Goal: Information Seeking & Learning: Learn about a topic

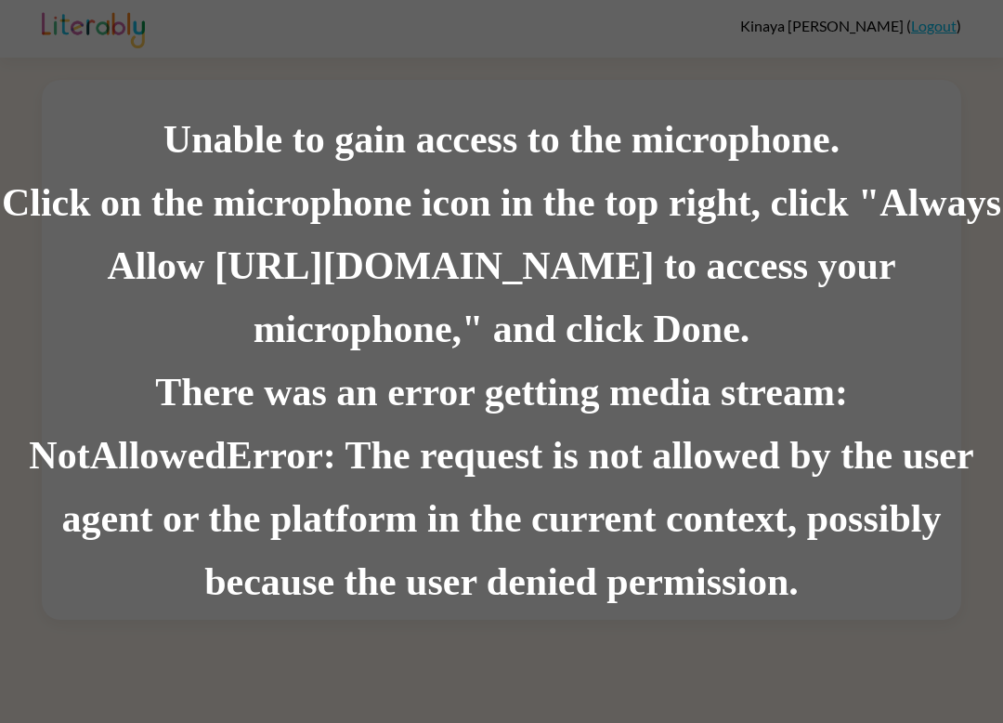
click at [272, 396] on div "There was an error getting media stream: NotAllowedError: The request is not al…" at bounding box center [501, 487] width 1003 height 253
click at [60, 41] on div "Unable to gain access to the microphone. Click on the microphone icon in the to…" at bounding box center [501, 361] width 1003 height 723
click at [147, 205] on div "Click on the microphone icon in the top right, click "Always Allow https://lite…" at bounding box center [501, 267] width 1003 height 190
click at [135, 183] on div "Click on the microphone icon in the top right, click "Always Allow https://lite…" at bounding box center [501, 267] width 1003 height 190
click at [882, 32] on div "Unable to gain access to the microphone. Click on the microphone icon in the to…" at bounding box center [501, 361] width 1003 height 723
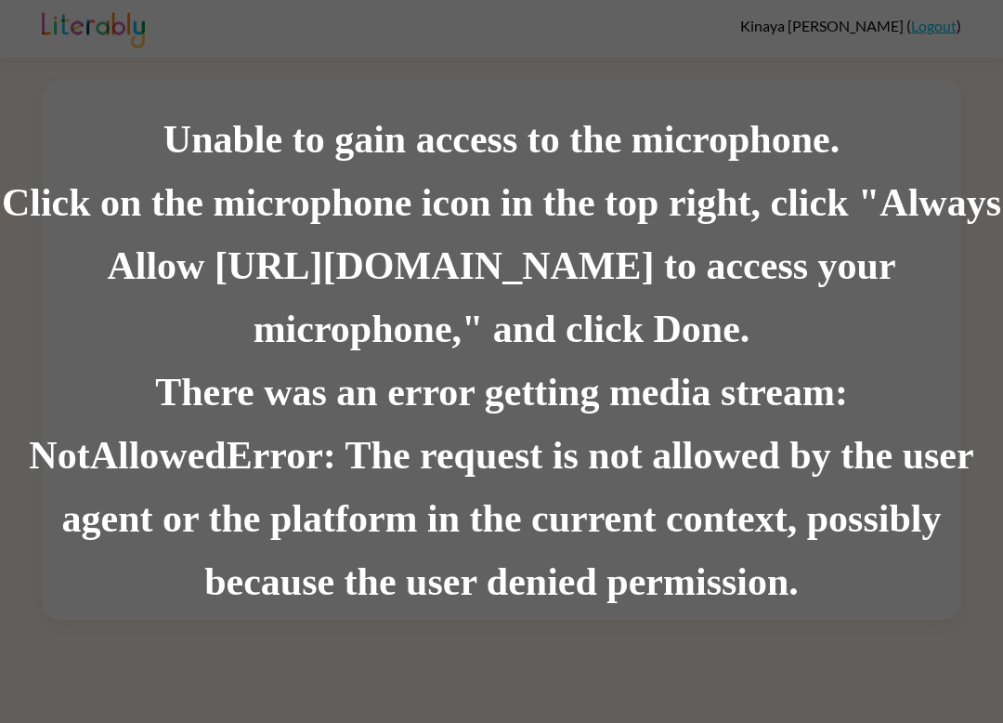
click at [47, 31] on div "Unable to gain access to the microphone. Click on the microphone icon in the to…" at bounding box center [501, 361] width 1003 height 723
click at [944, 18] on div "Unable to gain access to the microphone. Click on the microphone icon in the to…" at bounding box center [501, 361] width 1003 height 723
click at [942, 17] on div "Unable to gain access to the microphone. Click on the microphone icon in the to…" at bounding box center [501, 361] width 1003 height 723
click at [899, 23] on div "Unable to gain access to the microphone. Click on the microphone icon in the to…" at bounding box center [501, 361] width 1003 height 723
click at [427, 556] on div "There was an error getting media stream: NotAllowedError: The request is not al…" at bounding box center [501, 487] width 1003 height 253
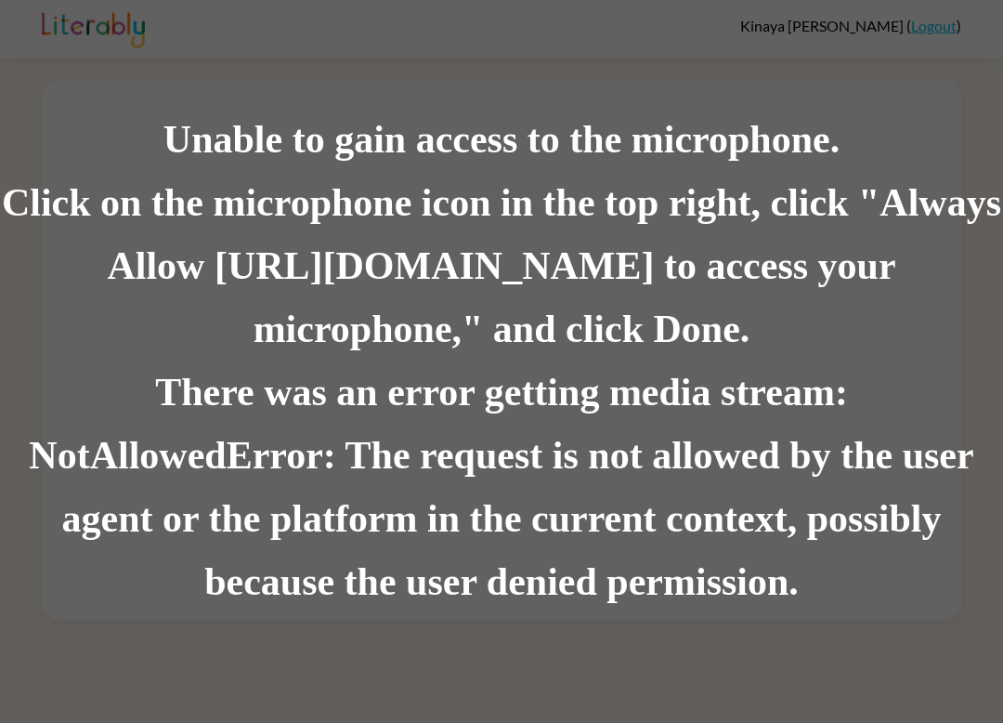
click at [365, 432] on div "There was an error getting media stream: NotAllowedError: The request is not al…" at bounding box center [501, 487] width 1003 height 253
click at [125, 451] on div "There was an error getting media stream: NotAllowedError: The request is not al…" at bounding box center [501, 487] width 1003 height 253
click at [145, 376] on div "There was an error getting media stream: NotAllowedError: The request is not al…" at bounding box center [501, 487] width 1003 height 253
click at [145, 375] on div "There was an error getting media stream: NotAllowedError: The request is not al…" at bounding box center [501, 487] width 1003 height 253
click at [386, 252] on div "Click on the microphone icon in the top right, click "Always Allow https://lite…" at bounding box center [501, 267] width 1003 height 190
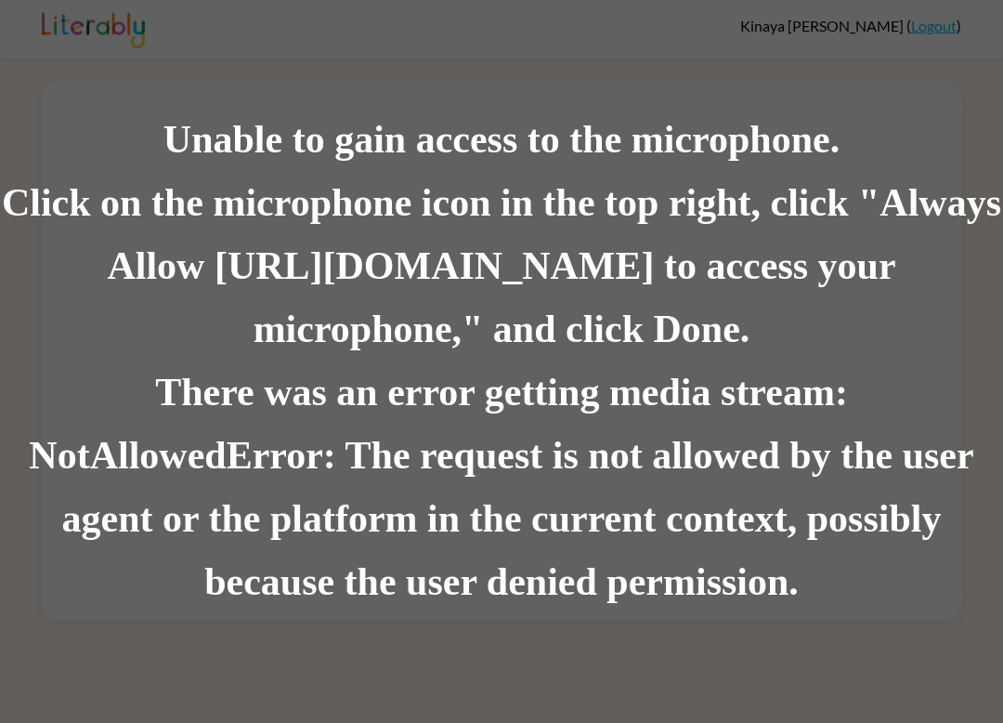
click at [345, 356] on div "Click on the microphone icon in the top right, click "Always Allow https://lite…" at bounding box center [501, 267] width 1003 height 190
click at [85, 107] on div "Unable to gain access to the microphone. Click on the microphone icon in the to…" at bounding box center [501, 361] width 1003 height 723
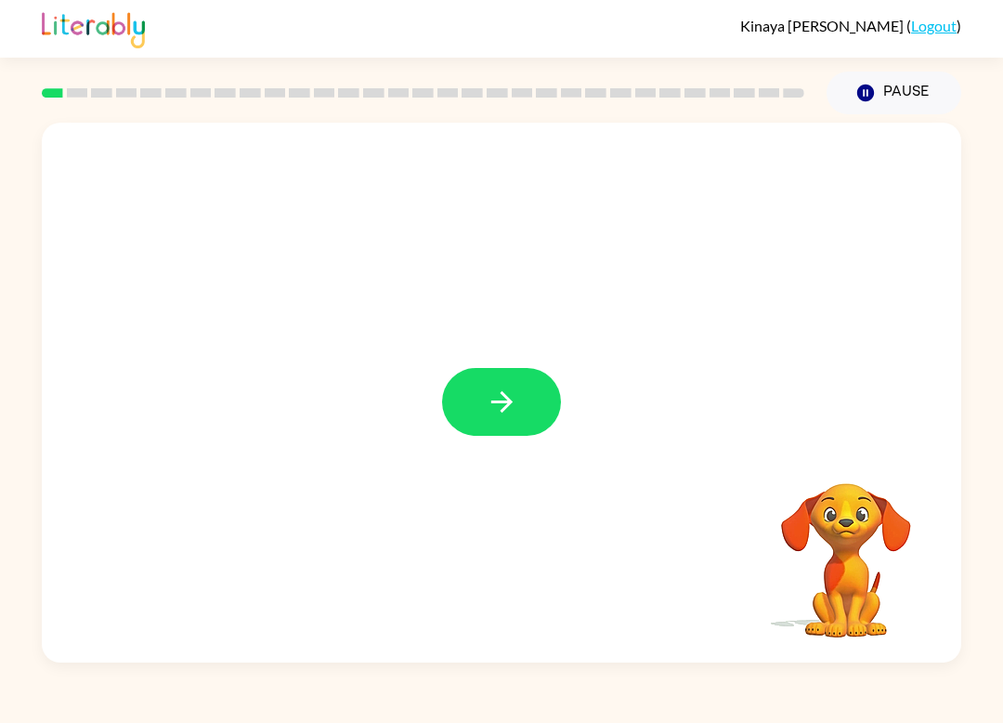
click at [518, 406] on icon "button" at bounding box center [502, 402] width 33 height 33
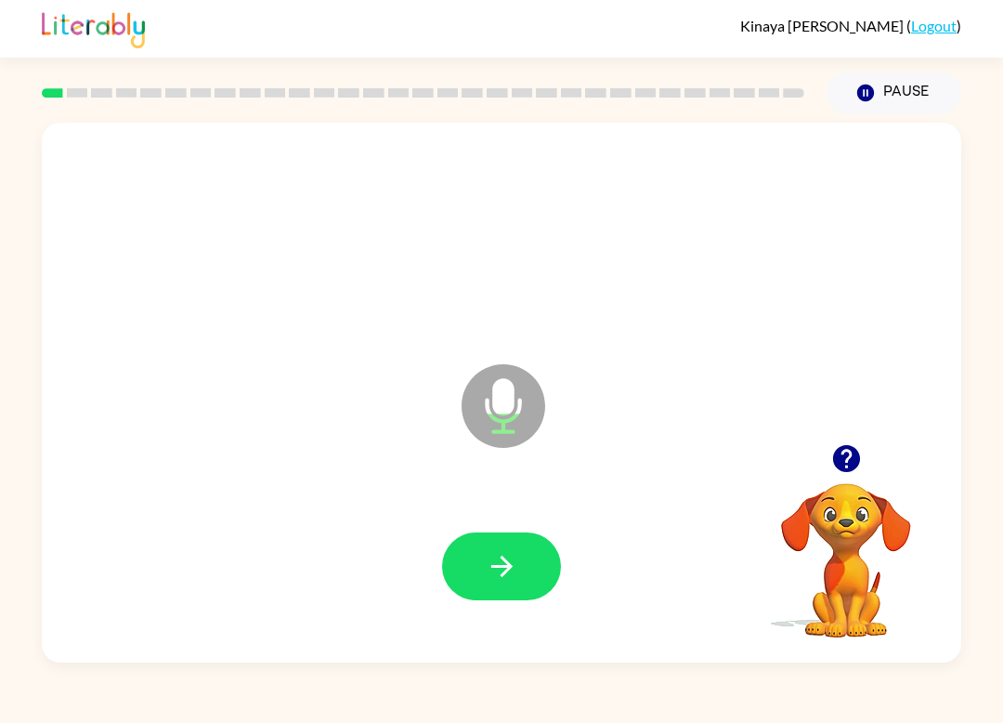
click at [473, 553] on button "button" at bounding box center [501, 566] width 119 height 68
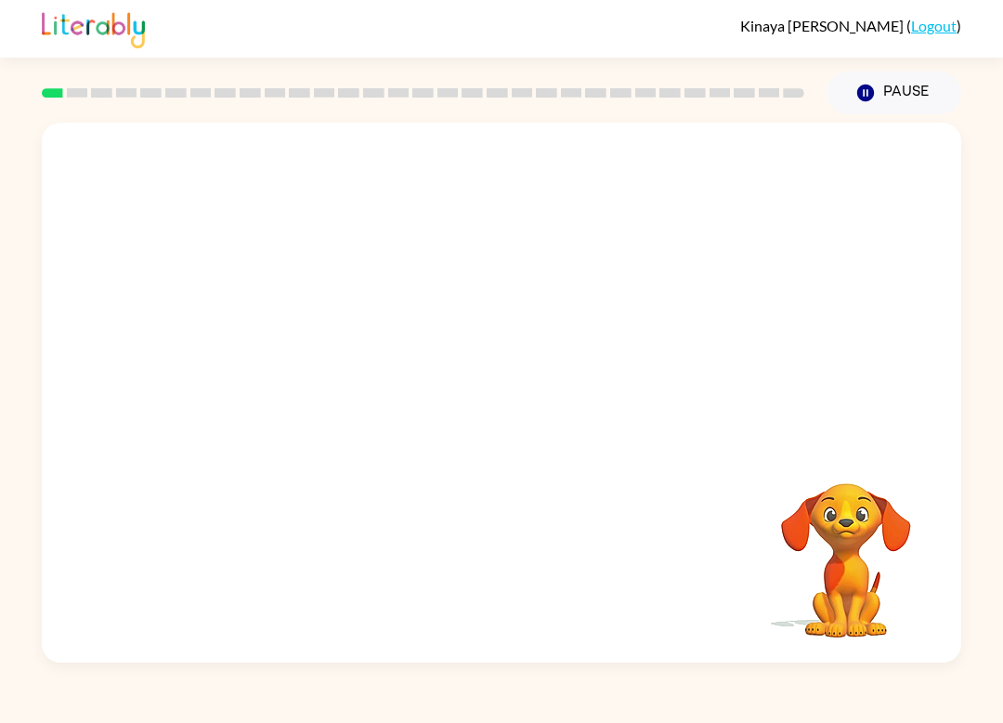
click at [829, 554] on video "Your browser must support playing .mp4 files to use Literably. Please try using…" at bounding box center [847, 547] width 186 height 186
click at [831, 580] on video "Your browser must support playing .mp4 files to use Literably. Please try using…" at bounding box center [847, 547] width 186 height 186
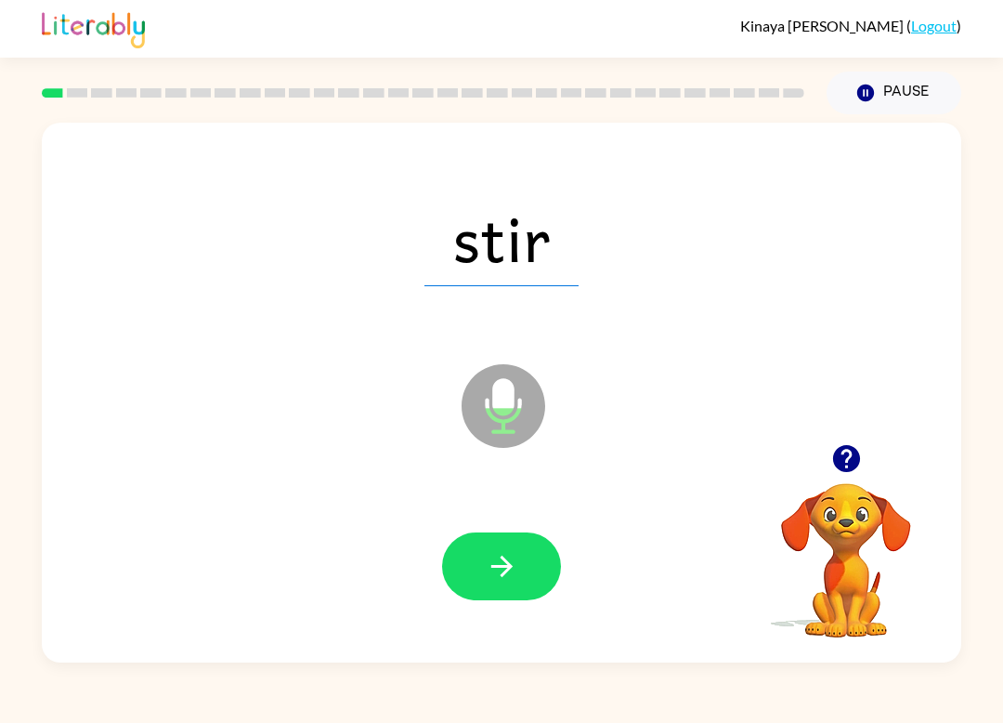
click at [496, 598] on button "button" at bounding box center [501, 566] width 119 height 68
click at [526, 539] on button "button" at bounding box center [501, 566] width 119 height 68
click at [521, 571] on button "button" at bounding box center [501, 566] width 119 height 68
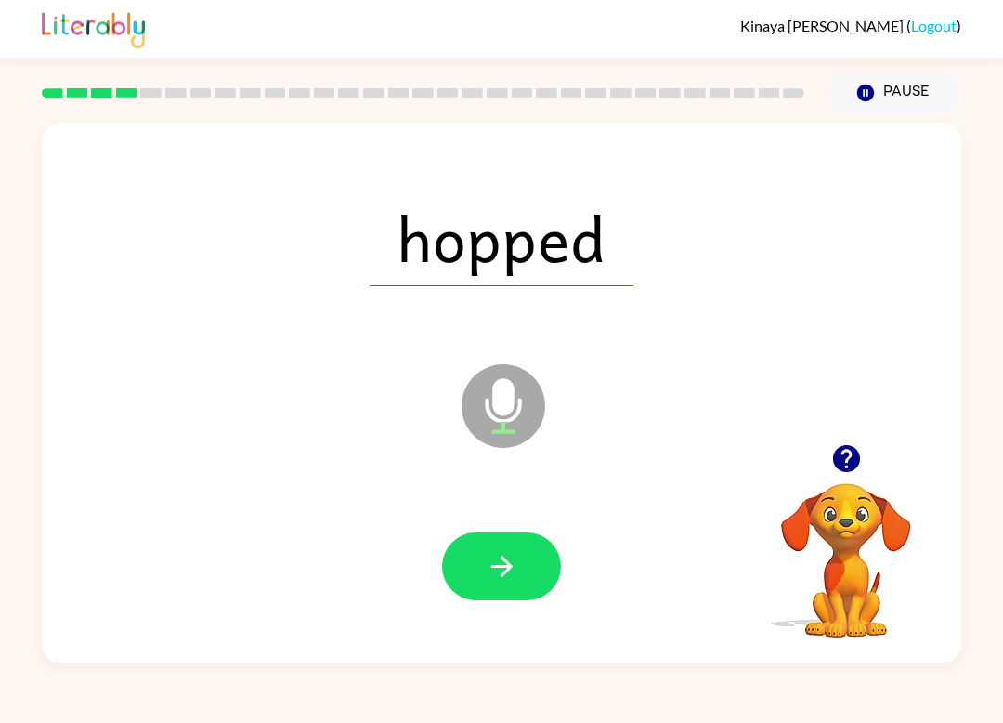
click at [487, 557] on icon "button" at bounding box center [502, 566] width 33 height 33
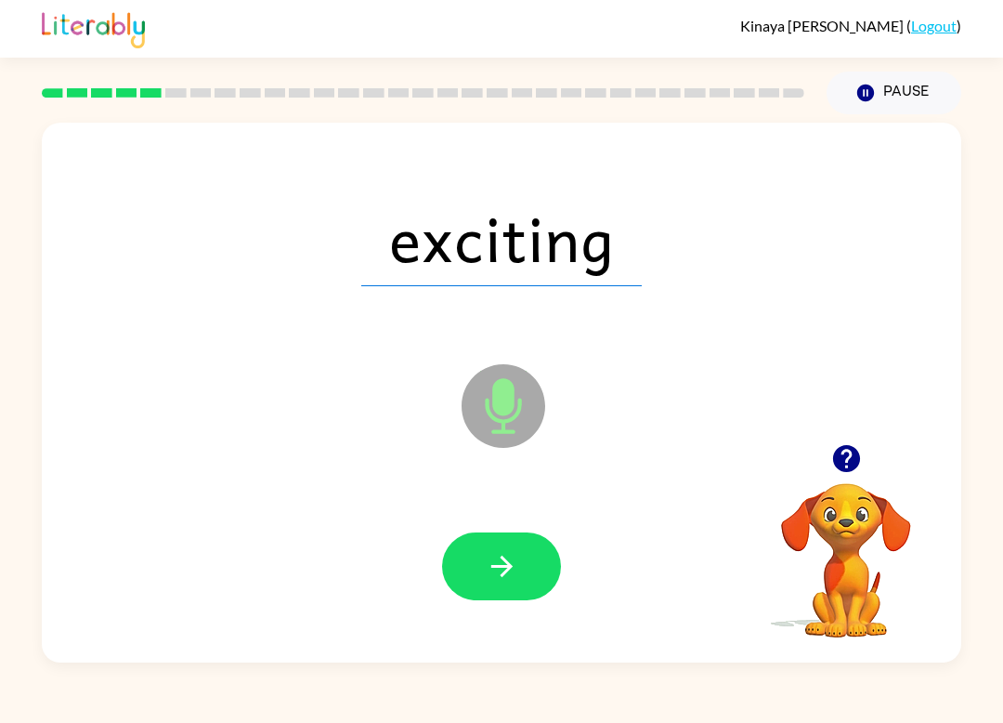
click at [505, 565] on icon "button" at bounding box center [502, 566] width 33 height 33
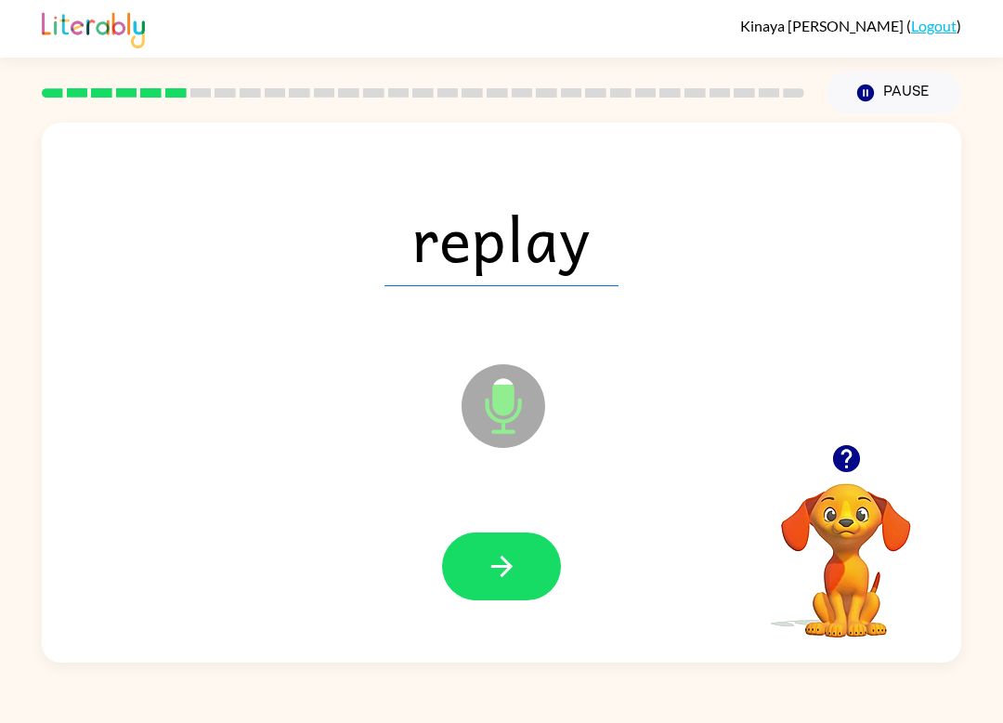
click at [483, 559] on button "button" at bounding box center [501, 566] width 119 height 68
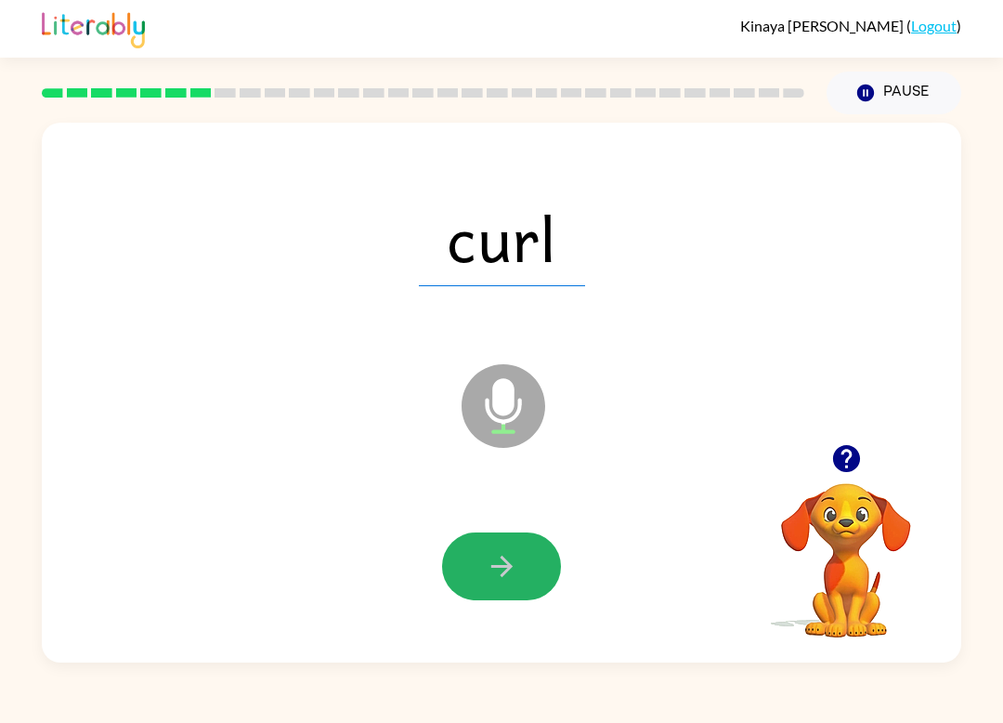
click at [483, 564] on button "button" at bounding box center [501, 566] width 119 height 68
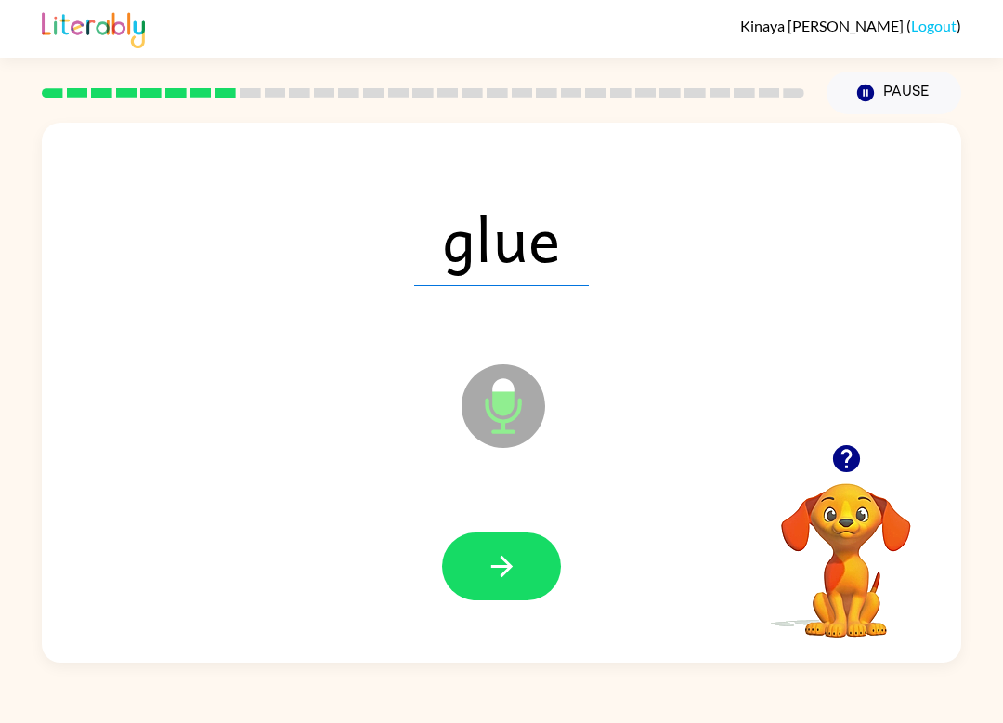
click at [505, 562] on icon "button" at bounding box center [501, 566] width 21 height 21
click at [512, 575] on icon "button" at bounding box center [502, 566] width 33 height 33
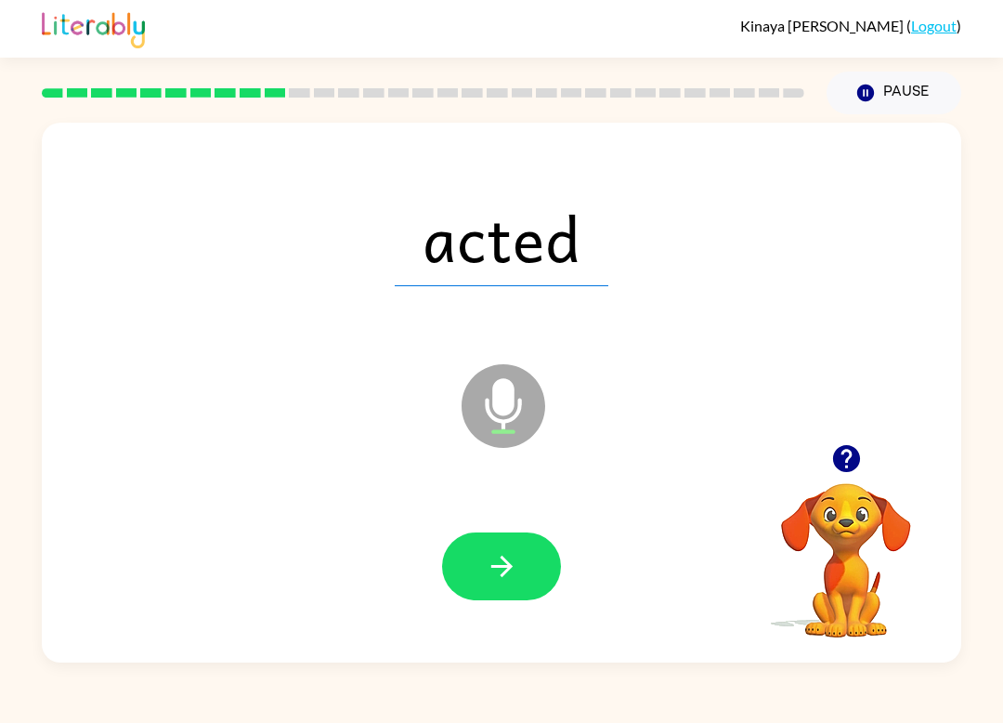
click at [507, 552] on icon "button" at bounding box center [502, 566] width 33 height 33
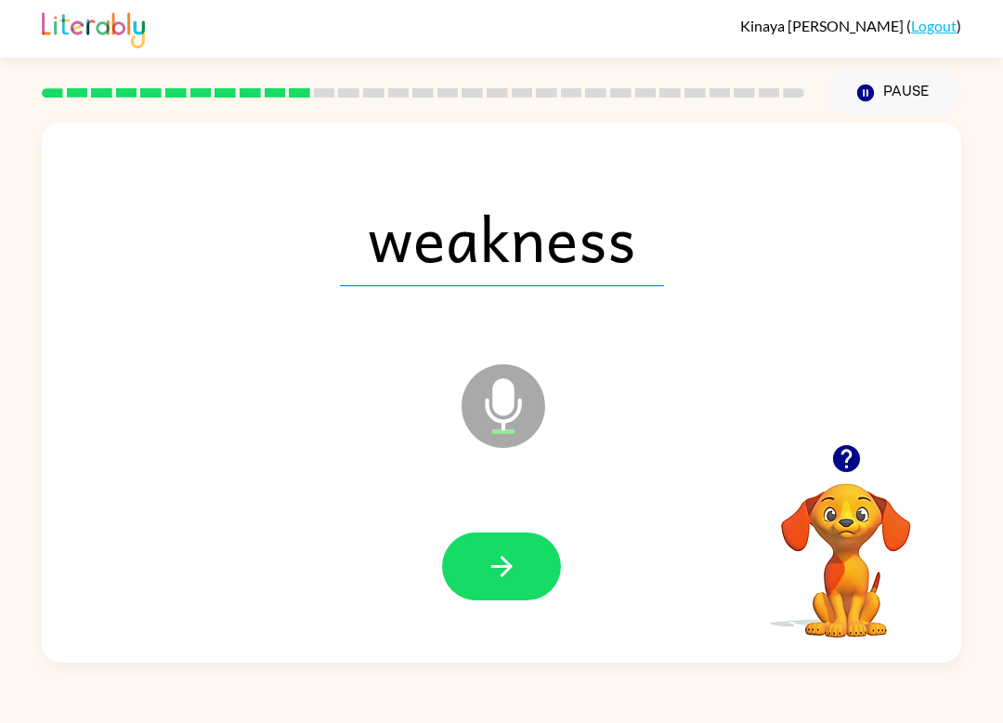
click at [522, 538] on button "button" at bounding box center [501, 566] width 119 height 68
click at [522, 537] on div at bounding box center [501, 566] width 119 height 68
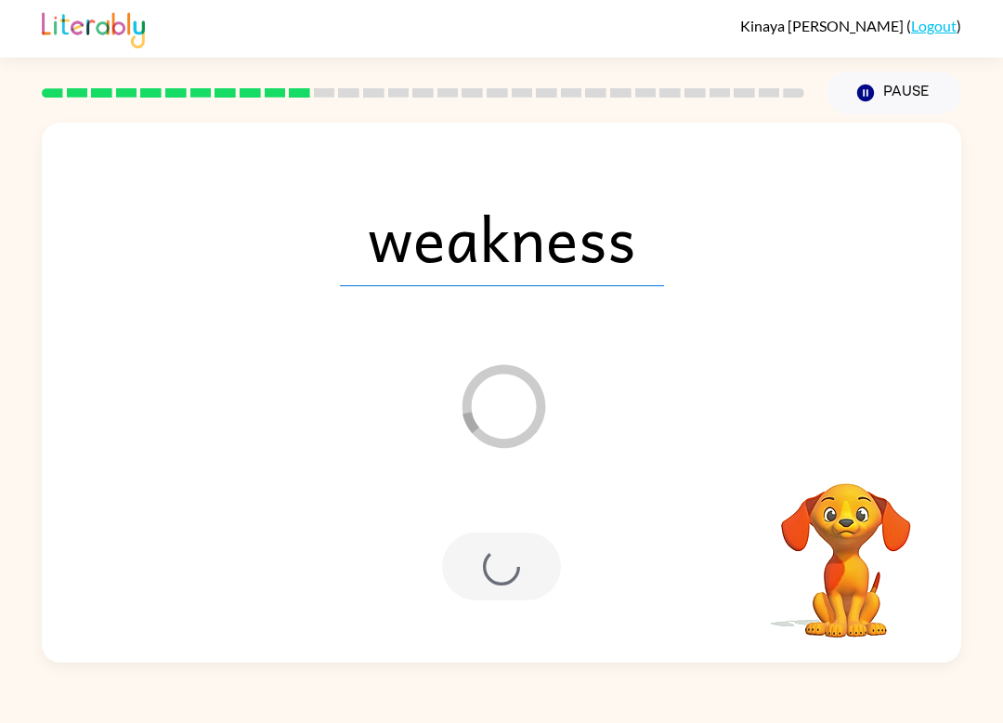
click at [515, 553] on div at bounding box center [501, 566] width 119 height 68
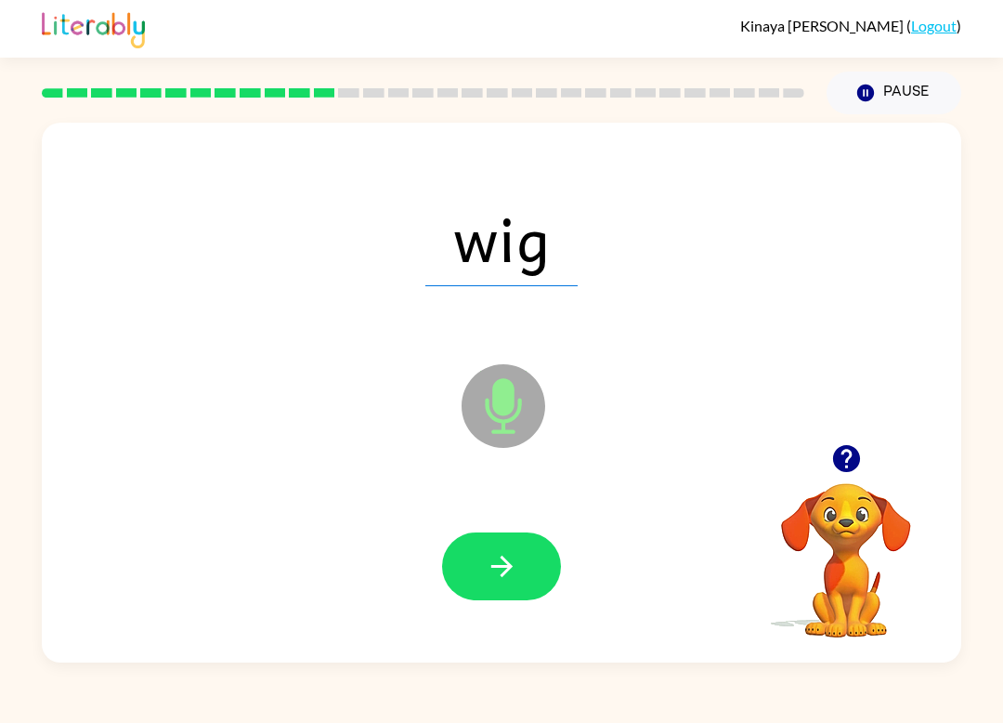
click at [516, 563] on icon "button" at bounding box center [502, 566] width 33 height 33
click at [479, 569] on button "button" at bounding box center [501, 566] width 119 height 68
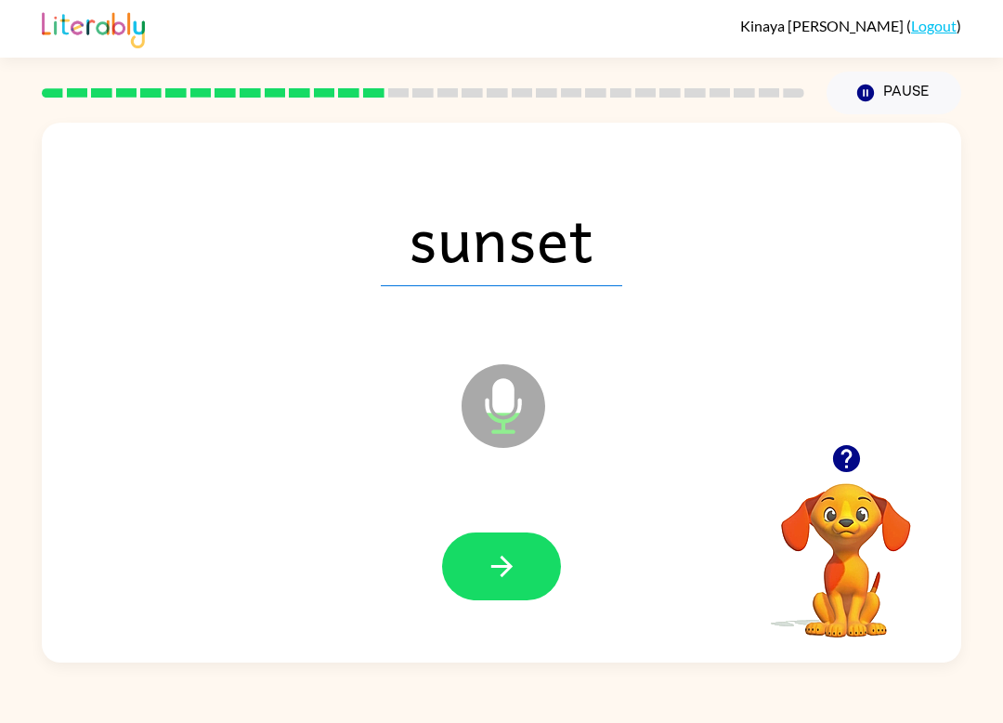
click at [518, 548] on button "button" at bounding box center [501, 566] width 119 height 68
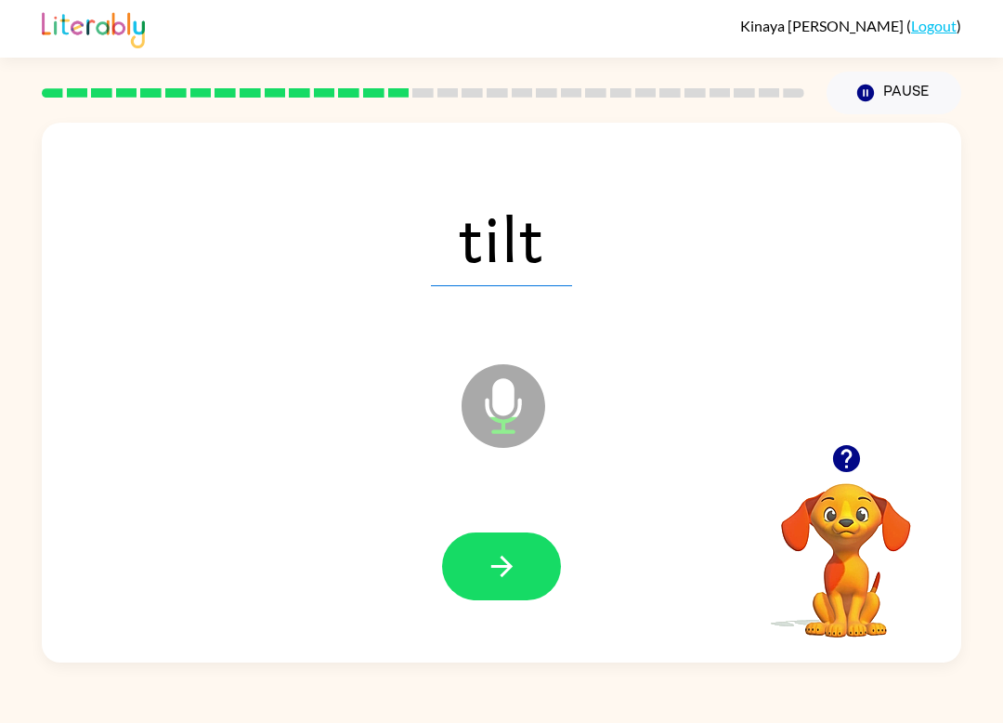
click at [541, 548] on button "button" at bounding box center [501, 566] width 119 height 68
click at [507, 560] on icon "button" at bounding box center [502, 566] width 33 height 33
click at [538, 589] on button "button" at bounding box center [501, 566] width 119 height 68
click at [518, 586] on button "button" at bounding box center [501, 566] width 119 height 68
click at [399, 703] on div "Kinaya Bradshaw ( Logout ) Pause Pause base Microphone The Microphone is here w…" at bounding box center [501, 361] width 1003 height 723
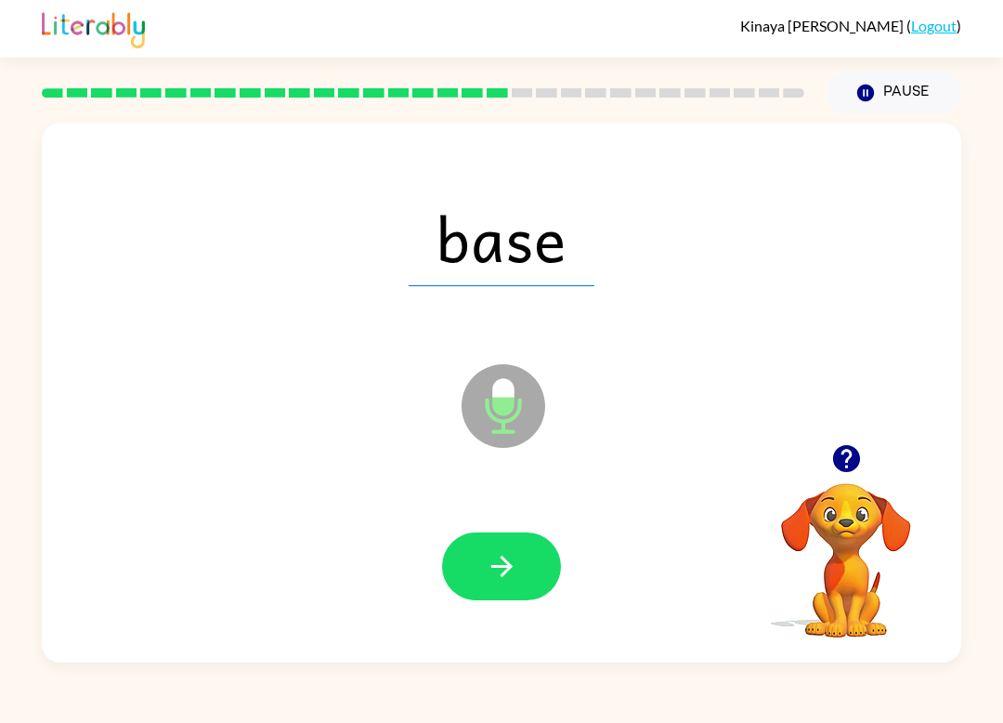
click at [530, 564] on button "button" at bounding box center [501, 566] width 119 height 68
click at [511, 549] on button "button" at bounding box center [501, 566] width 119 height 68
click at [507, 565] on icon "button" at bounding box center [501, 566] width 21 height 21
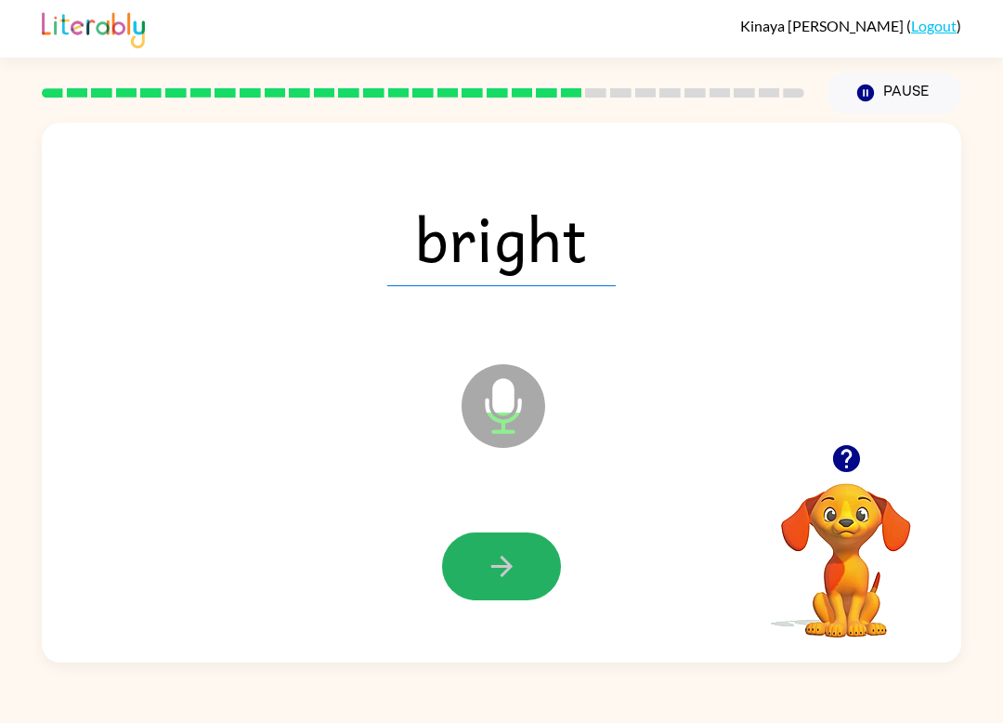
click at [542, 582] on button "button" at bounding box center [501, 566] width 119 height 68
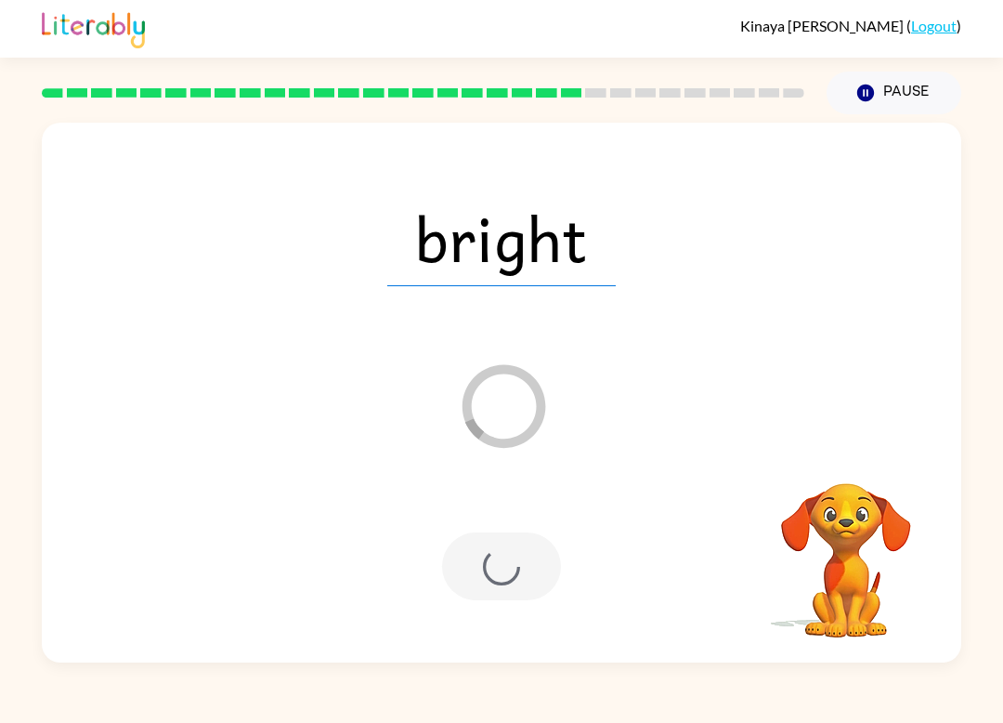
click at [529, 554] on div at bounding box center [501, 566] width 119 height 68
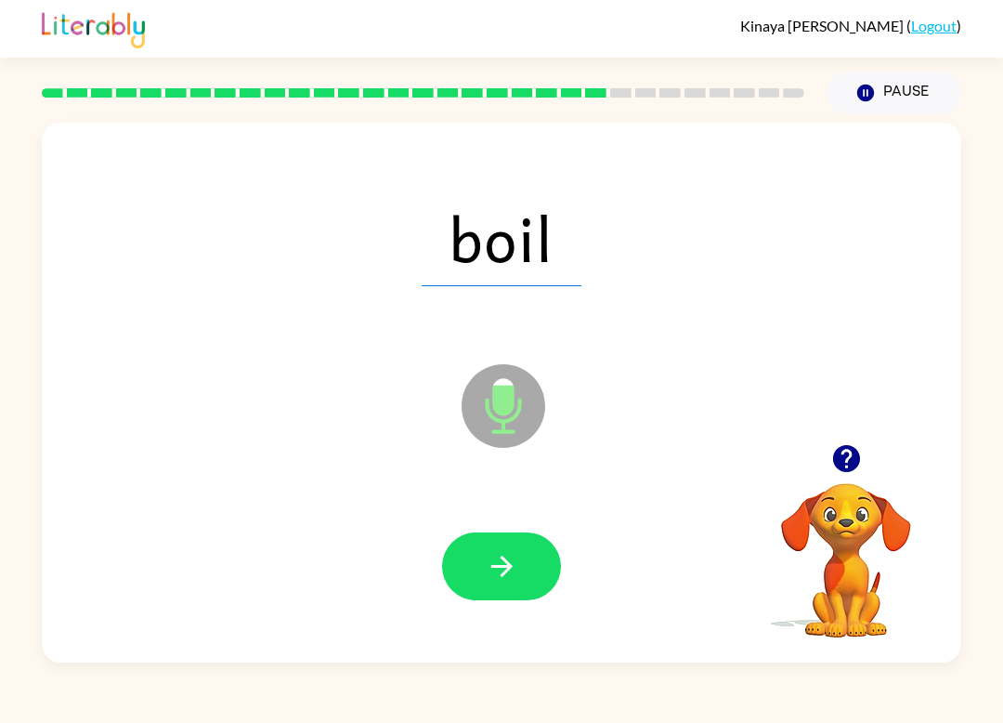
click at [496, 573] on icon "button" at bounding box center [502, 566] width 33 height 33
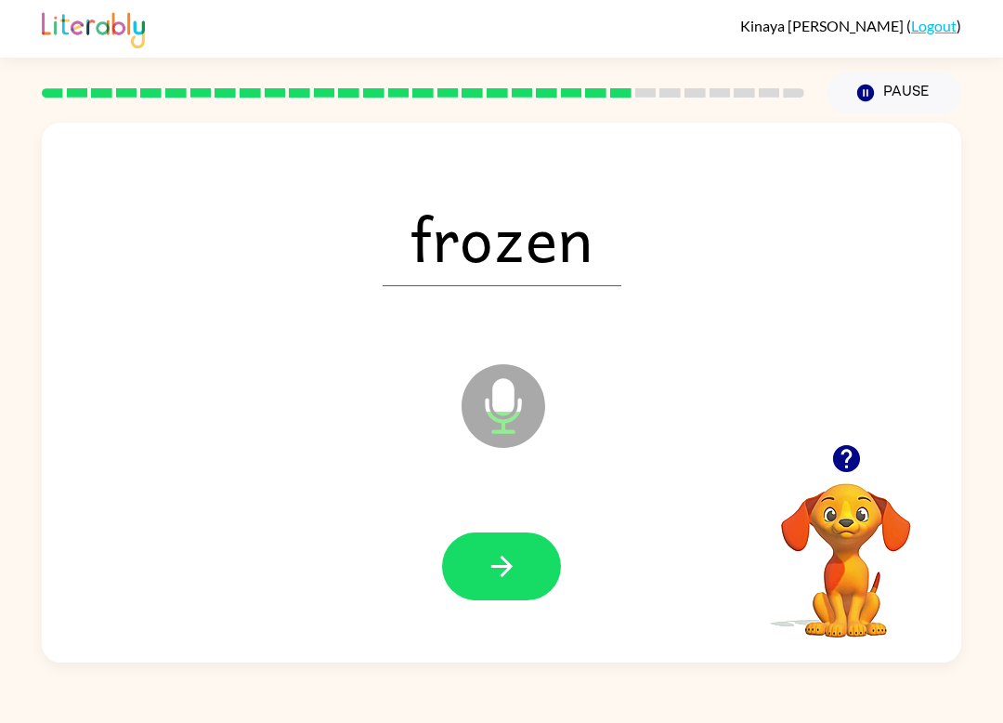
click at [504, 571] on icon "button" at bounding box center [502, 566] width 33 height 33
click at [508, 549] on button "button" at bounding box center [501, 566] width 119 height 68
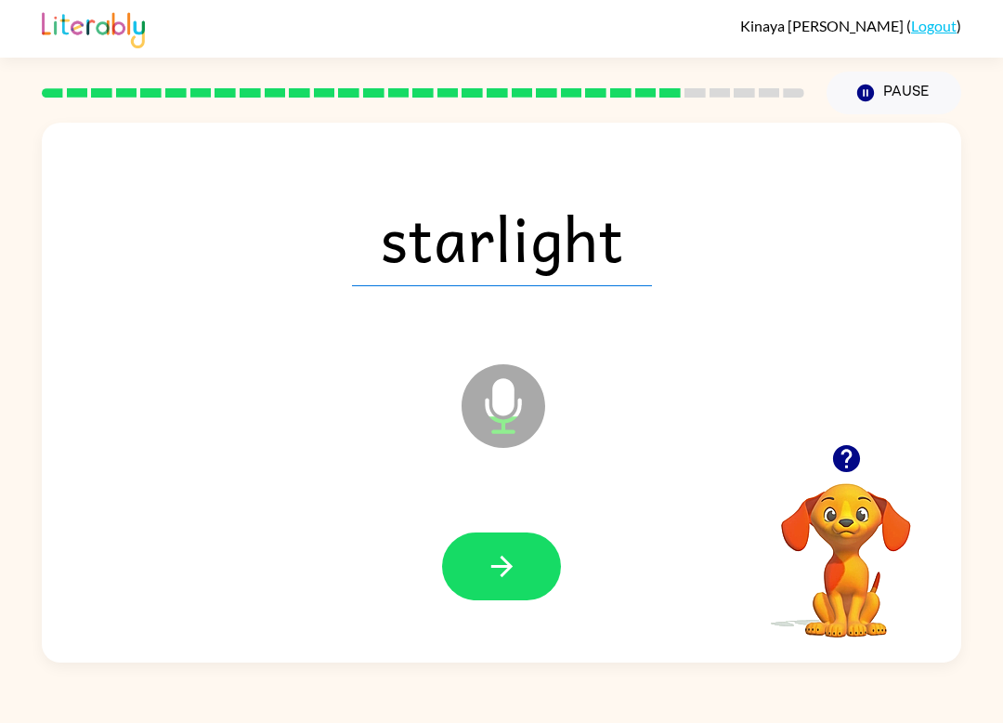
click at [493, 545] on button "button" at bounding box center [501, 566] width 119 height 68
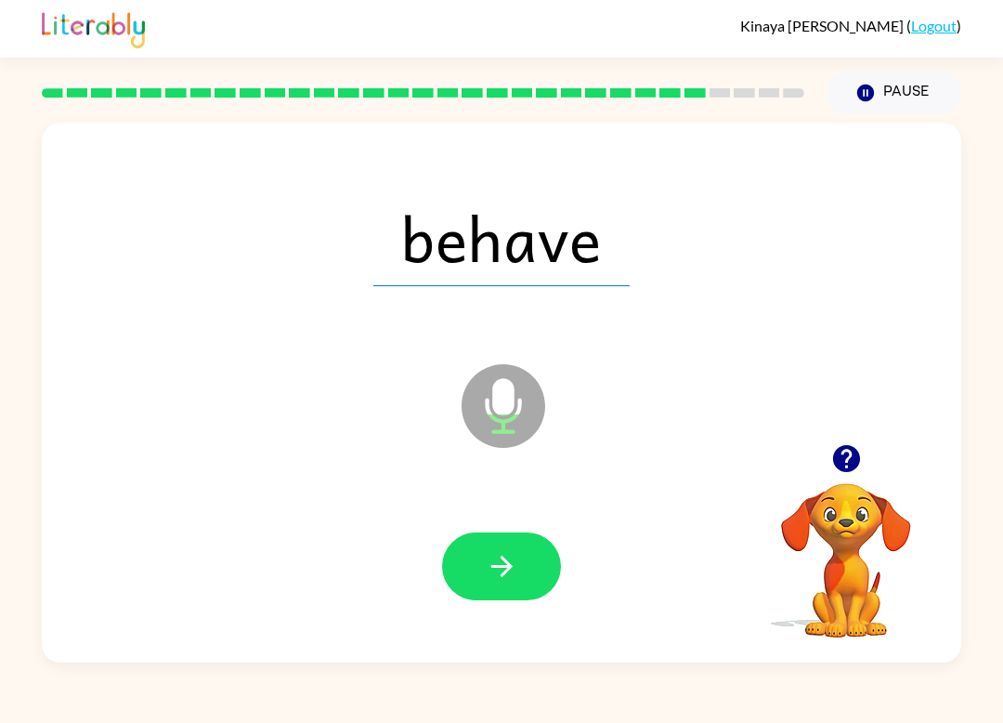
click at [544, 588] on button "button" at bounding box center [501, 566] width 119 height 68
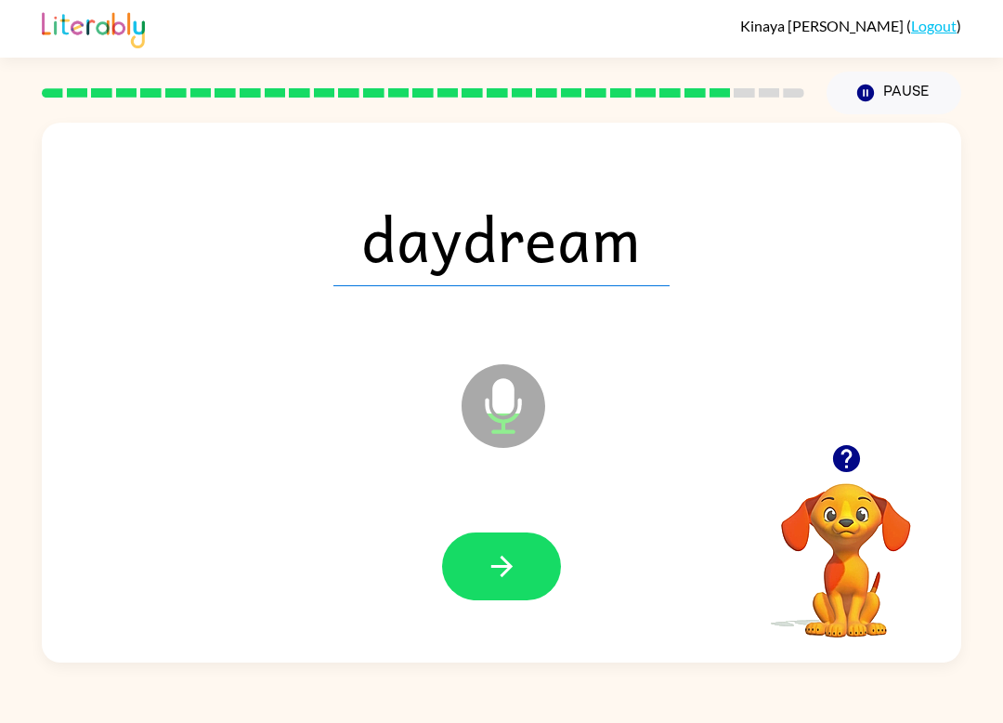
click at [530, 571] on button "button" at bounding box center [501, 566] width 119 height 68
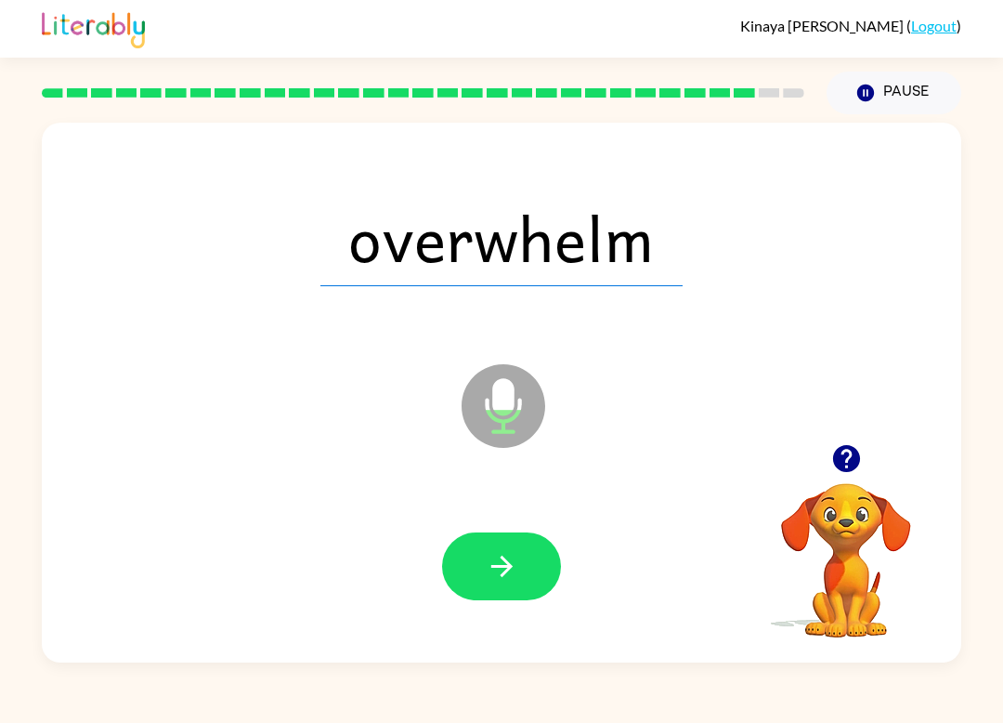
click at [538, 560] on button "button" at bounding box center [501, 566] width 119 height 68
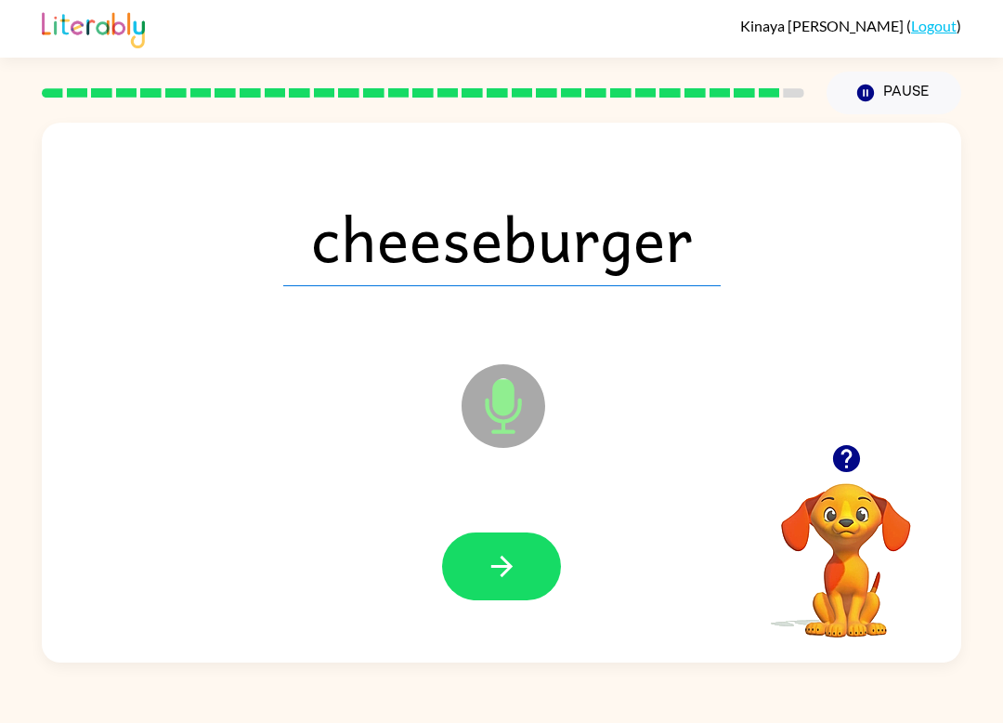
click at [499, 584] on button "button" at bounding box center [501, 566] width 119 height 68
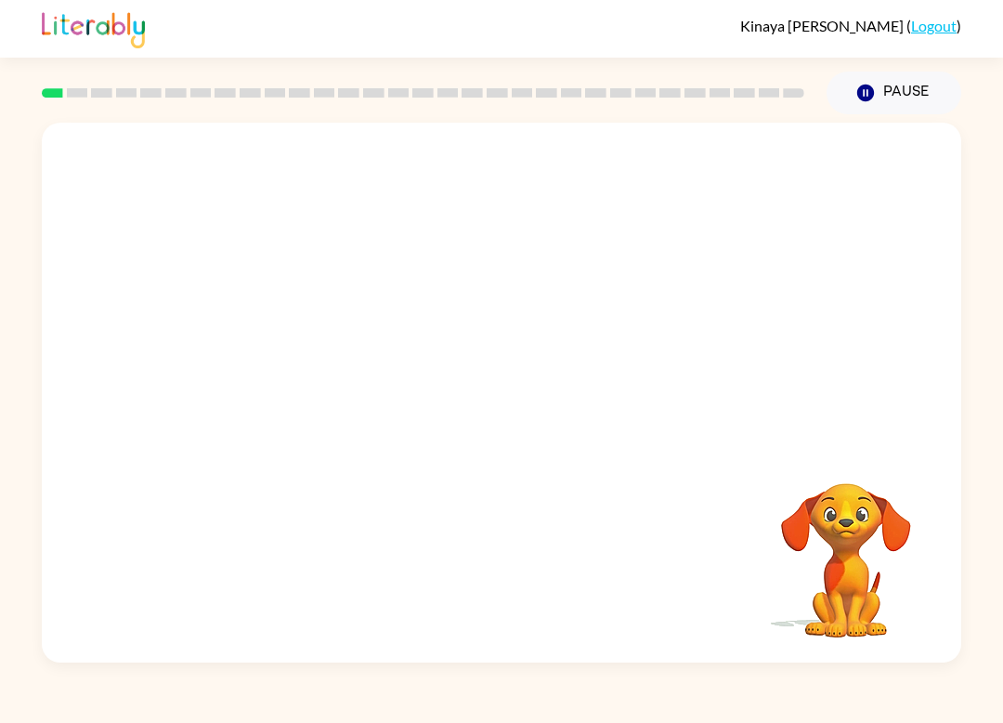
click at [306, 167] on video "Your browser must support playing .mp4 files to use Literably. Please try using…" at bounding box center [502, 283] width 920 height 321
click at [440, 312] on video "Your browser must support playing .mp4 files to use Literably. Please try using…" at bounding box center [502, 283] width 920 height 321
click at [455, 315] on video "Your browser must support playing .mp4 files to use Literably. Please try using…" at bounding box center [502, 283] width 920 height 321
click at [489, 349] on video "Your browser must support playing .mp4 files to use Literably. Please try using…" at bounding box center [502, 283] width 920 height 321
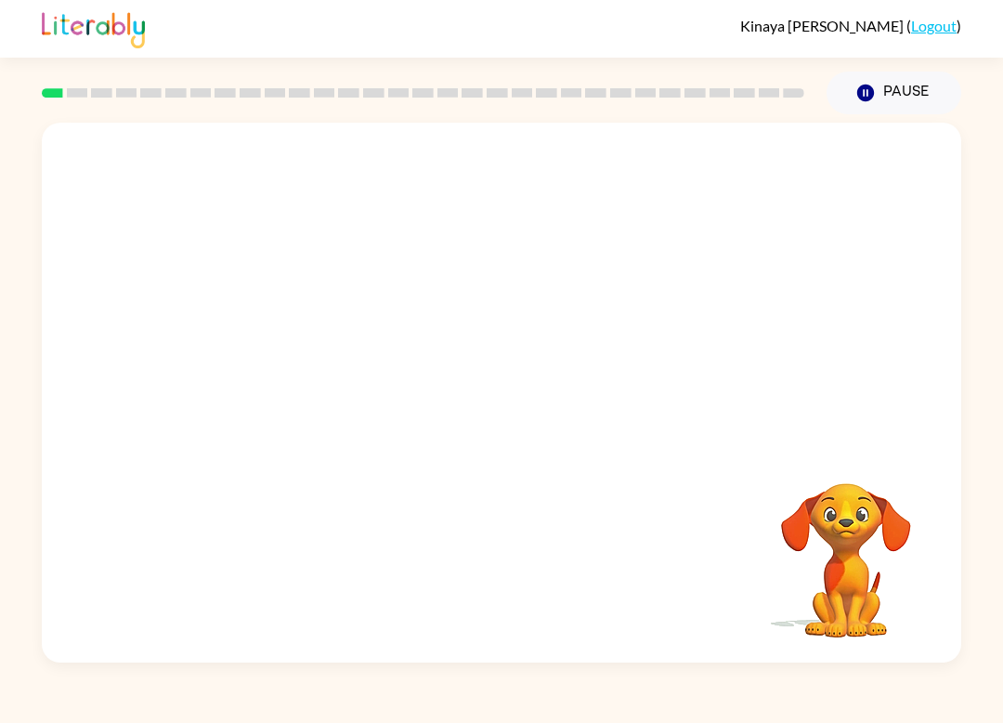
click at [491, 370] on video "Your browser must support playing .mp4 files to use Literably. Please try using…" at bounding box center [502, 283] width 920 height 321
click at [466, 332] on video "Your browser must support playing .mp4 files to use Literably. Please try using…" at bounding box center [502, 283] width 920 height 321
click at [483, 360] on video "Your browser must support playing .mp4 files to use Literably. Please try using…" at bounding box center [502, 283] width 920 height 321
click at [501, 401] on div at bounding box center [501, 402] width 119 height 68
click at [501, 423] on div at bounding box center [501, 402] width 119 height 68
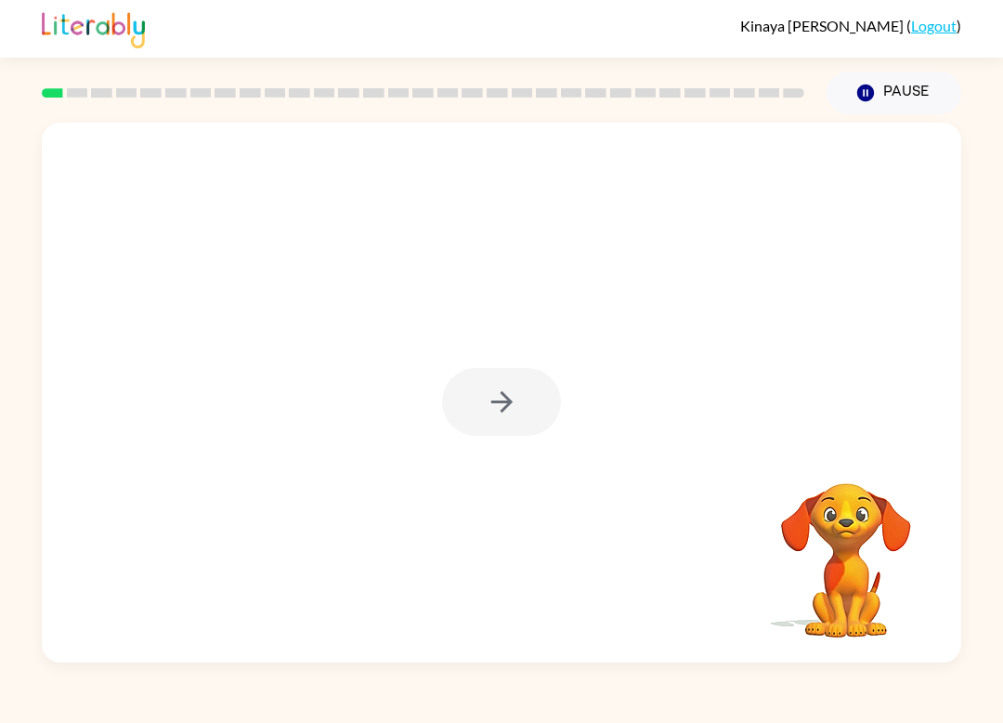
click at [505, 430] on div at bounding box center [501, 402] width 119 height 68
click at [481, 418] on div at bounding box center [501, 402] width 119 height 68
click at [501, 431] on button "button" at bounding box center [501, 402] width 119 height 68
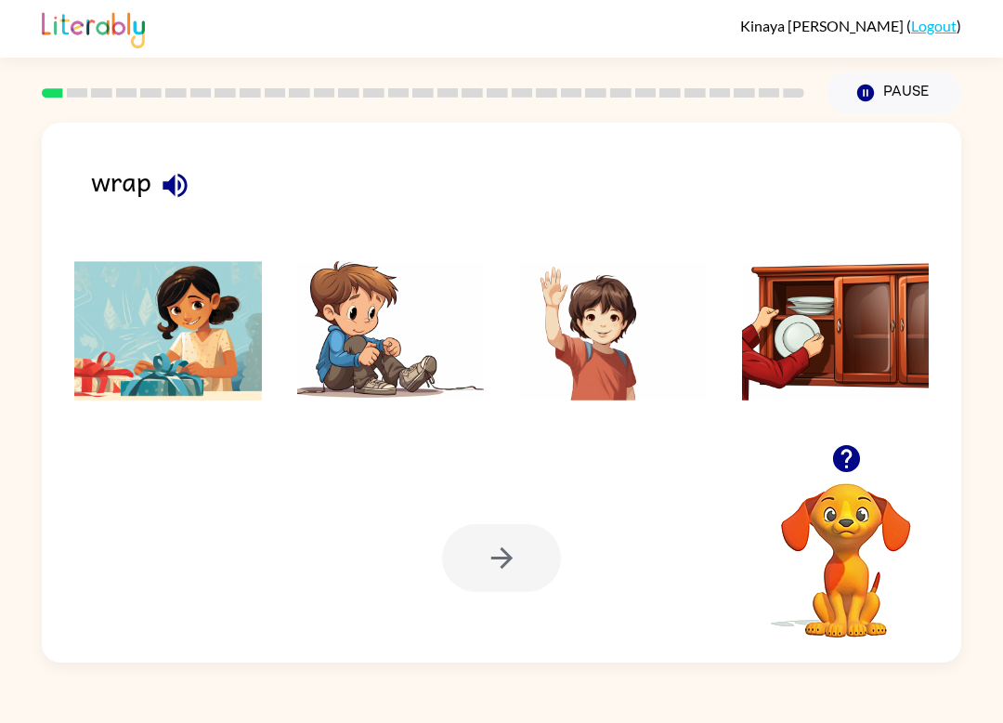
click at [177, 319] on img at bounding box center [168, 330] width 188 height 139
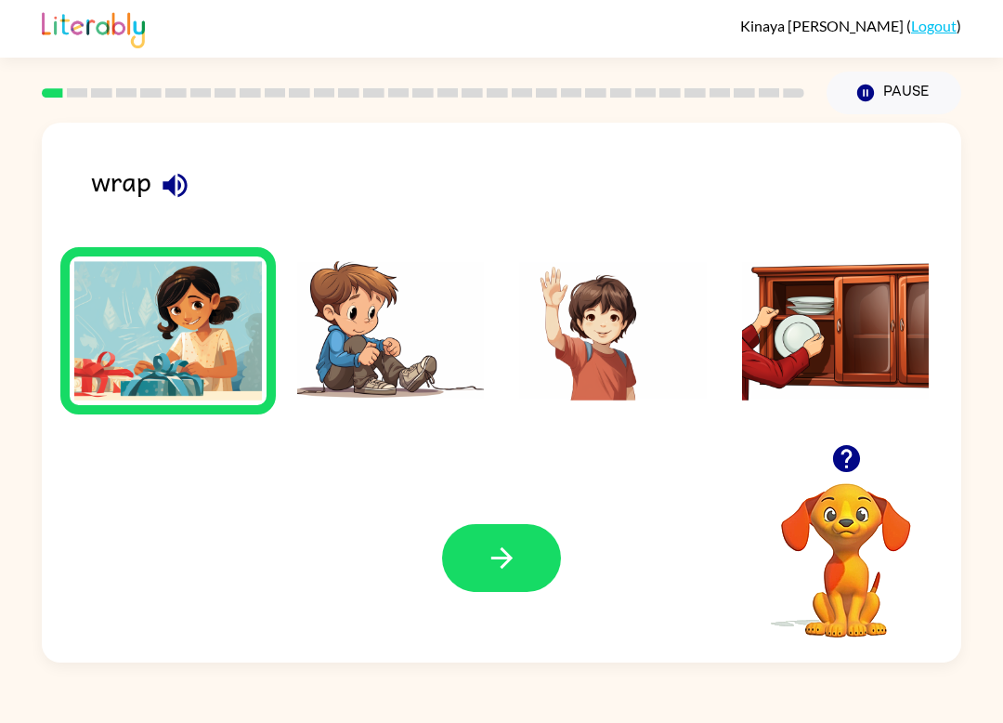
click at [155, 356] on img at bounding box center [168, 330] width 188 height 139
click at [490, 567] on icon "button" at bounding box center [502, 558] width 33 height 33
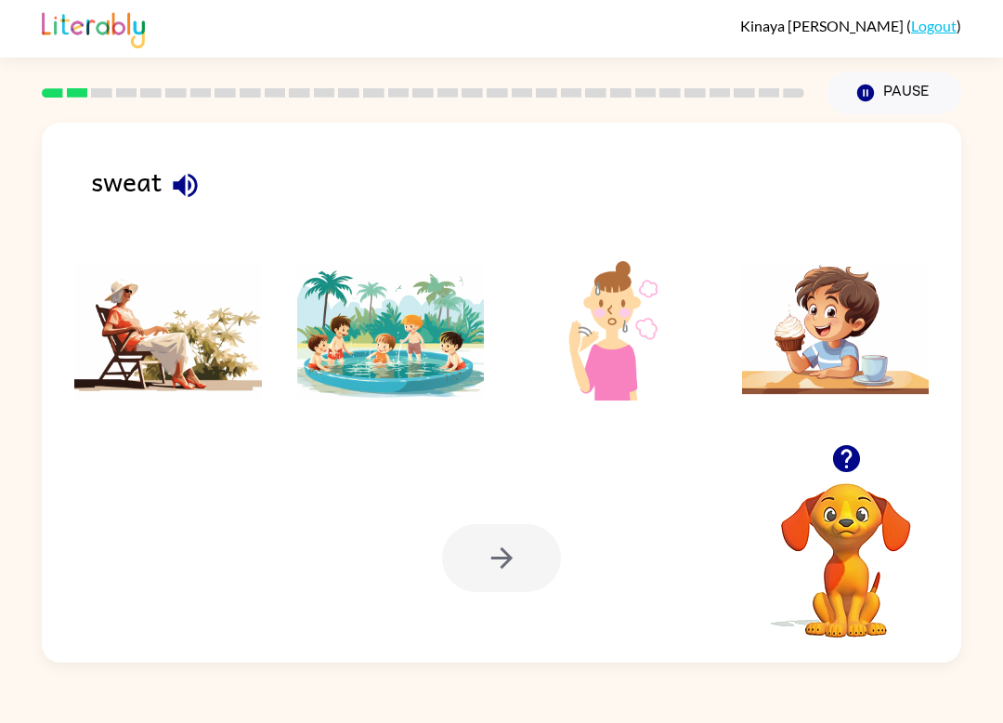
click at [604, 333] on img at bounding box center [613, 330] width 188 height 139
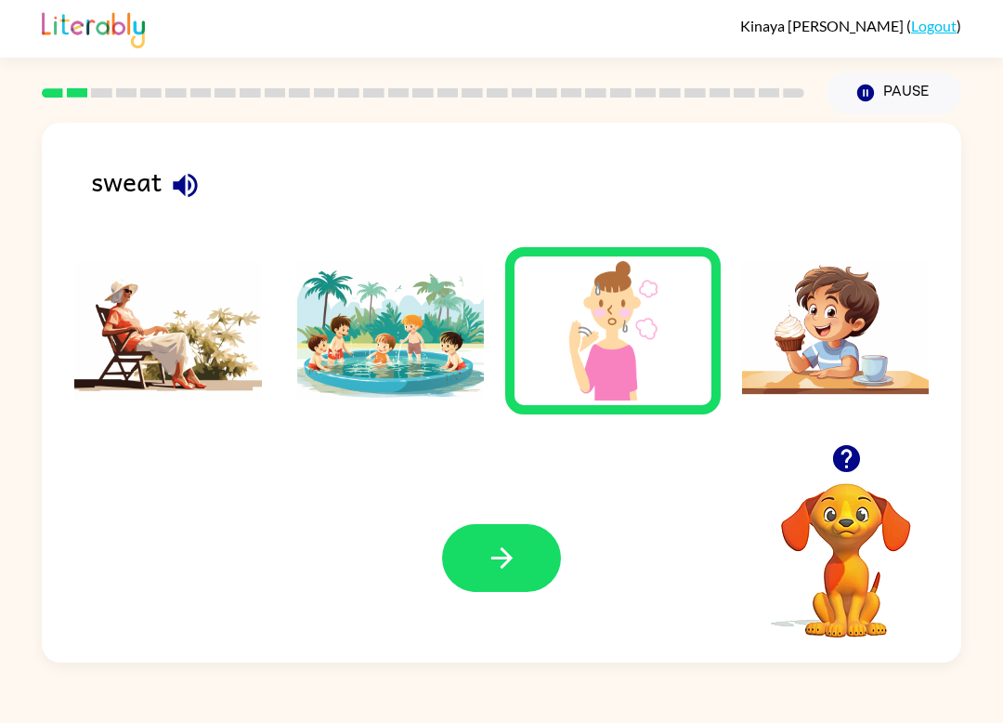
click at [512, 590] on button "button" at bounding box center [501, 558] width 119 height 68
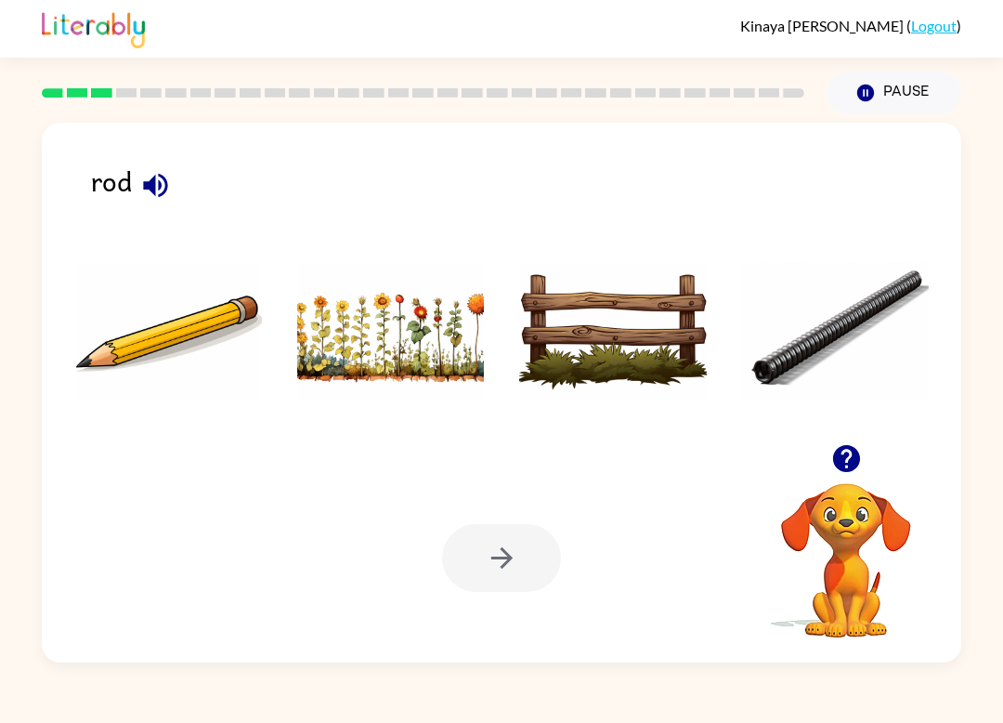
click at [802, 291] on img at bounding box center [836, 330] width 188 height 139
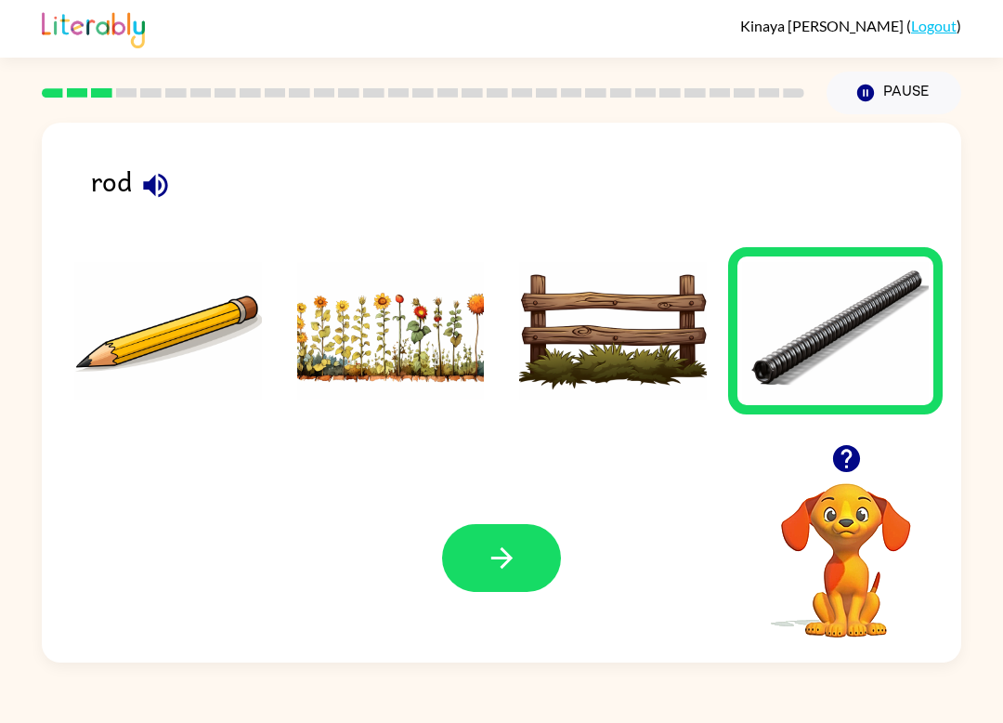
click at [609, 361] on img at bounding box center [613, 330] width 188 height 139
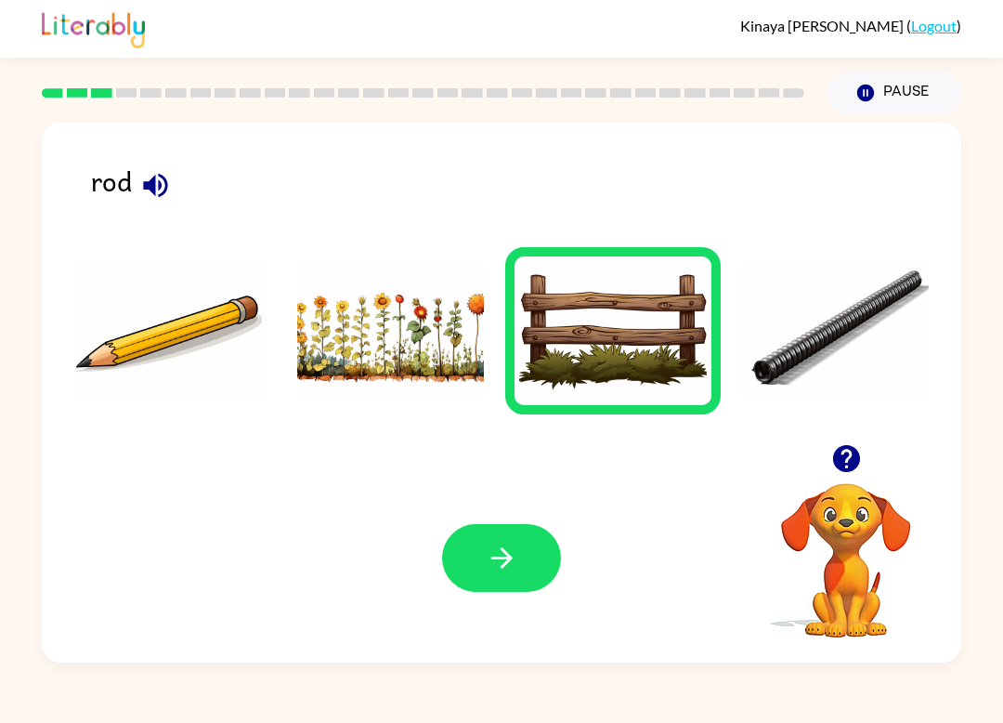
click at [356, 334] on img at bounding box center [391, 330] width 188 height 139
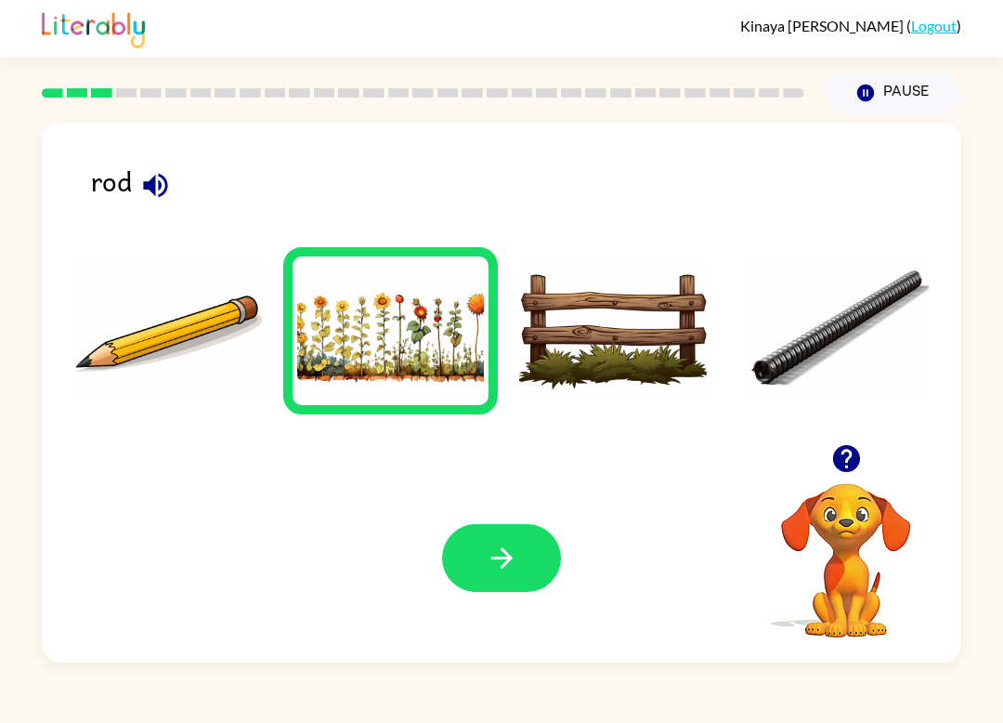
click at [221, 293] on img at bounding box center [168, 330] width 188 height 139
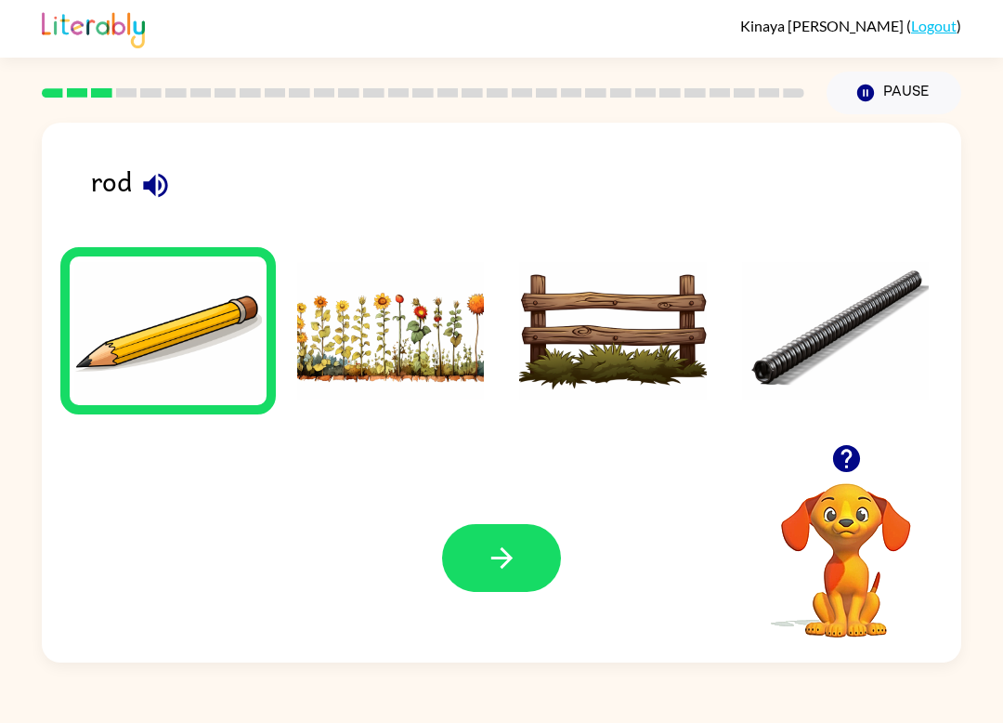
click at [556, 318] on img at bounding box center [613, 330] width 188 height 139
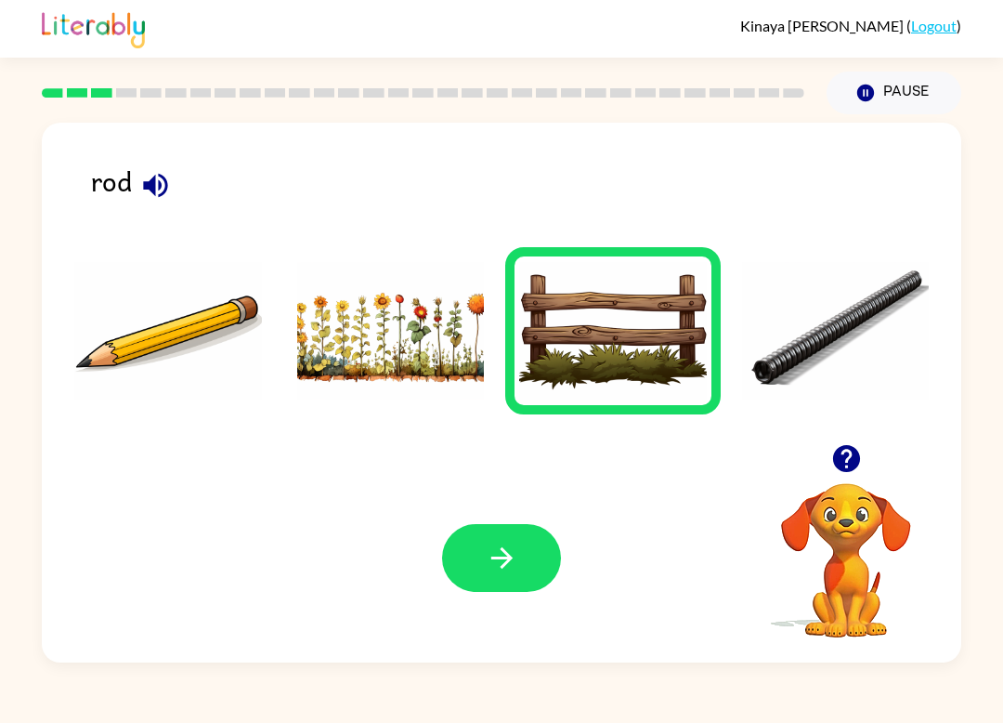
click at [808, 263] on img at bounding box center [836, 330] width 188 height 139
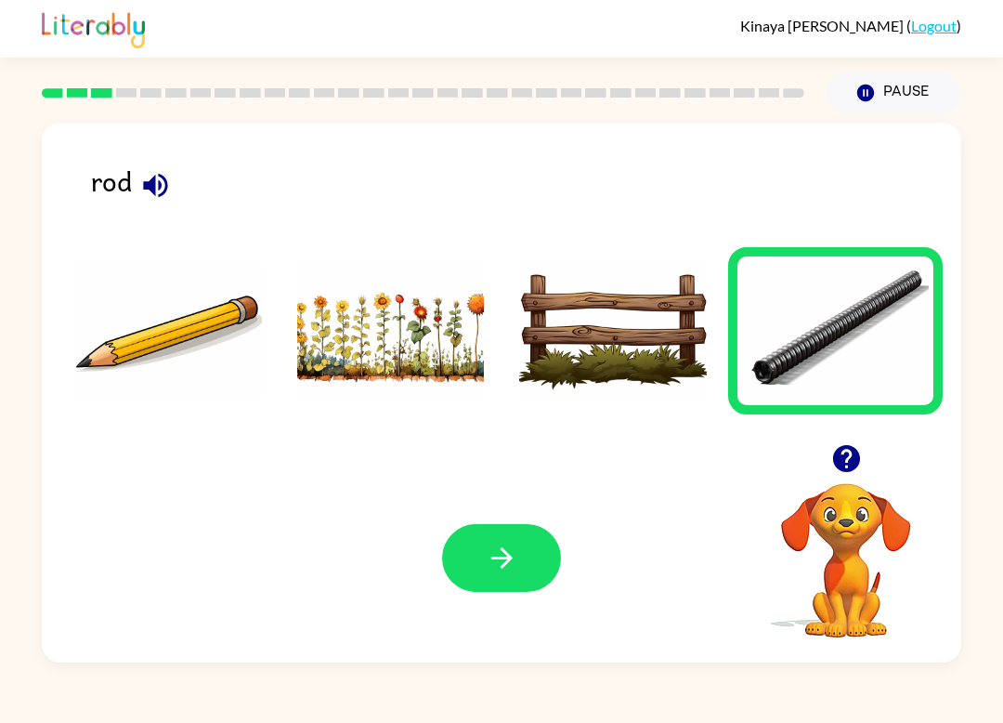
click at [554, 579] on button "button" at bounding box center [501, 558] width 119 height 68
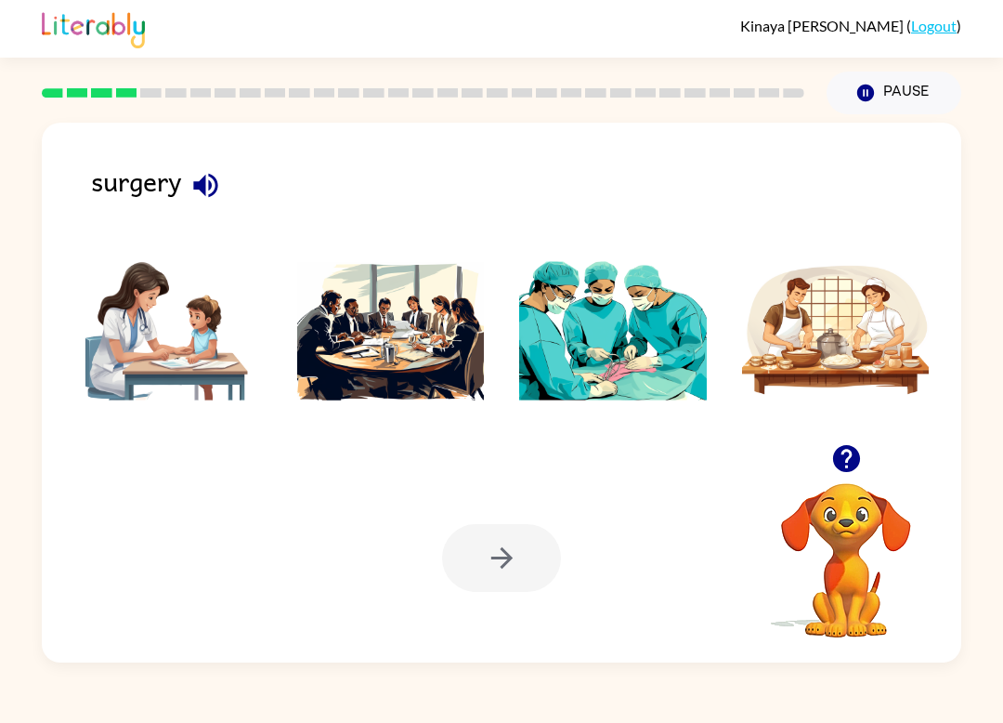
click at [623, 332] on img at bounding box center [613, 330] width 188 height 139
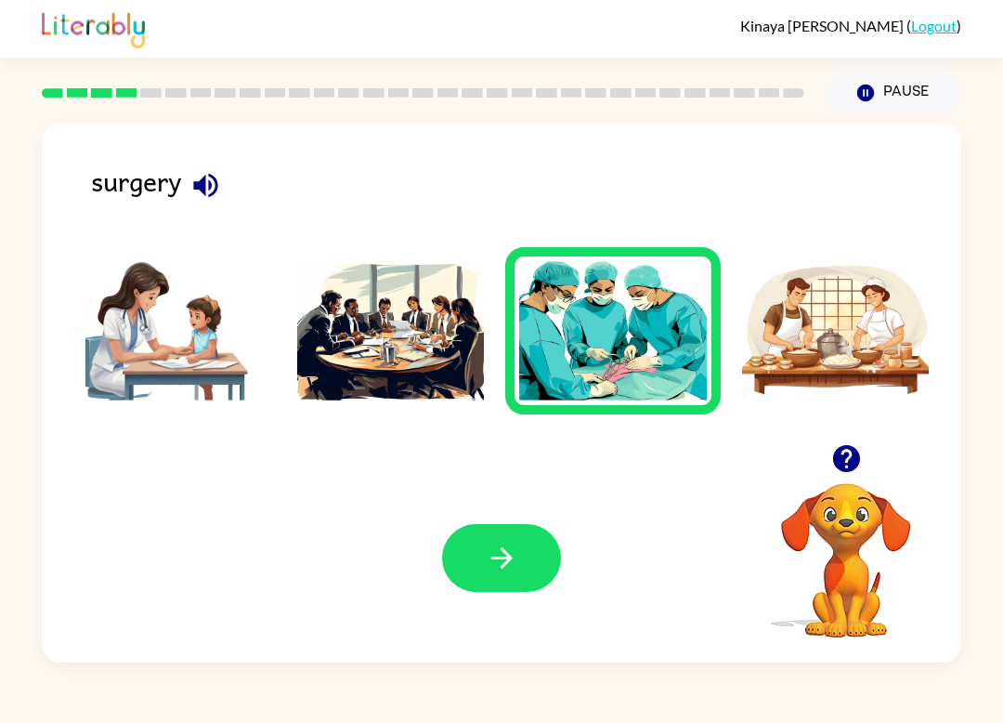
click at [531, 566] on button "button" at bounding box center [501, 558] width 119 height 68
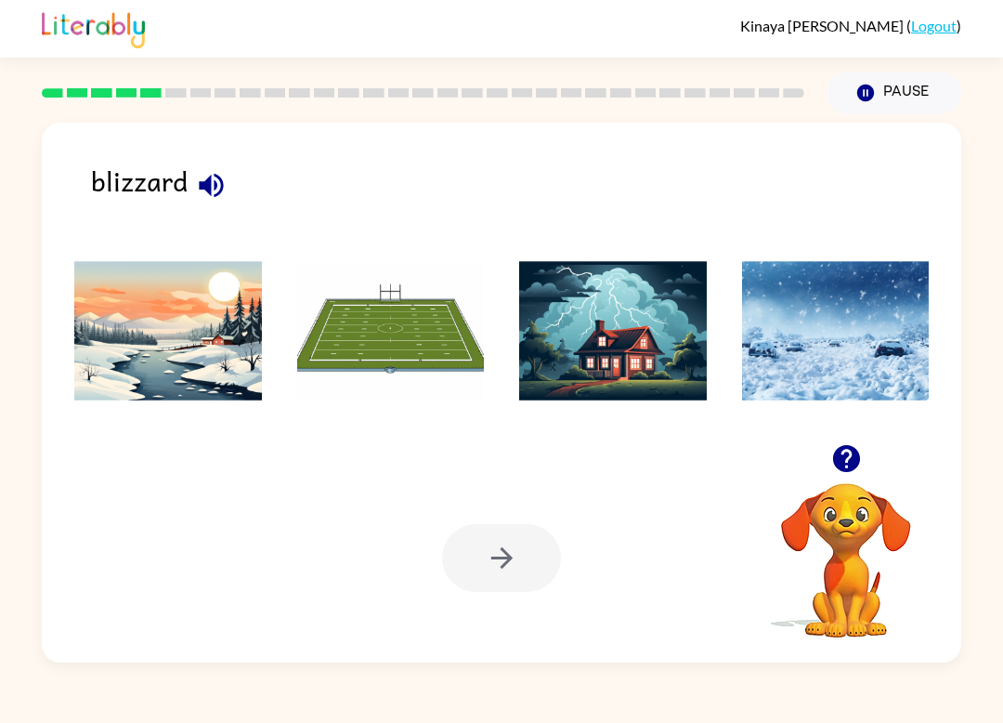
click at [812, 318] on img at bounding box center [836, 330] width 188 height 139
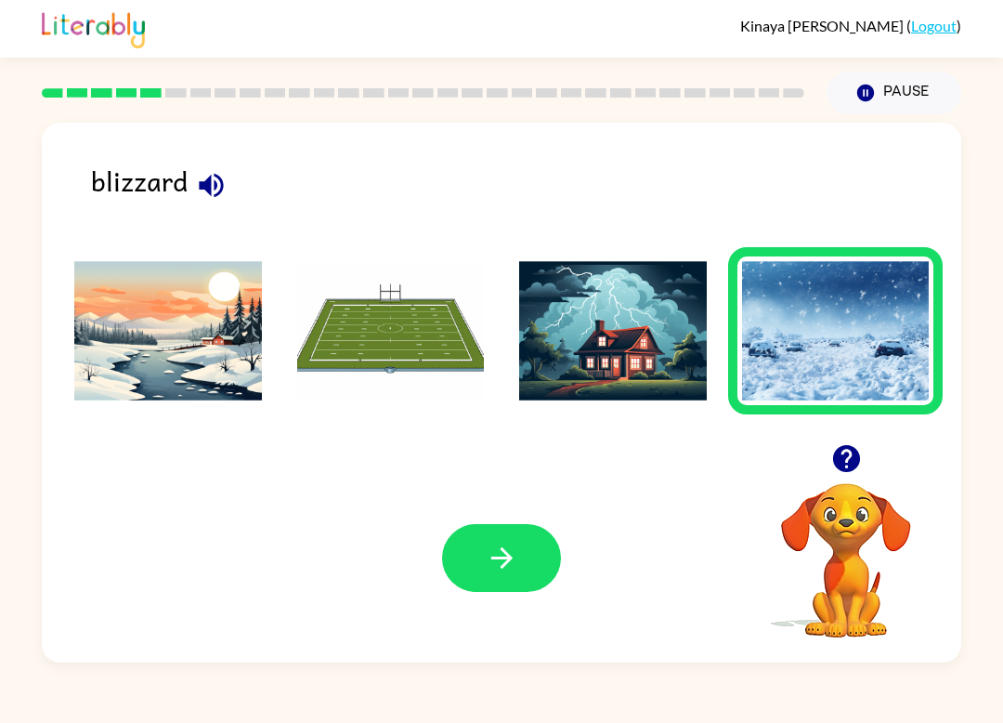
click at [537, 519] on div "Your browser must support playing .mp4 files to use Literably. Please try using…" at bounding box center [502, 557] width 920 height 209
click at [536, 529] on button "button" at bounding box center [501, 558] width 119 height 68
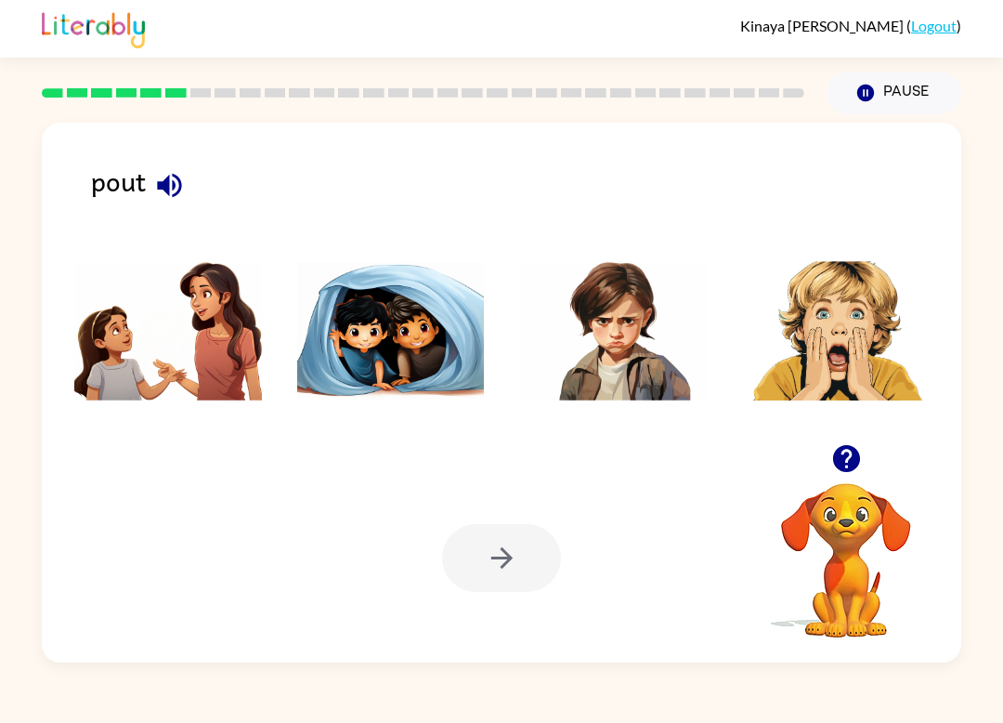
click at [389, 311] on img at bounding box center [391, 330] width 188 height 139
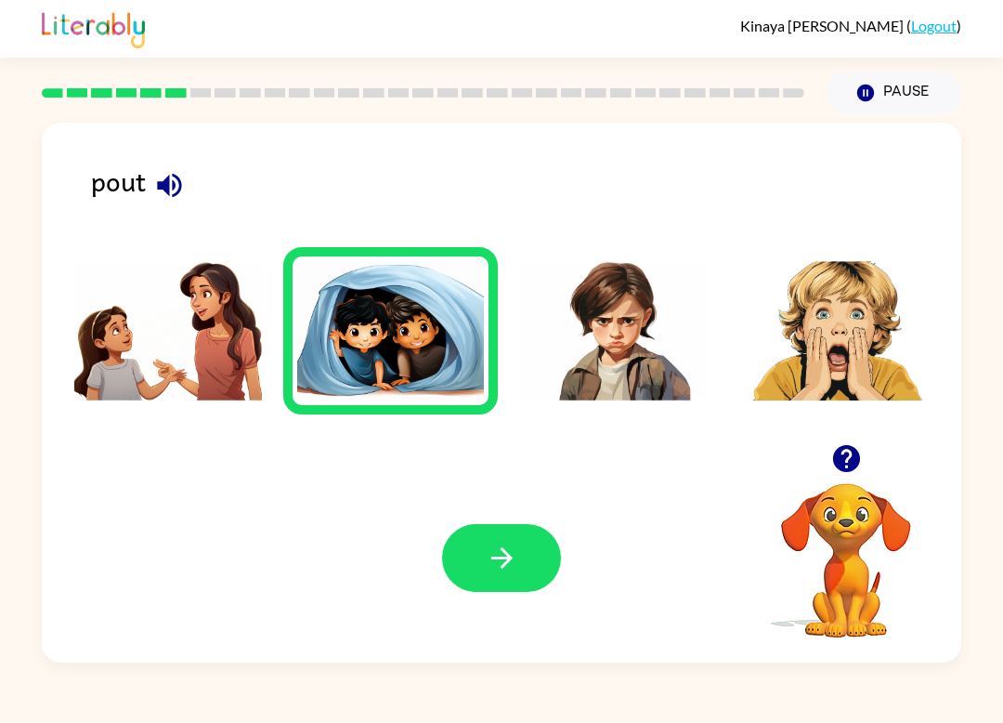
click at [472, 552] on button "button" at bounding box center [501, 558] width 119 height 68
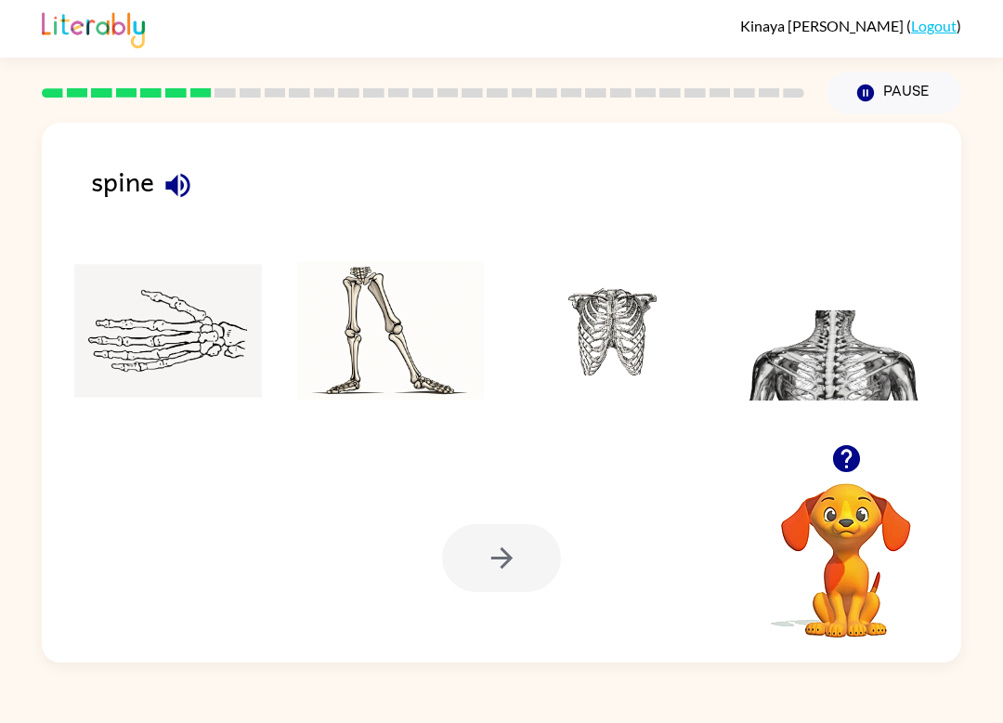
click at [803, 283] on img at bounding box center [836, 330] width 188 height 139
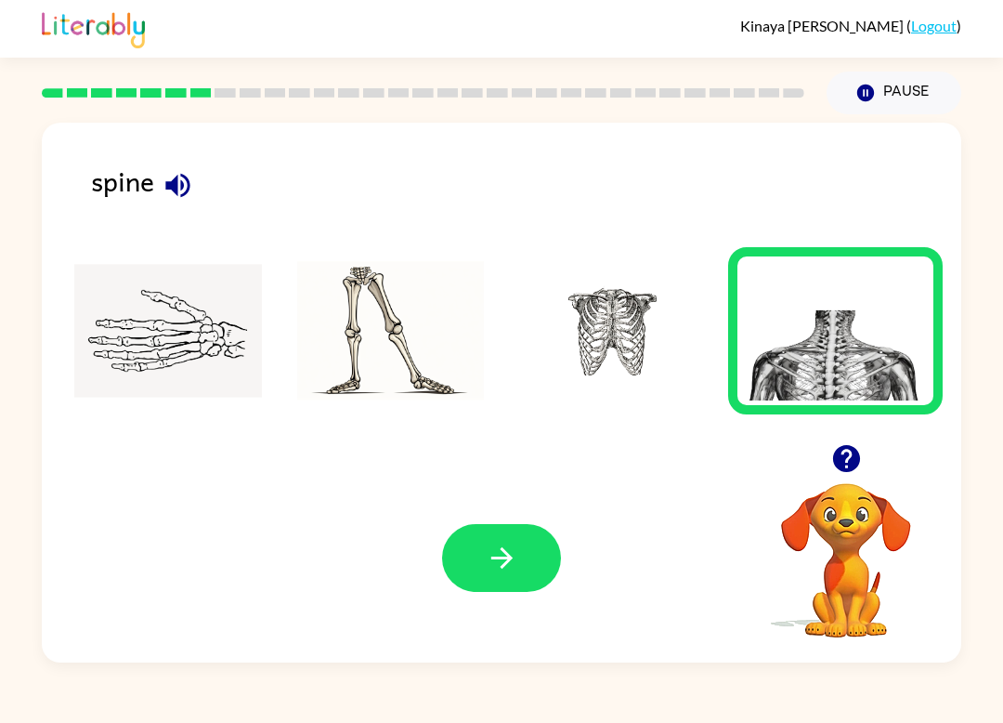
click at [591, 260] on li at bounding box center [613, 330] width 216 height 167
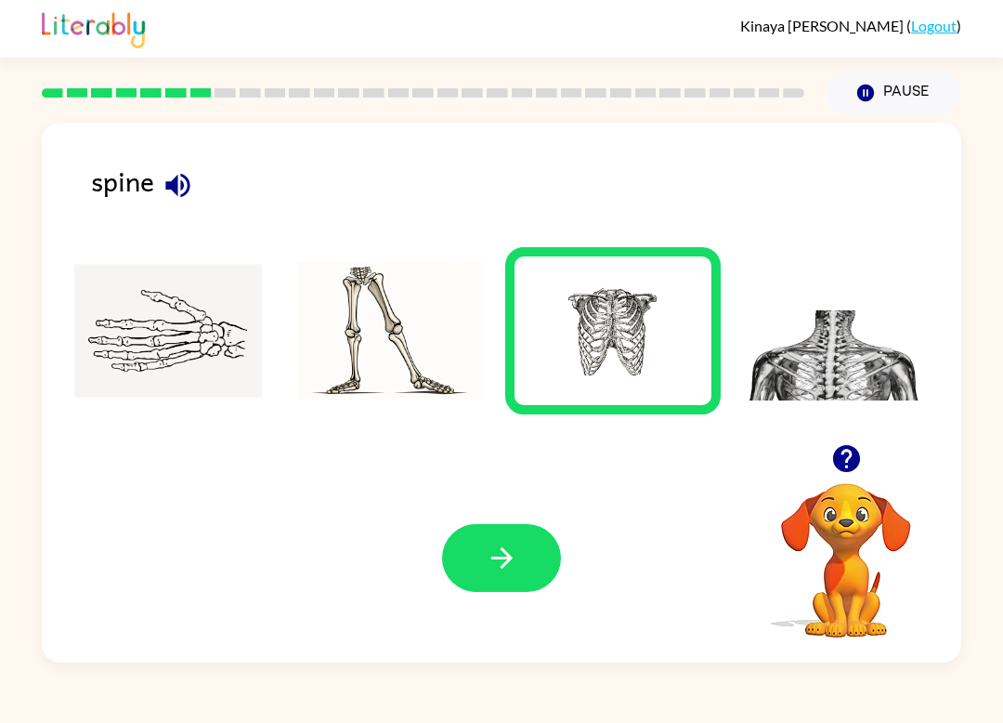
click at [371, 304] on img at bounding box center [391, 330] width 188 height 139
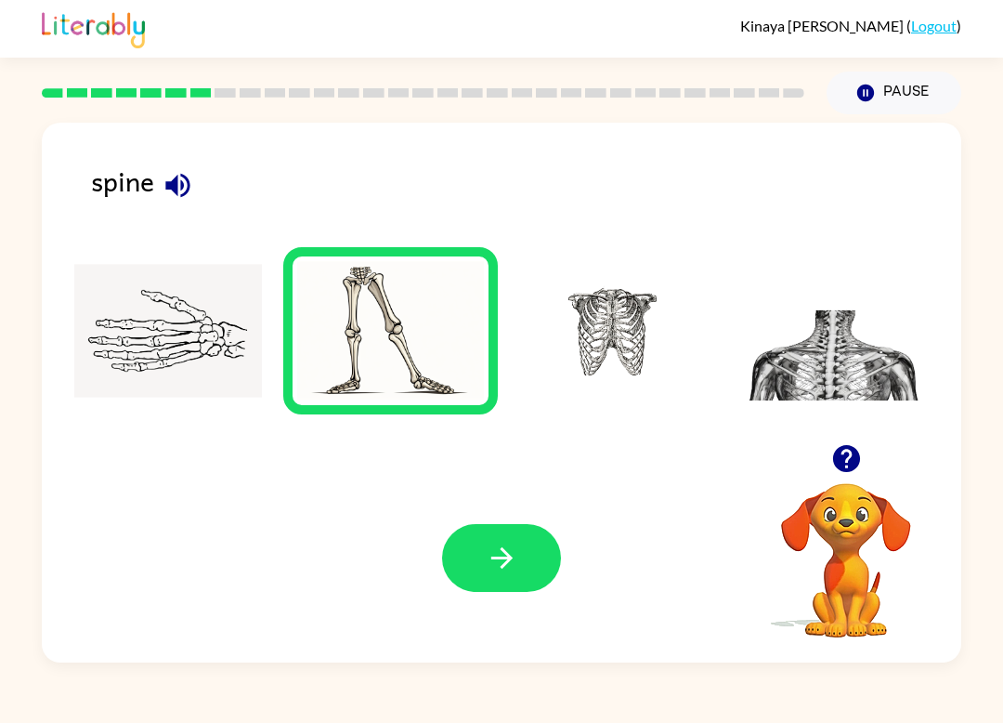
click at [126, 352] on img at bounding box center [168, 330] width 188 height 139
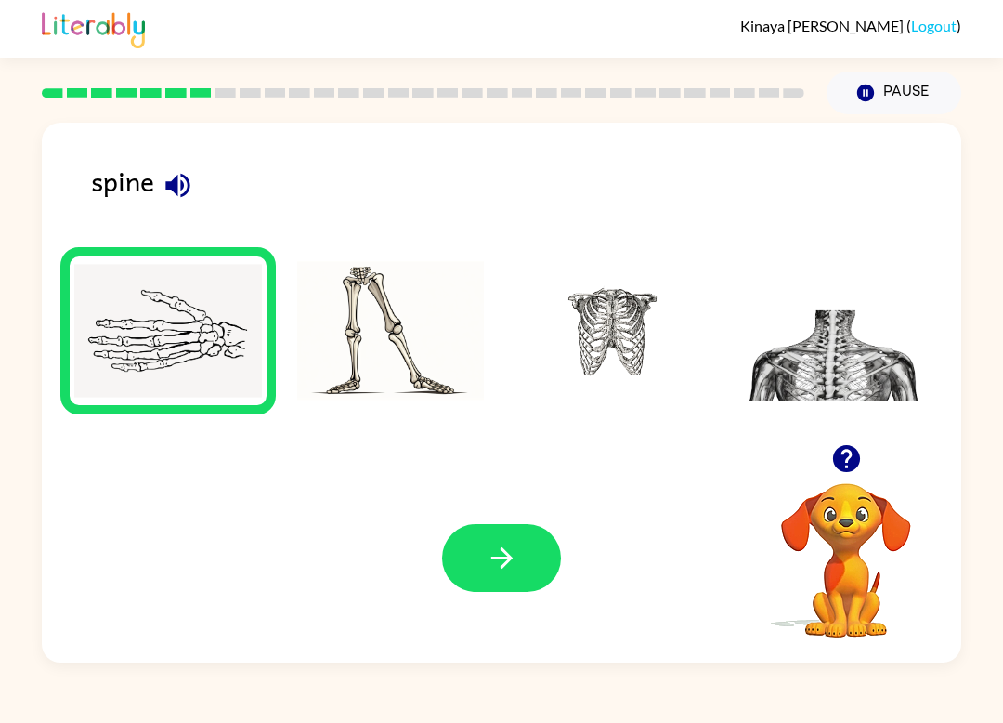
click at [609, 309] on img at bounding box center [613, 330] width 188 height 139
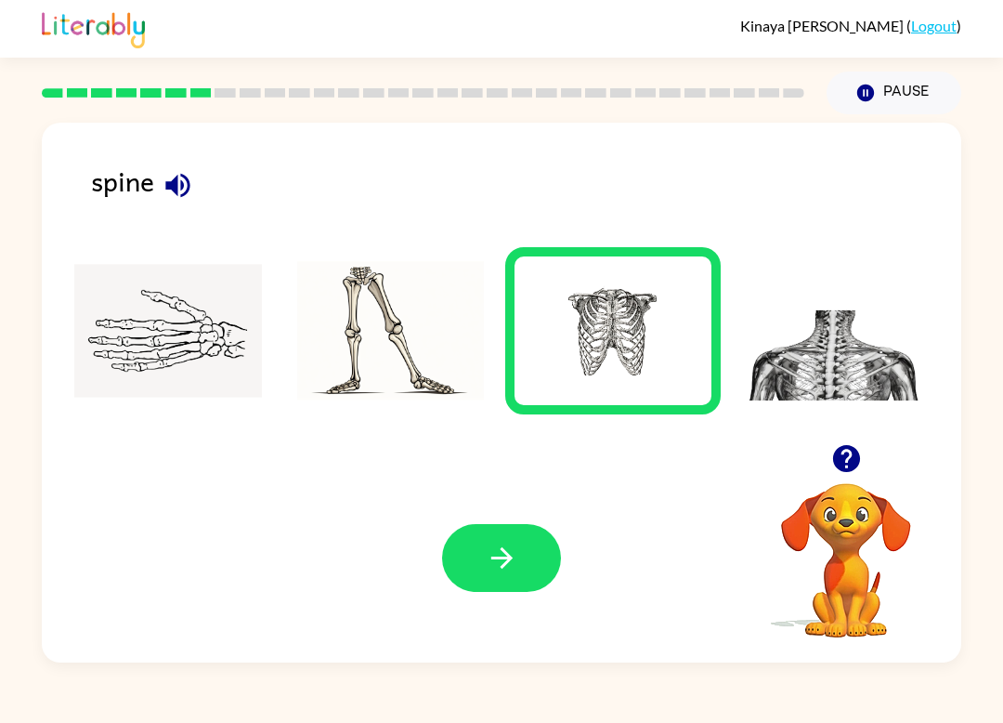
click at [488, 571] on icon "button" at bounding box center [502, 558] width 33 height 33
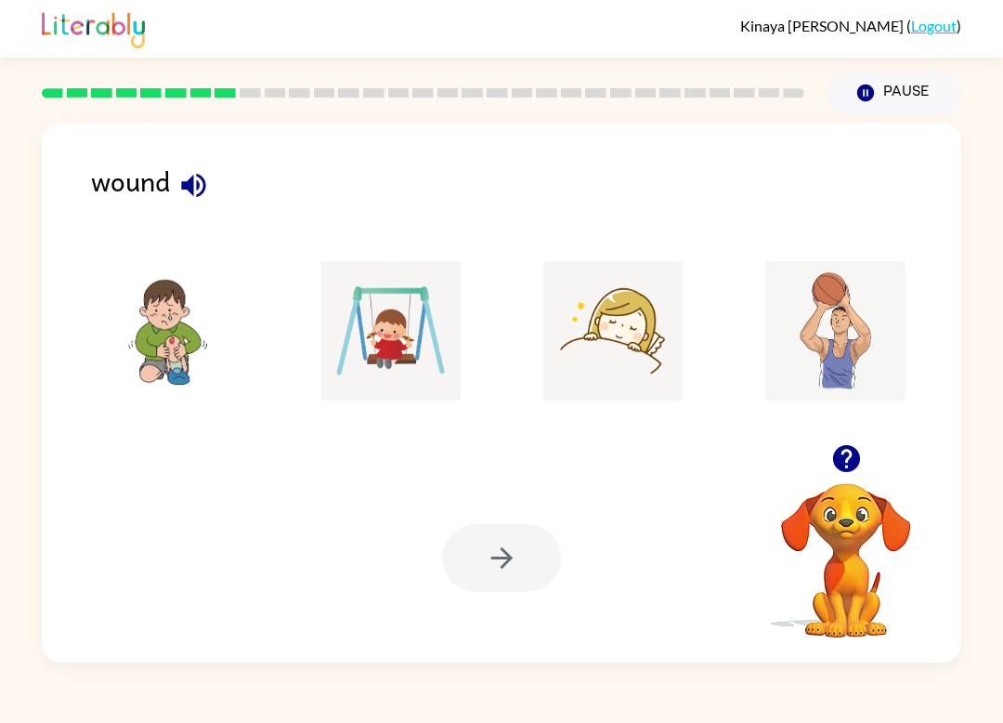
click at [190, 337] on img at bounding box center [168, 330] width 188 height 139
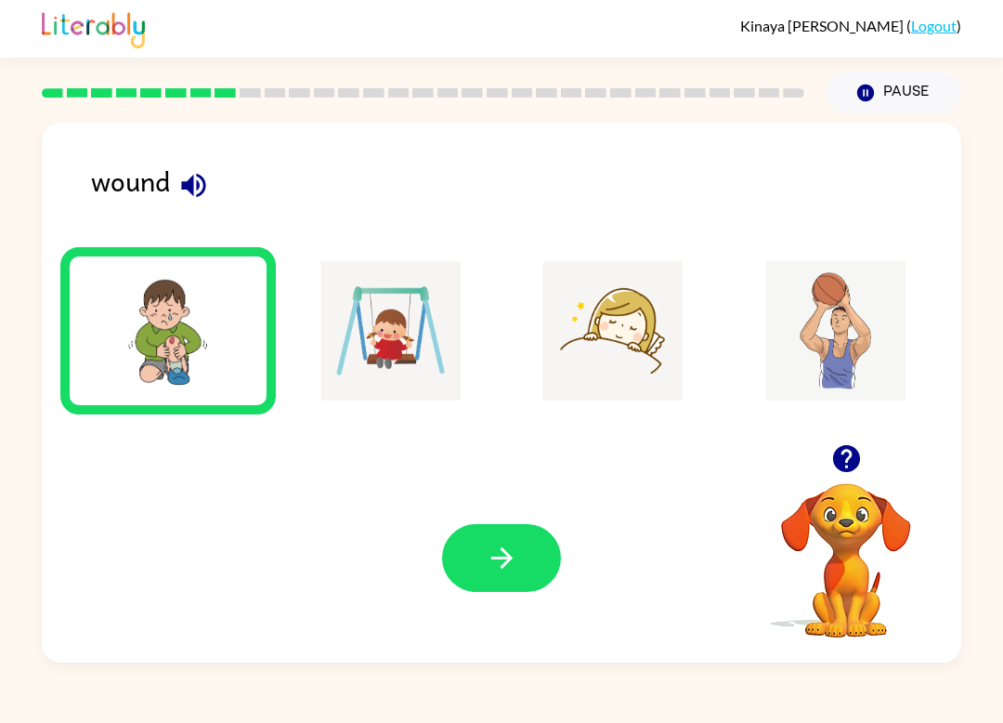
click at [513, 538] on button "button" at bounding box center [501, 558] width 119 height 68
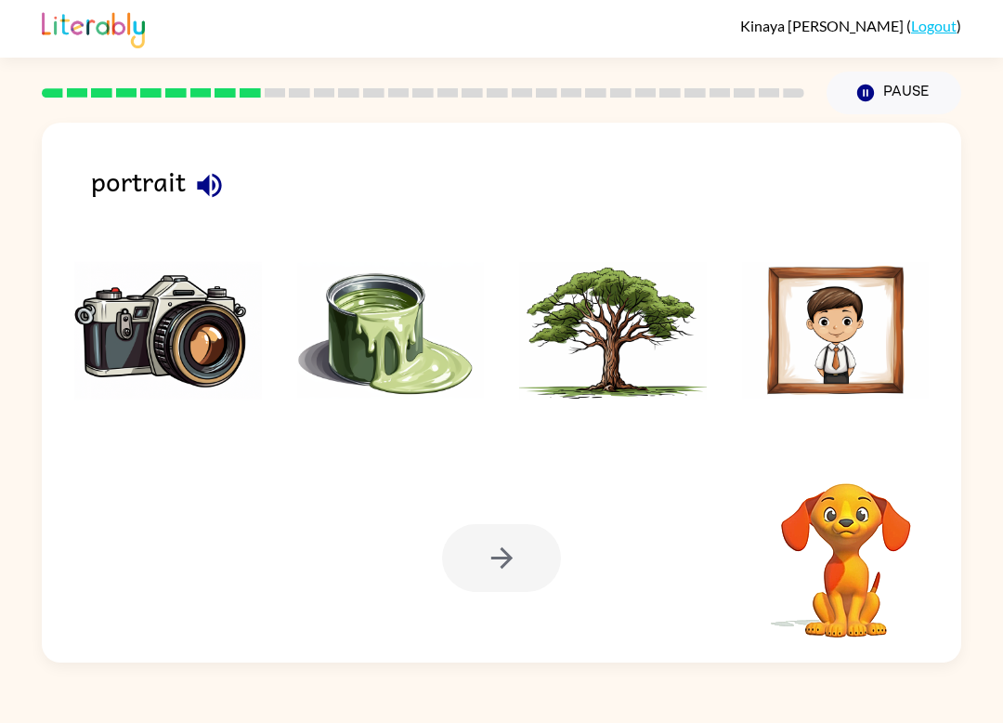
click at [521, 556] on div at bounding box center [501, 558] width 119 height 68
click at [192, 354] on img at bounding box center [168, 330] width 188 height 139
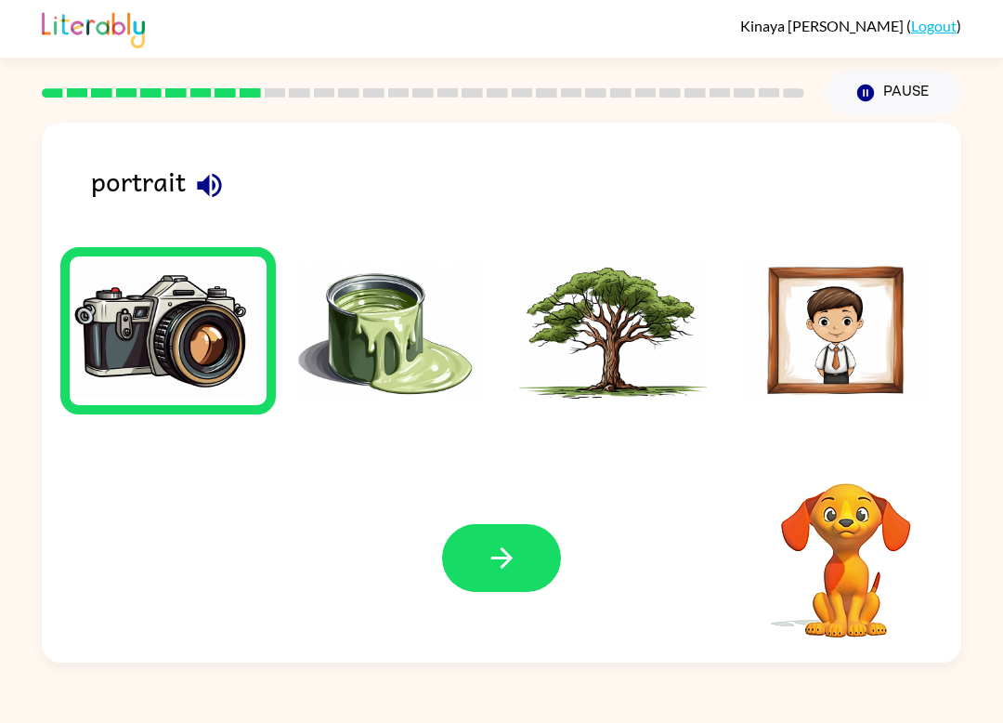
click at [389, 365] on img at bounding box center [391, 330] width 188 height 139
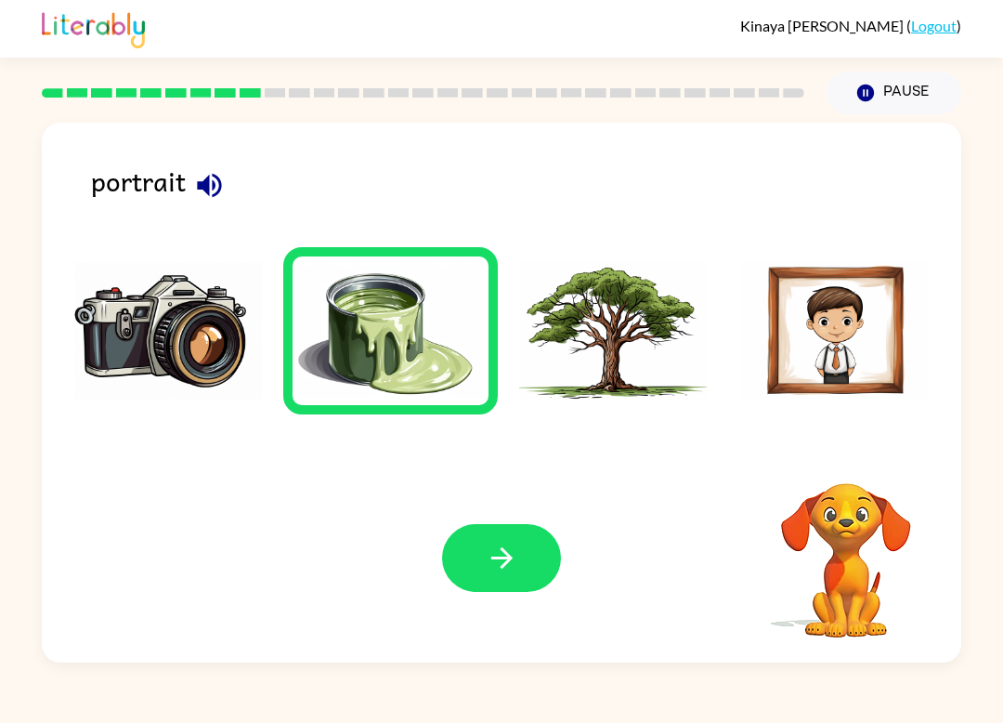
click at [593, 318] on img at bounding box center [613, 330] width 188 height 139
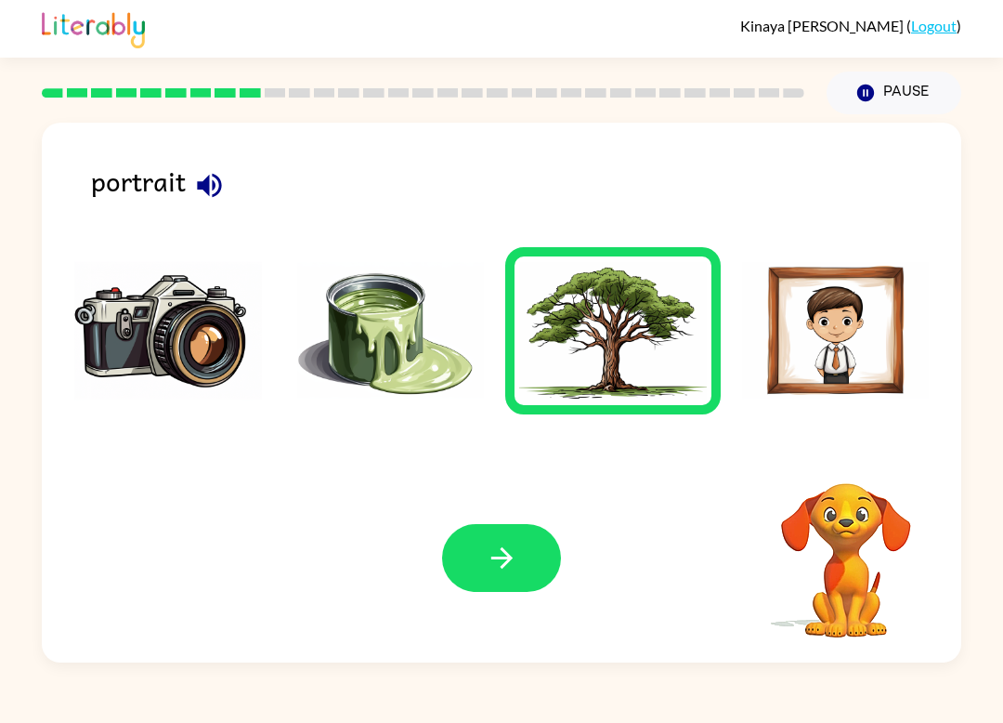
click at [131, 322] on img at bounding box center [168, 330] width 188 height 139
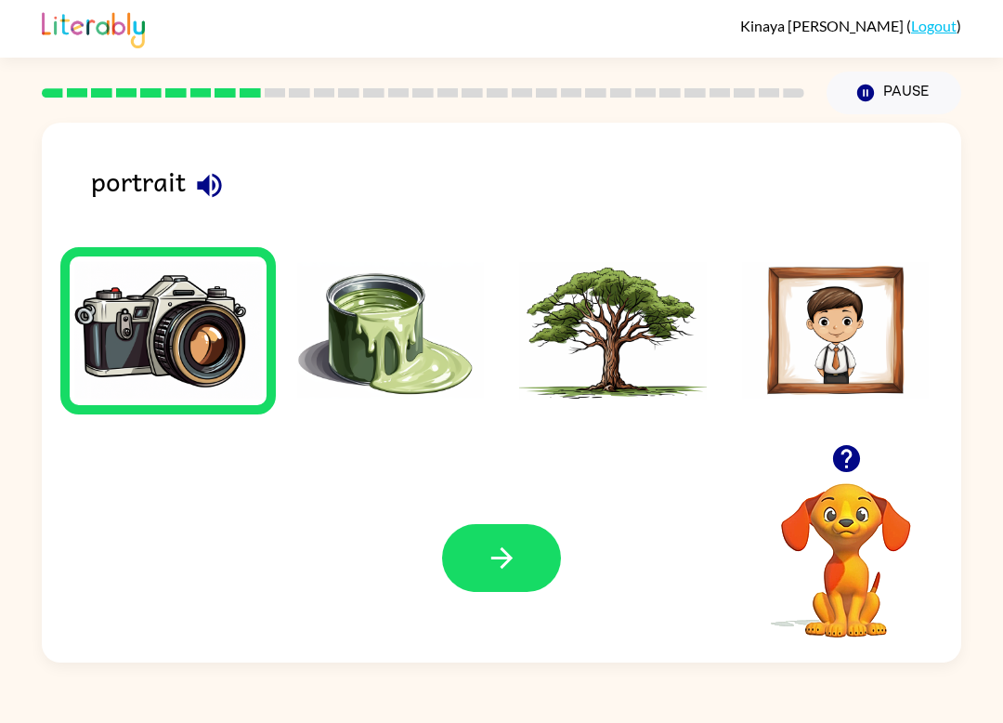
click at [874, 382] on img at bounding box center [836, 330] width 188 height 139
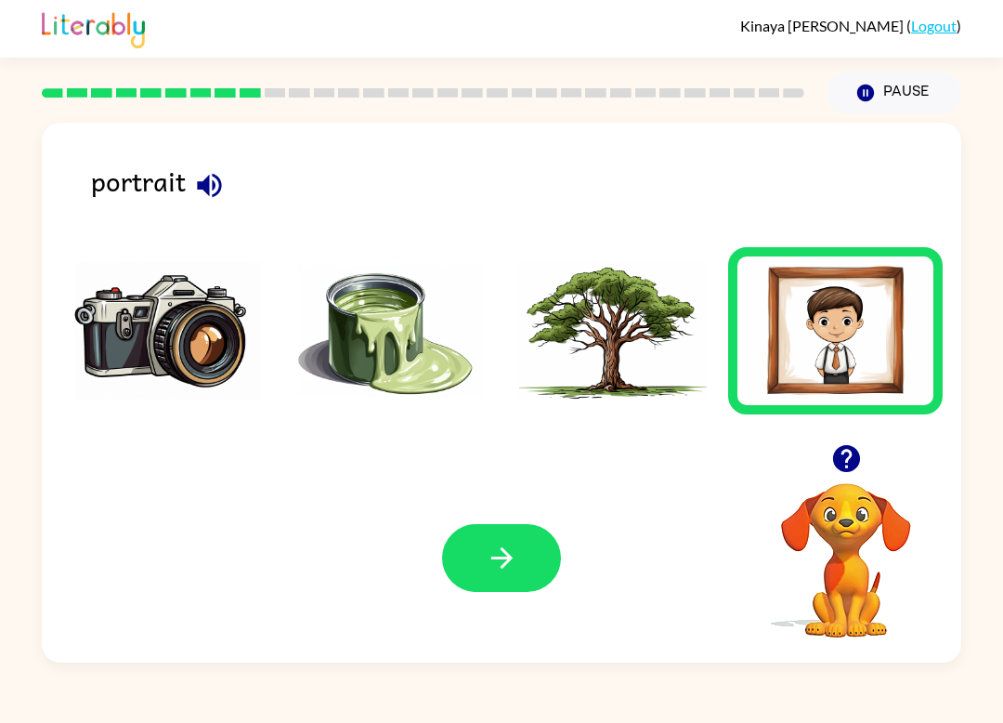
click at [492, 534] on button "button" at bounding box center [501, 558] width 119 height 68
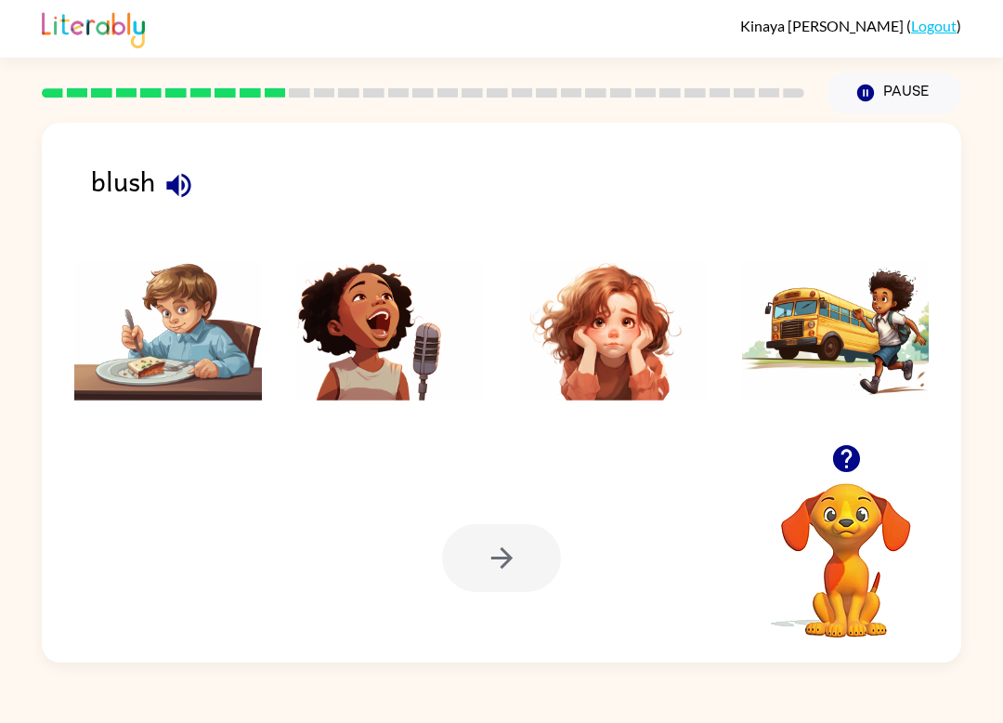
click at [597, 390] on img at bounding box center [613, 330] width 188 height 139
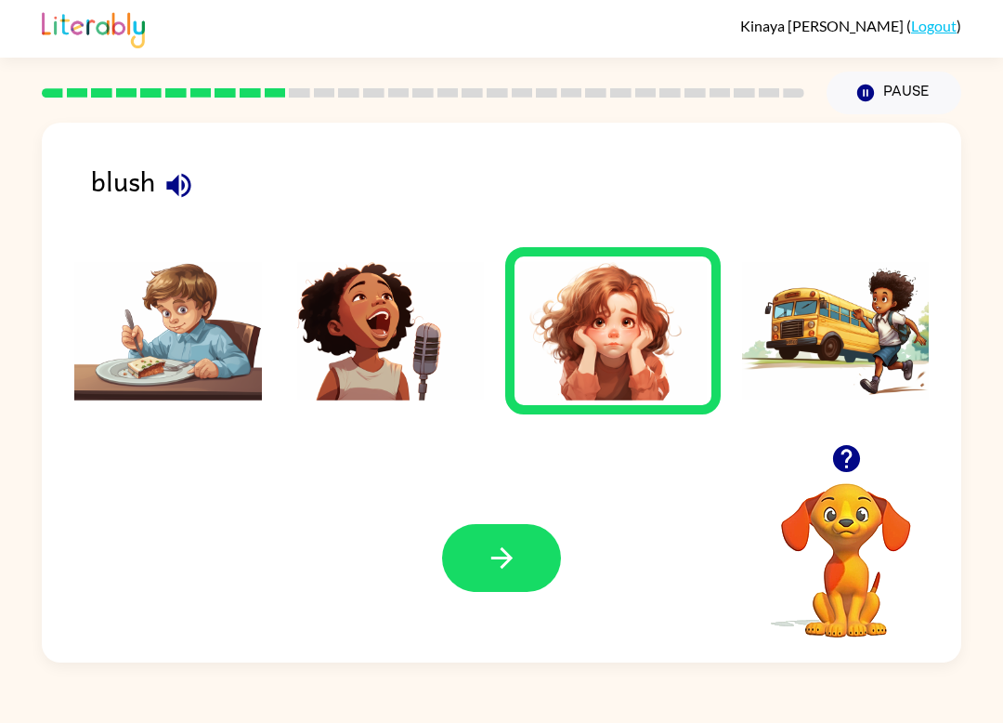
click at [474, 579] on button "button" at bounding box center [501, 558] width 119 height 68
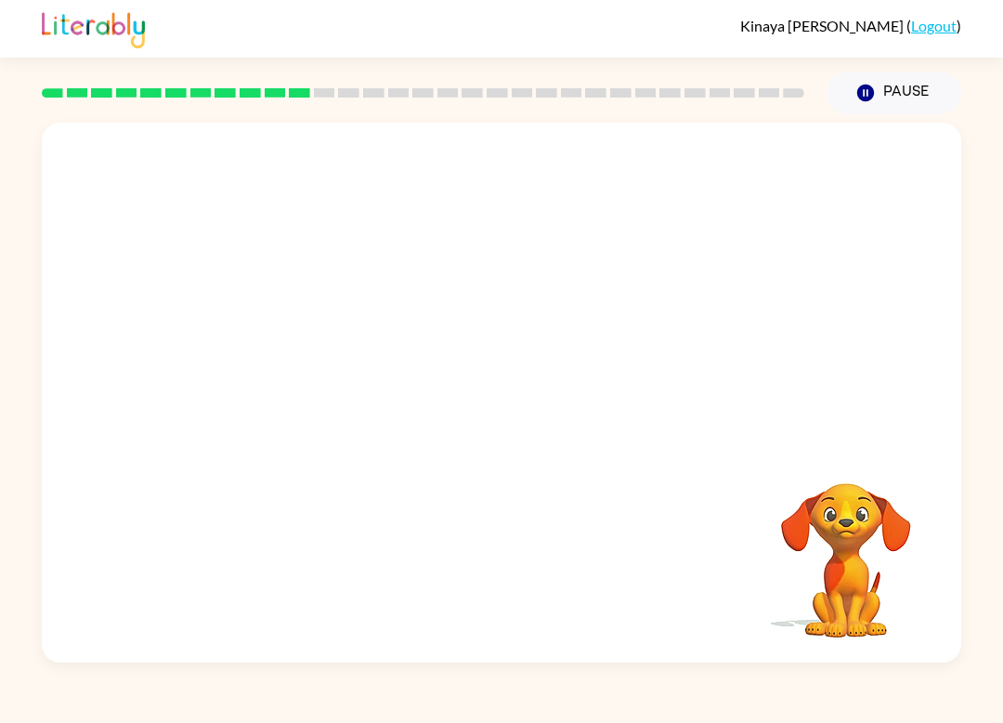
click at [283, 362] on video "Your browser must support playing .mp4 files to use Literably. Please try using…" at bounding box center [502, 283] width 920 height 321
click at [291, 361] on video "Your browser must support playing .mp4 files to use Literably. Please try using…" at bounding box center [502, 283] width 920 height 321
click at [290, 353] on video "Your browser must support playing .mp4 files to use Literably. Please try using…" at bounding box center [502, 283] width 920 height 321
click at [484, 423] on button "button" at bounding box center [501, 402] width 119 height 68
click at [484, 472] on div at bounding box center [502, 393] width 920 height 540
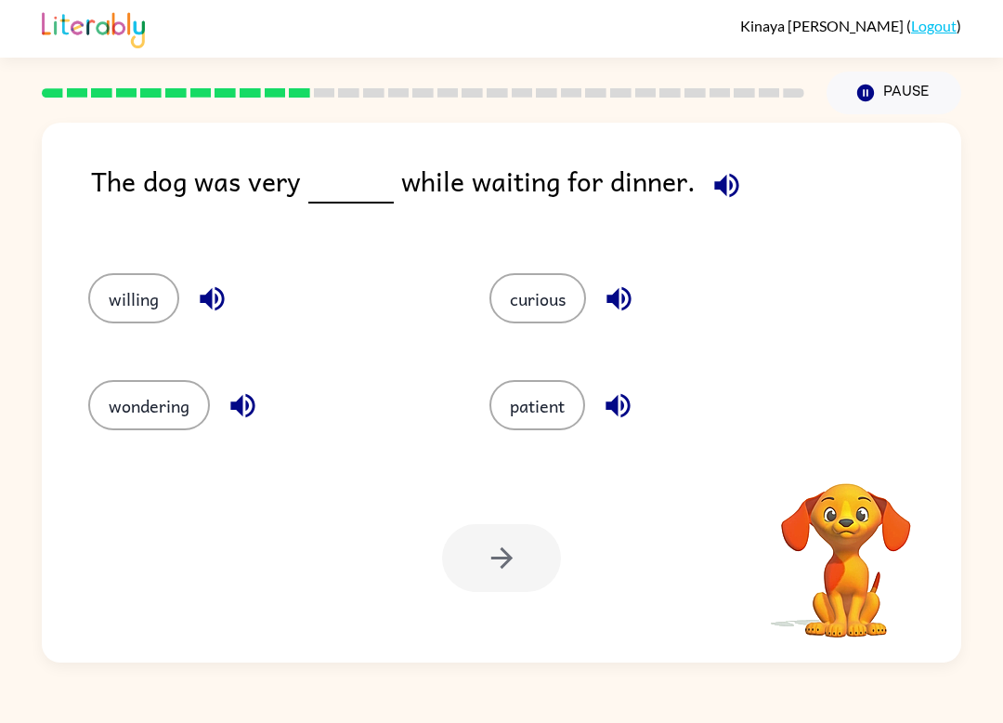
click at [711, 201] on icon "button" at bounding box center [727, 185] width 33 height 33
click at [724, 203] on button "button" at bounding box center [726, 185] width 47 height 47
click at [724, 202] on icon "button" at bounding box center [727, 185] width 33 height 33
click at [721, 191] on icon "button" at bounding box center [727, 185] width 33 height 33
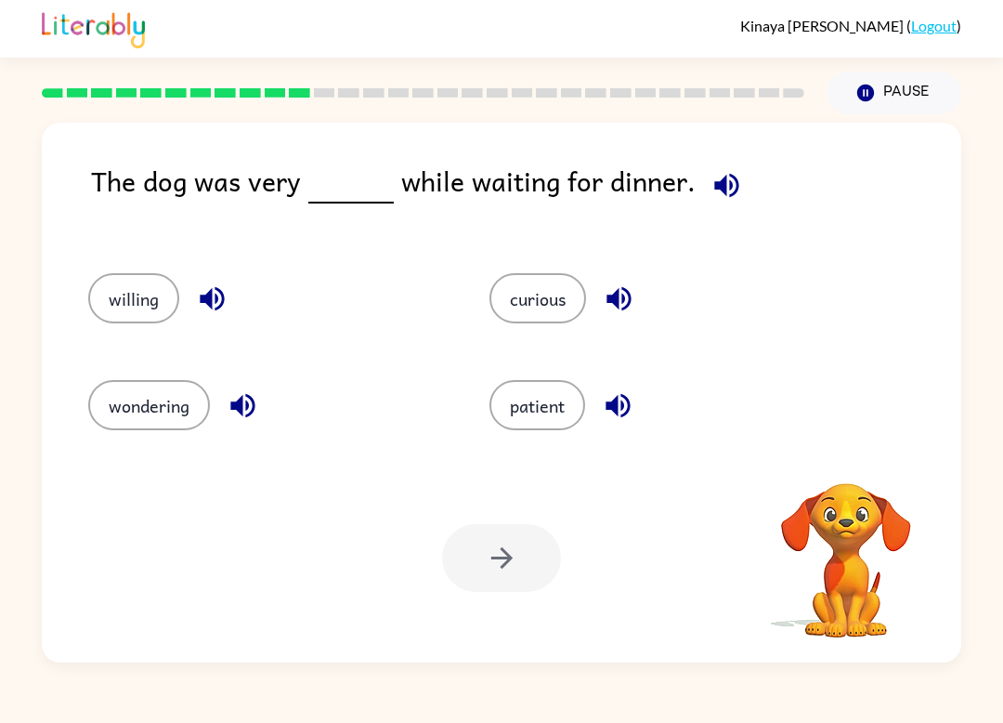
click at [720, 191] on icon "button" at bounding box center [727, 185] width 33 height 33
click at [717, 187] on icon "button" at bounding box center [727, 185] width 24 height 24
click at [711, 191] on icon "button" at bounding box center [727, 185] width 33 height 33
click at [526, 275] on button "curious" at bounding box center [538, 298] width 97 height 50
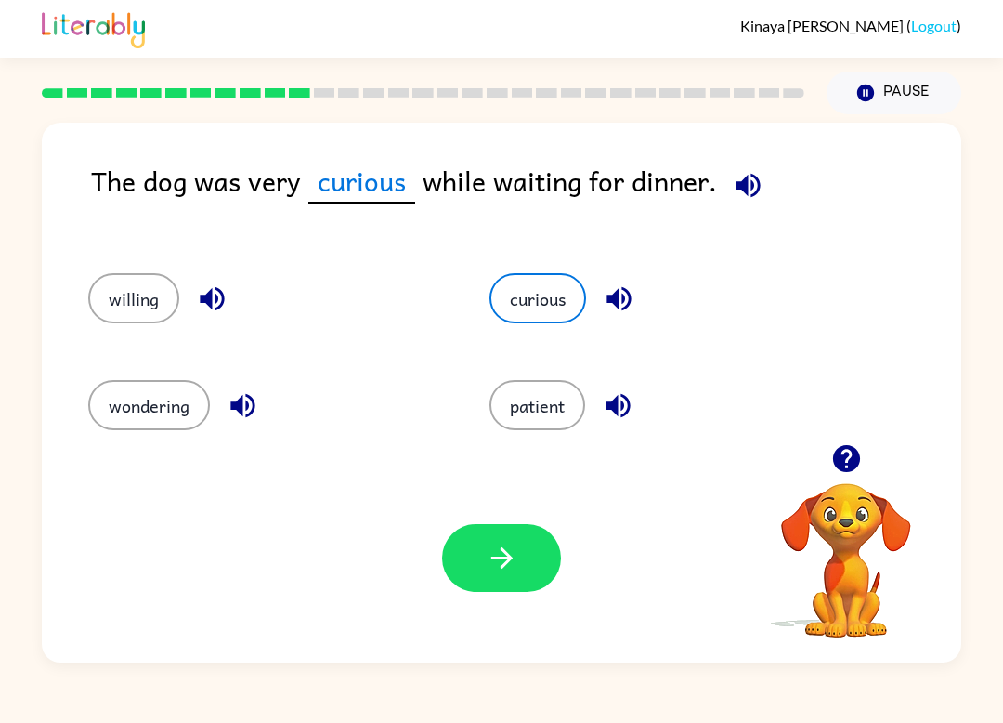
click at [557, 382] on button "patient" at bounding box center [538, 405] width 96 height 50
click at [547, 289] on button "curious" at bounding box center [538, 298] width 97 height 50
click at [528, 430] on button "patient" at bounding box center [538, 405] width 96 height 50
click at [480, 549] on button "button" at bounding box center [501, 558] width 119 height 68
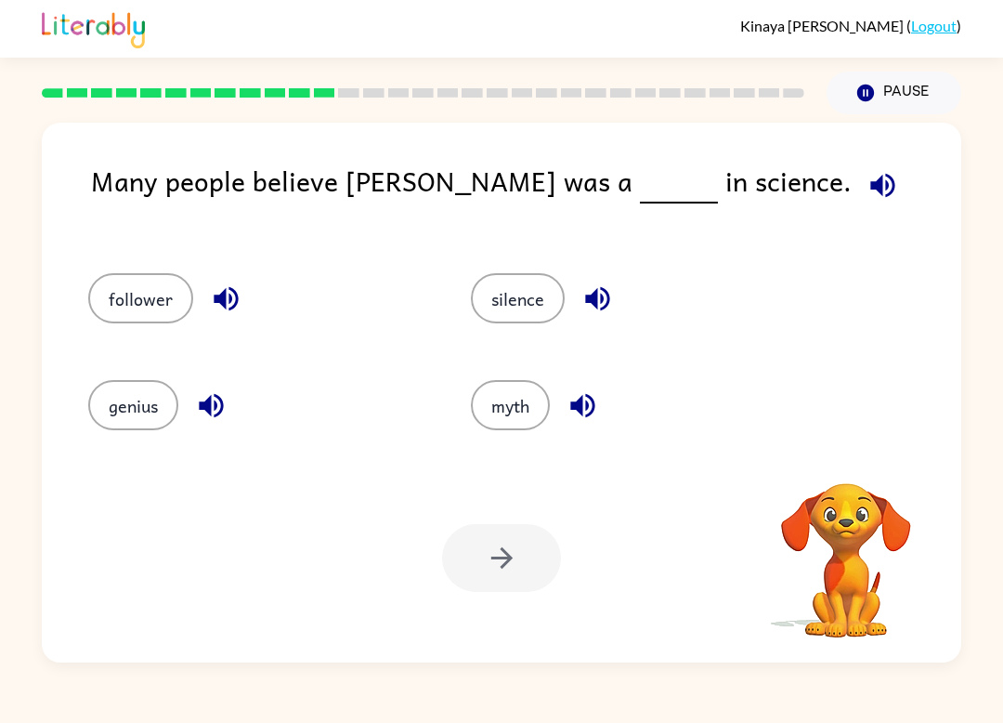
click at [789, 640] on div "Your browser must support playing .mp4 files to use Literably. Please try using…" at bounding box center [847, 547] width 186 height 186
click at [177, 411] on button "genius" at bounding box center [133, 405] width 90 height 50
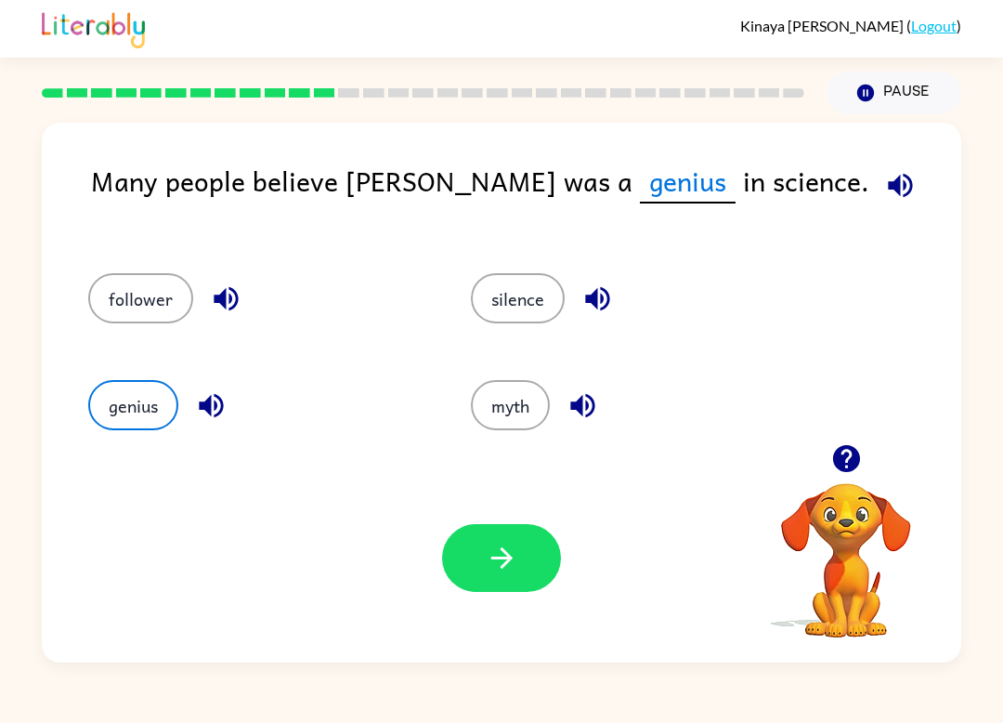
click at [520, 581] on button "button" at bounding box center [501, 558] width 119 height 68
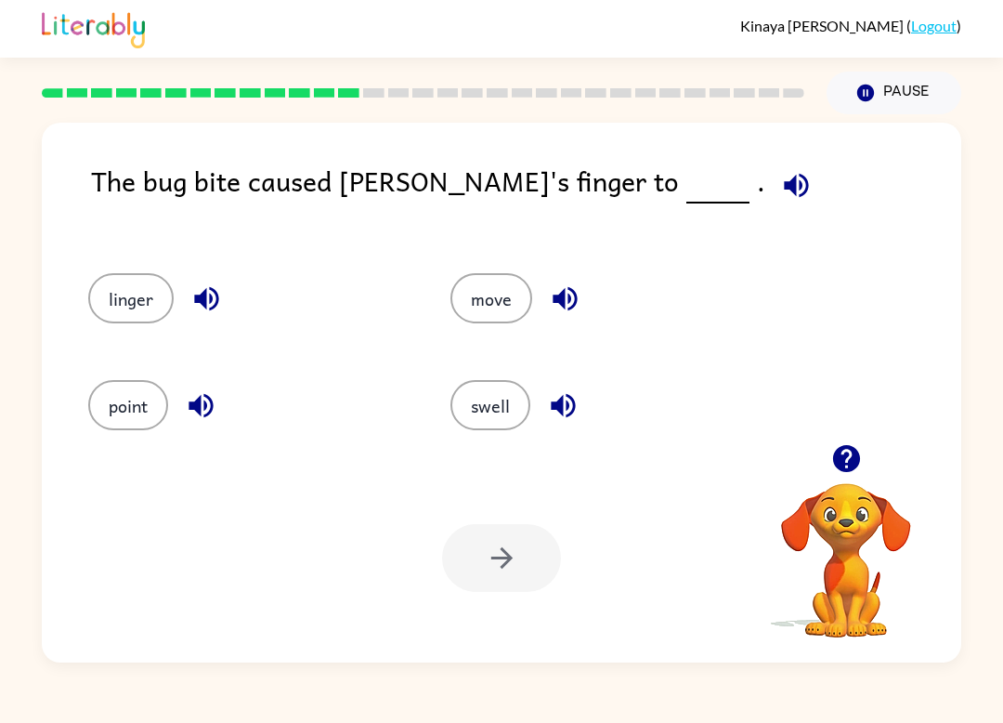
click at [125, 302] on button "linger" at bounding box center [130, 298] width 85 height 50
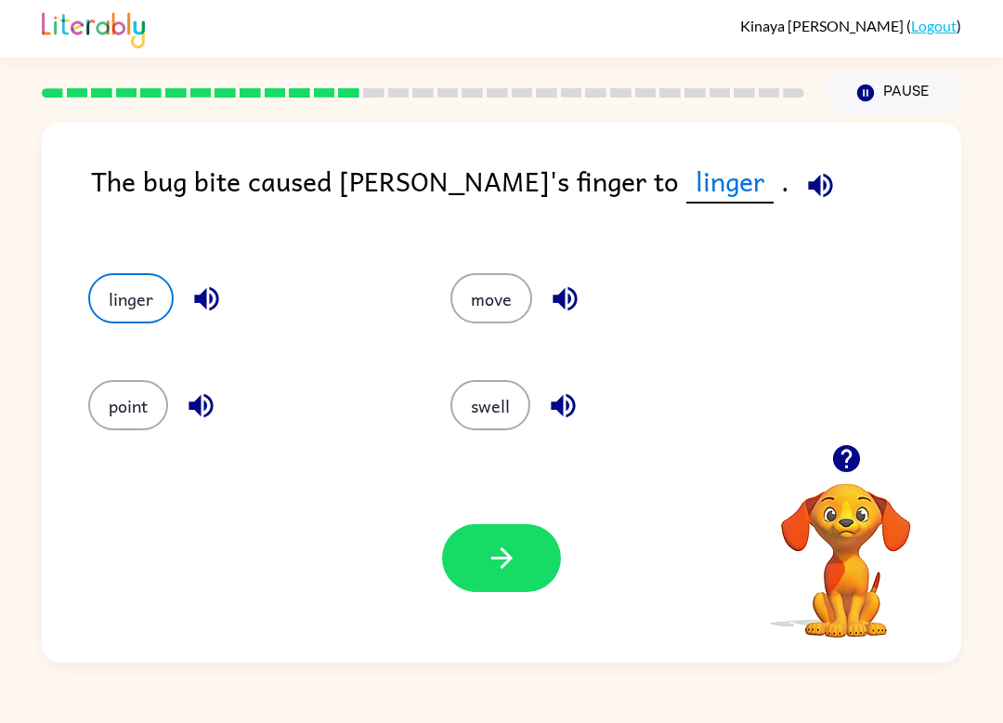
click at [499, 503] on div "Your browser must support playing .mp4 files to use Literably. Please try using…" at bounding box center [502, 557] width 920 height 209
click at [452, 558] on button "button" at bounding box center [501, 558] width 119 height 68
click at [452, 558] on div at bounding box center [501, 558] width 119 height 68
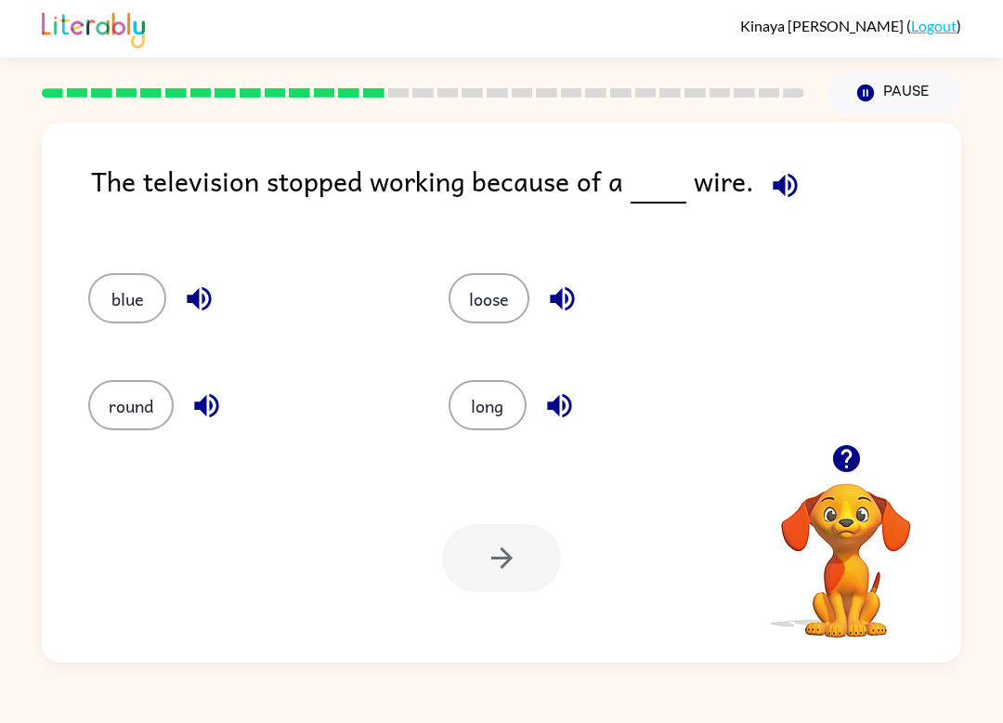
click at [480, 266] on div "loose" at bounding box center [593, 291] width 361 height 107
click at [463, 375] on div "long" at bounding box center [593, 398] width 361 height 107
click at [470, 400] on button "long" at bounding box center [488, 405] width 78 height 50
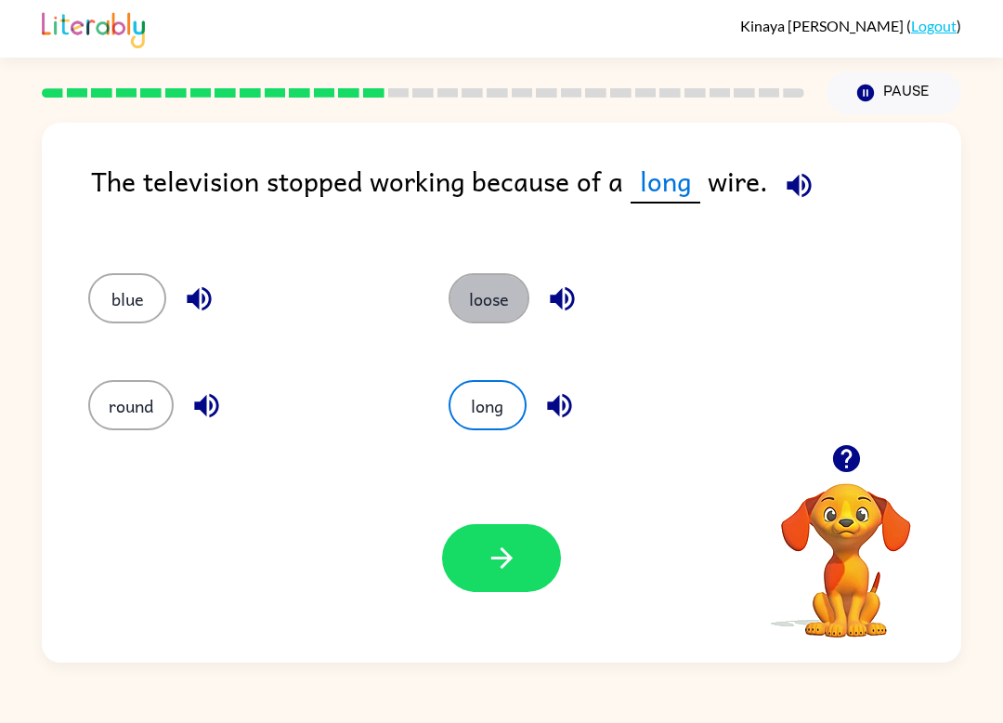
click at [138, 291] on button "blue" at bounding box center [127, 298] width 78 height 50
click at [137, 418] on button "round" at bounding box center [130, 405] width 85 height 50
click at [489, 589] on button "button" at bounding box center [501, 558] width 119 height 68
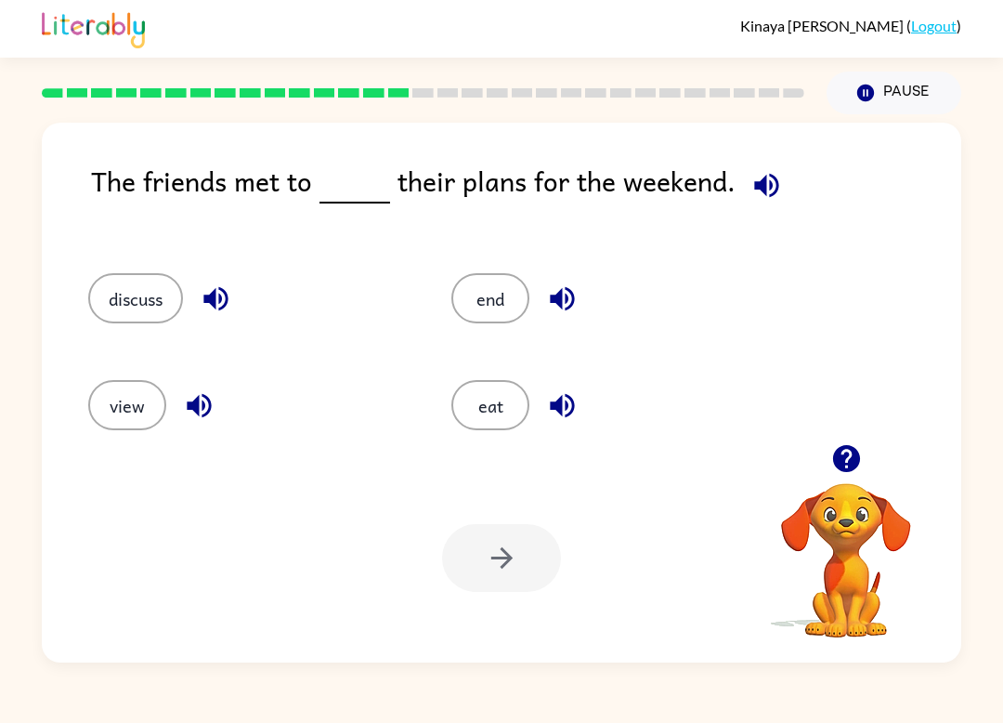
click at [102, 412] on button "view" at bounding box center [127, 405] width 78 height 50
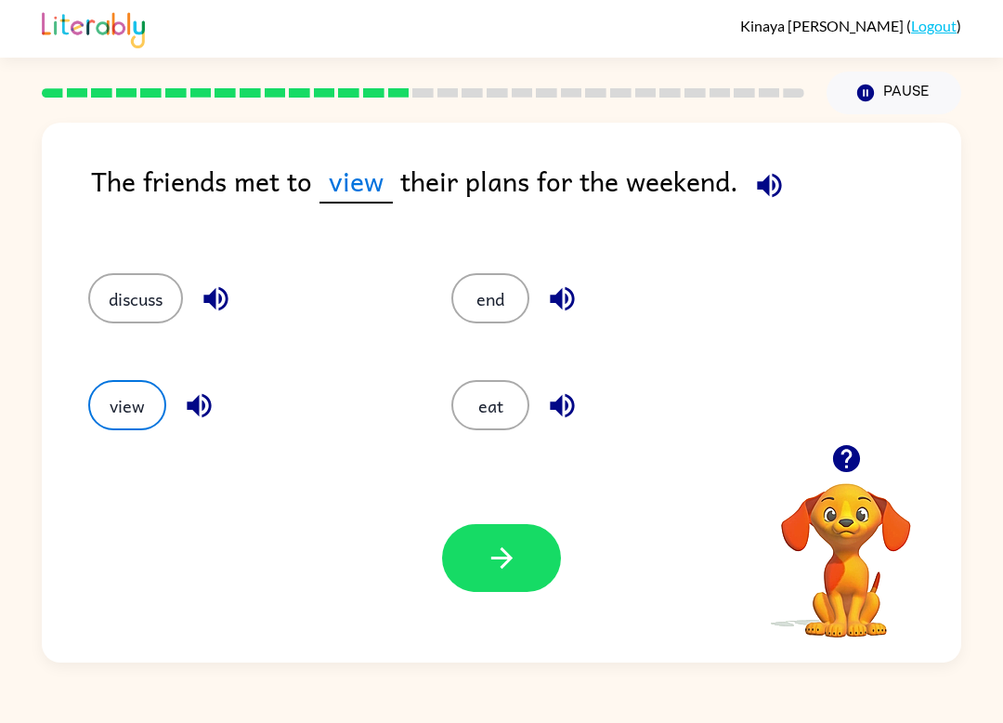
click at [537, 554] on button "button" at bounding box center [501, 558] width 119 height 68
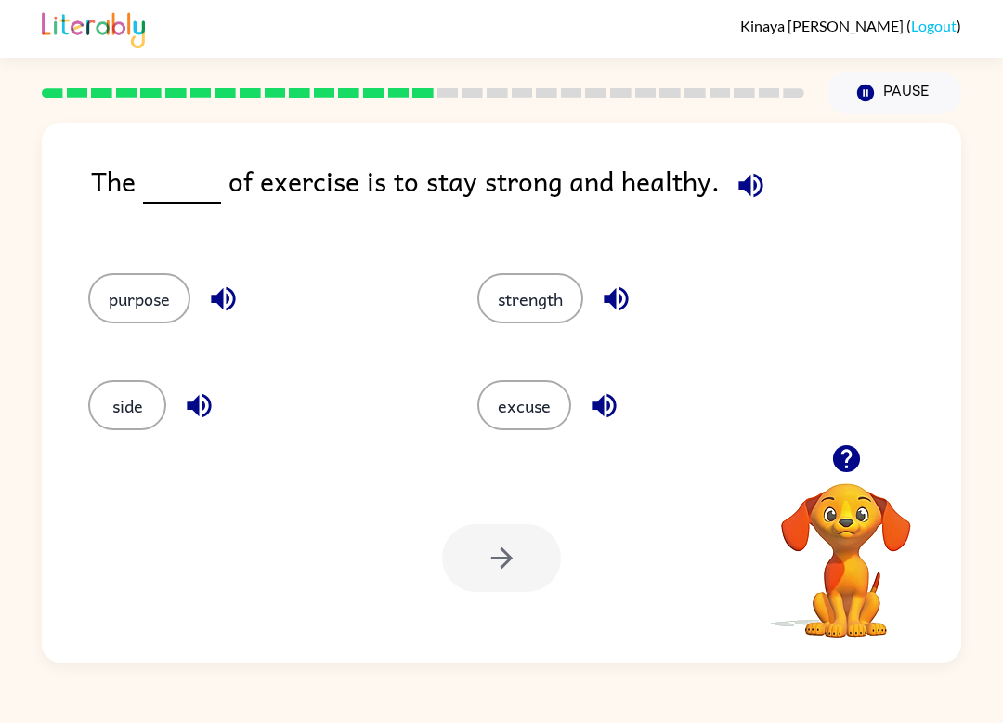
click at [517, 321] on button "strength" at bounding box center [531, 298] width 106 height 50
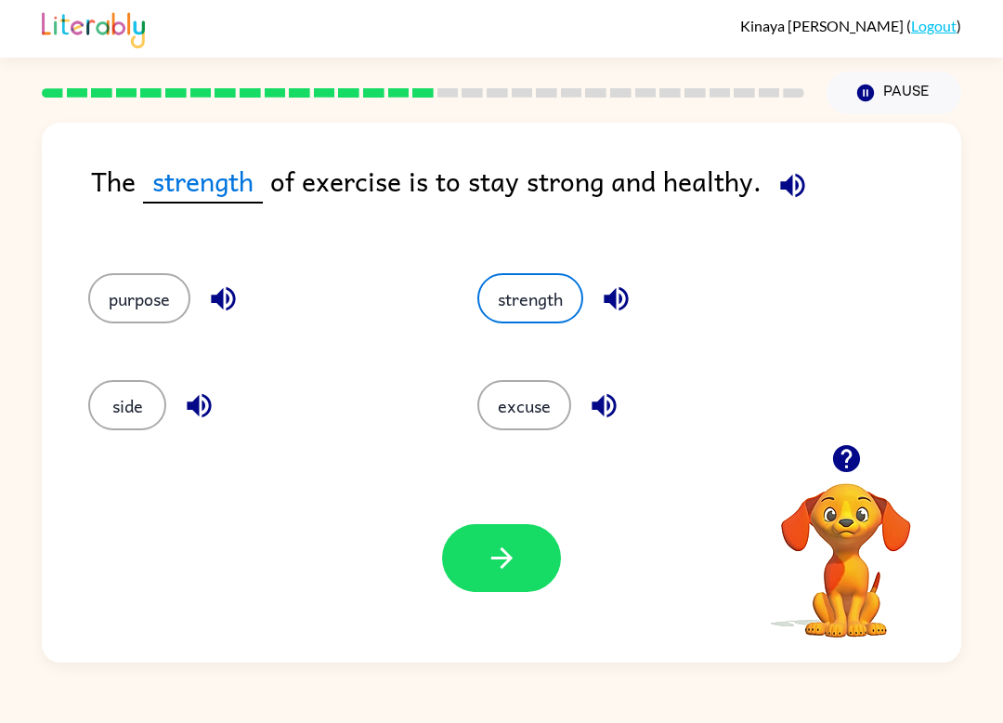
click at [203, 139] on div "The strength of exercise is to stay strong and healthy. purpose strength side e…" at bounding box center [502, 393] width 920 height 540
click at [459, 533] on button "button" at bounding box center [501, 558] width 119 height 68
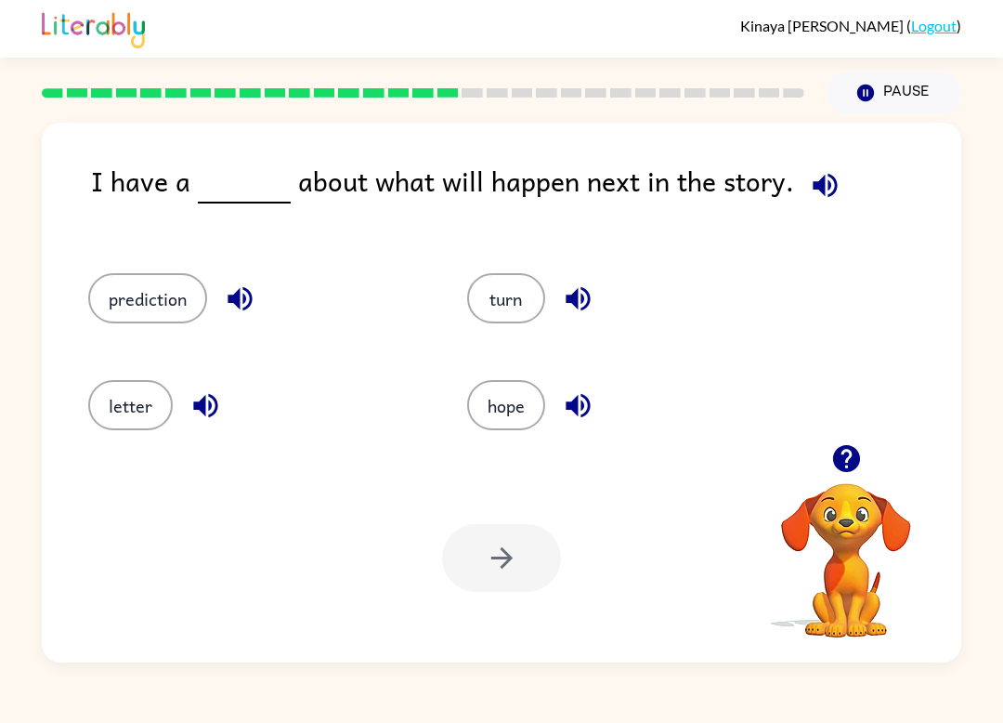
click at [114, 308] on button "prediction" at bounding box center [147, 298] width 119 height 50
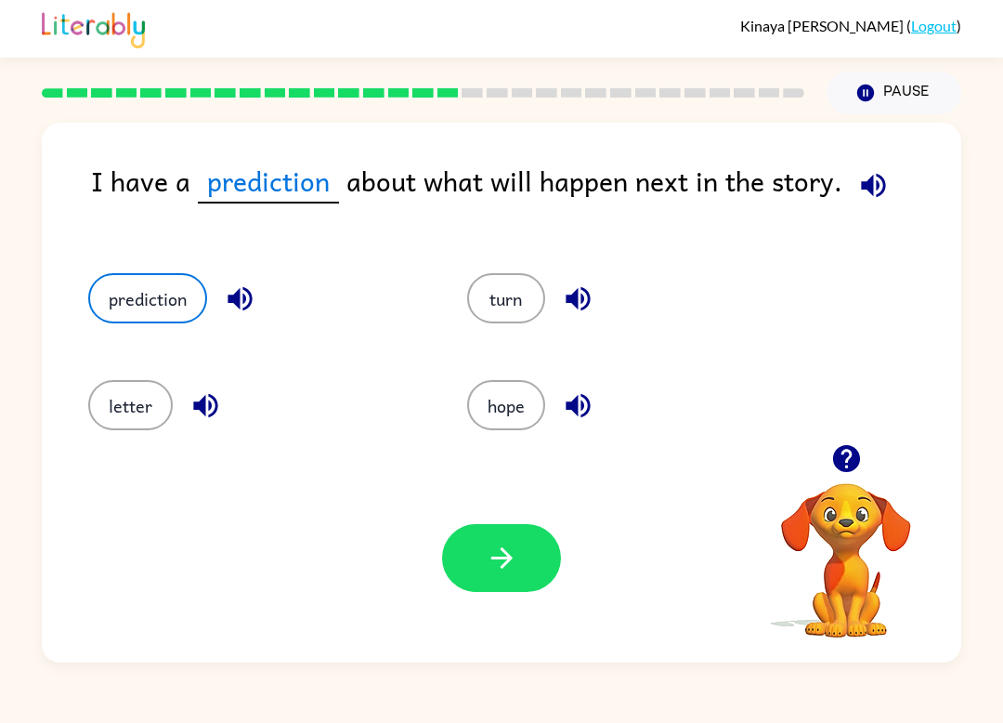
click at [503, 408] on button "hope" at bounding box center [506, 405] width 78 height 50
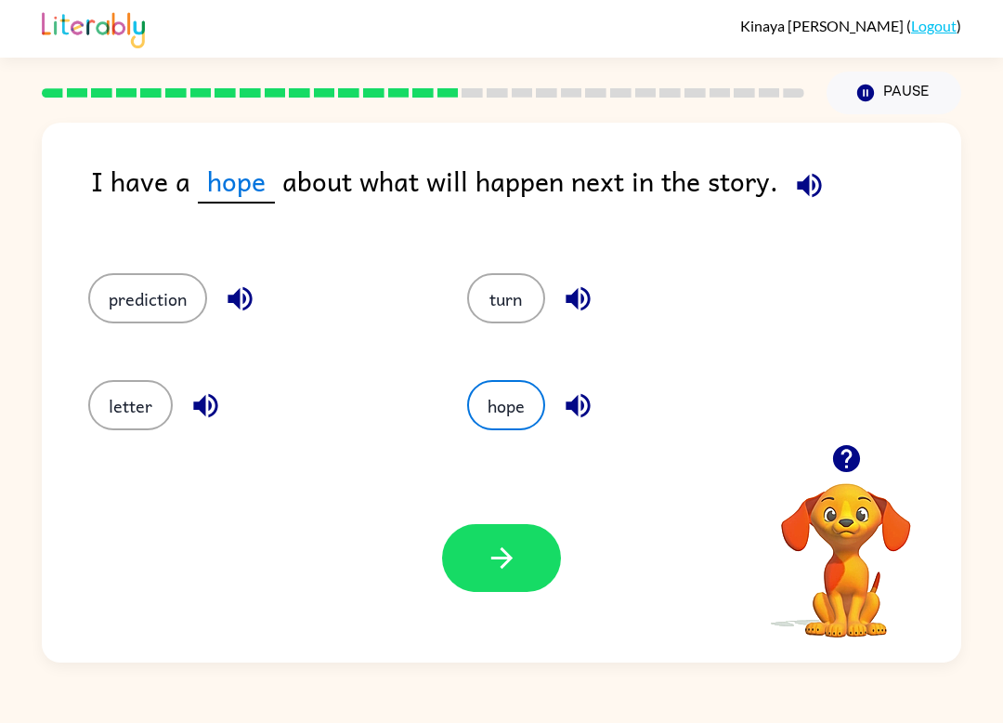
click at [477, 543] on button "button" at bounding box center [501, 558] width 119 height 68
click at [476, 542] on div at bounding box center [501, 558] width 119 height 68
click at [473, 547] on div at bounding box center [501, 558] width 119 height 68
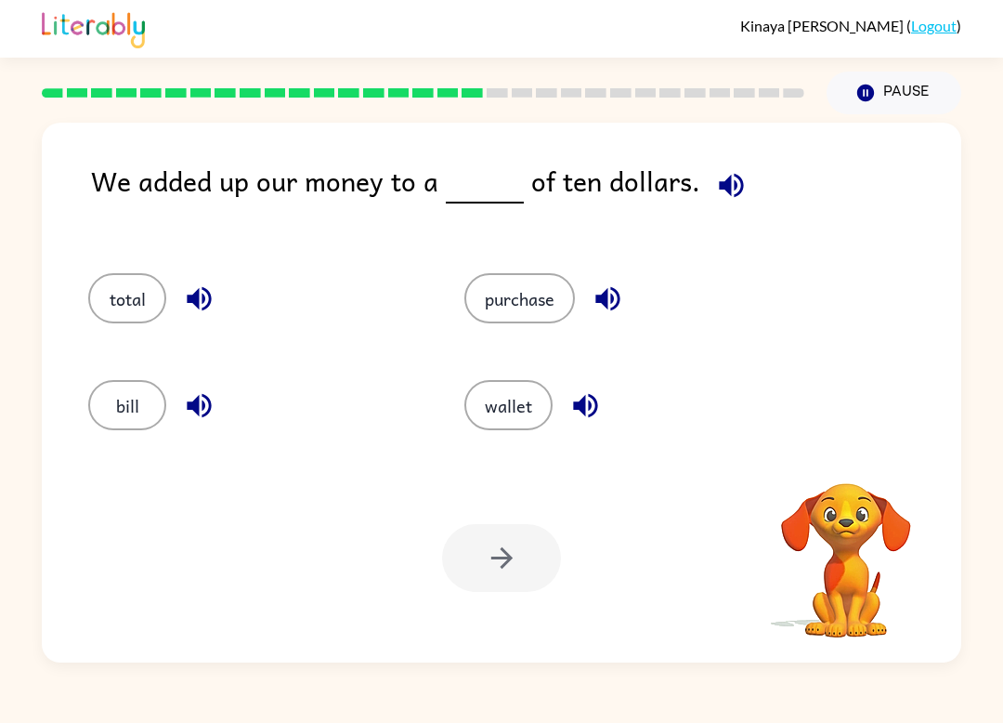
click at [478, 577] on div at bounding box center [501, 558] width 119 height 68
click at [470, 590] on div at bounding box center [501, 558] width 119 height 68
click at [150, 321] on button "total" at bounding box center [127, 298] width 78 height 50
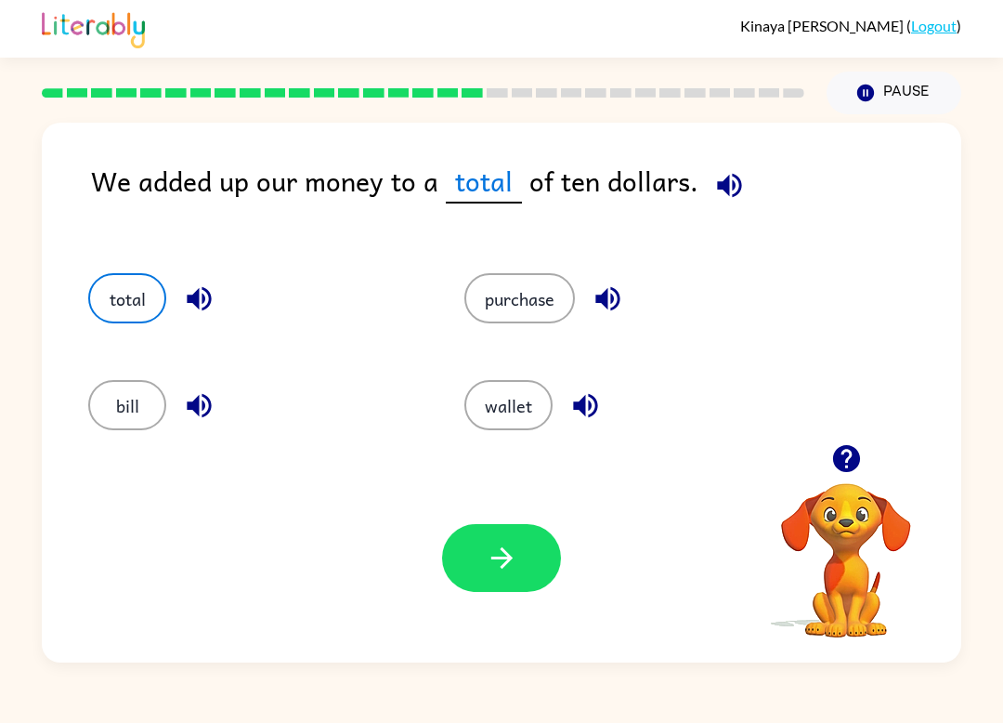
click at [502, 575] on button "button" at bounding box center [501, 558] width 119 height 68
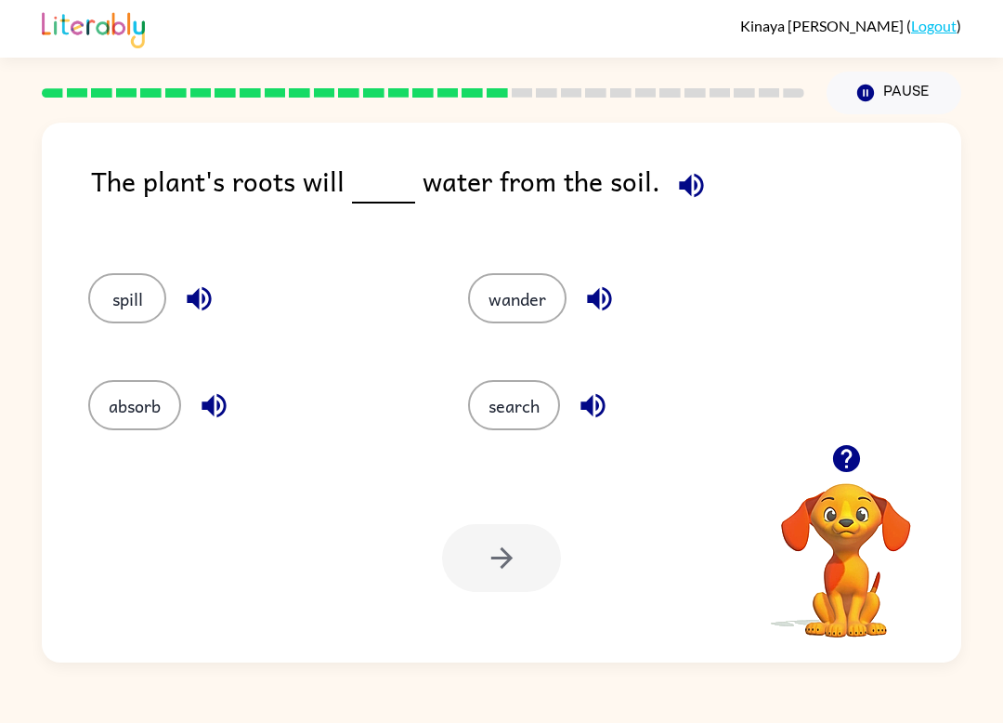
click at [507, 582] on div at bounding box center [501, 558] width 119 height 68
click at [526, 390] on button "search" at bounding box center [514, 405] width 92 height 50
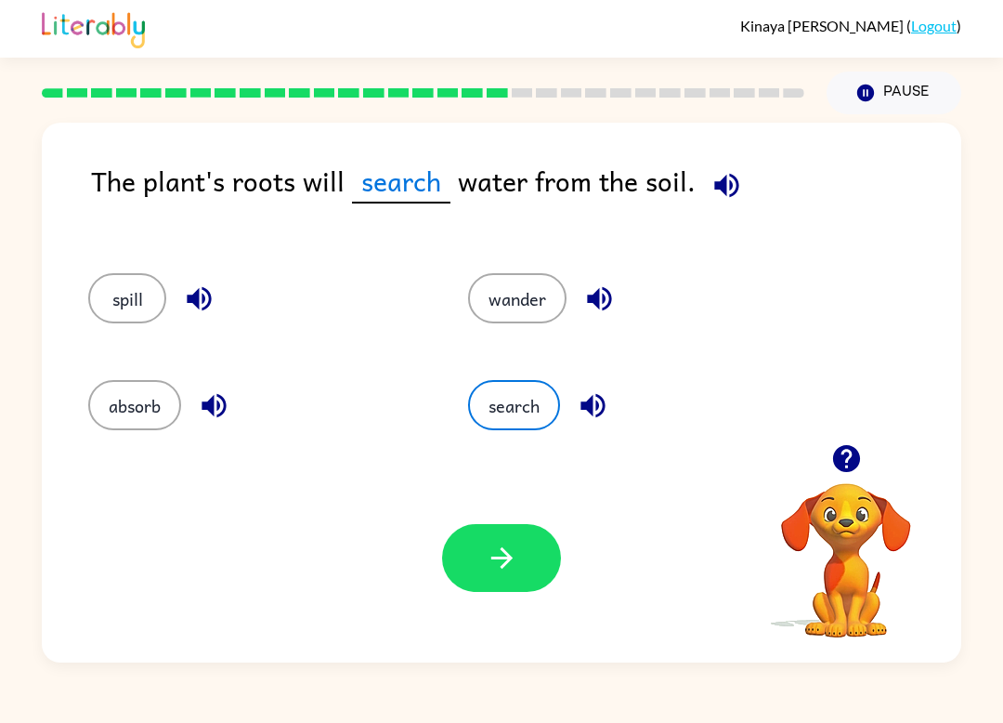
click at [516, 554] on icon "button" at bounding box center [502, 558] width 33 height 33
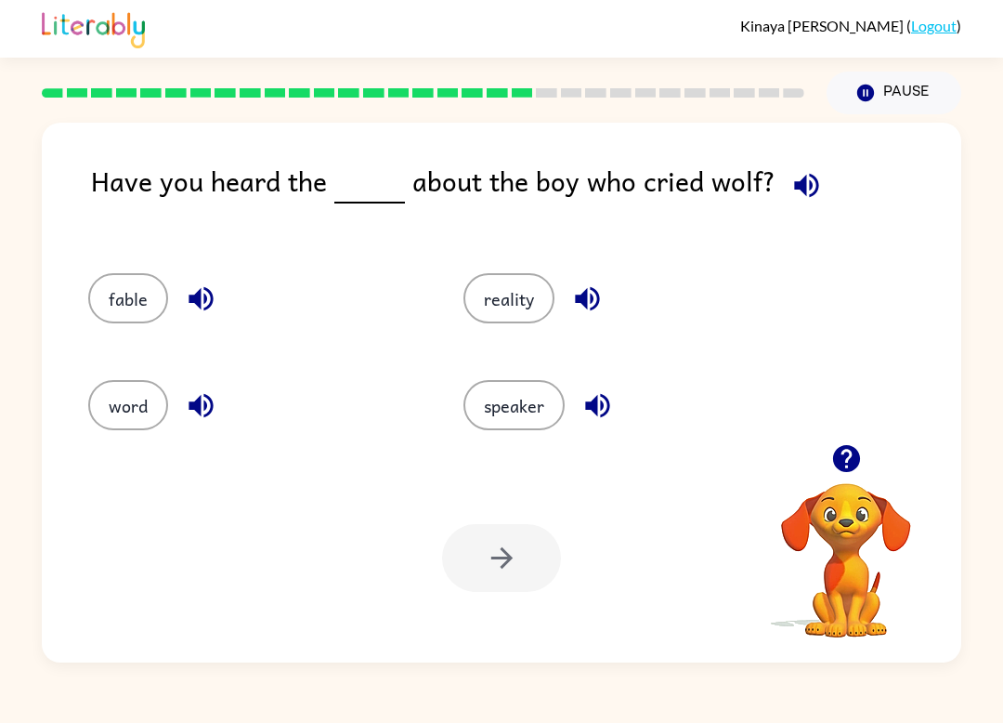
click at [136, 321] on button "fable" at bounding box center [128, 298] width 80 height 50
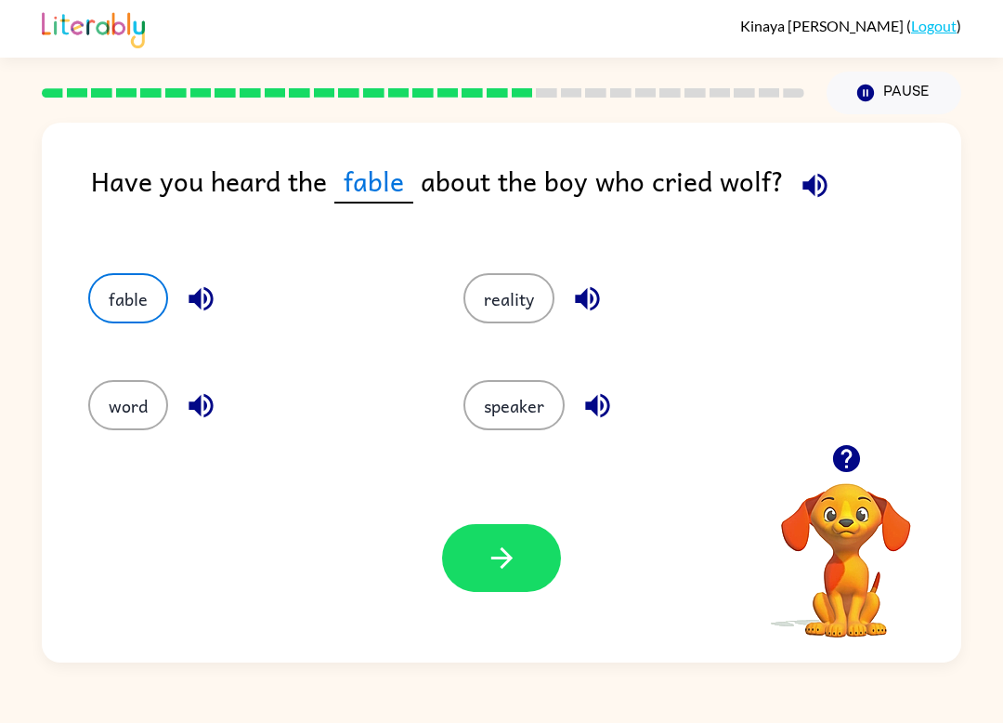
click at [514, 309] on button "reality" at bounding box center [509, 298] width 91 height 50
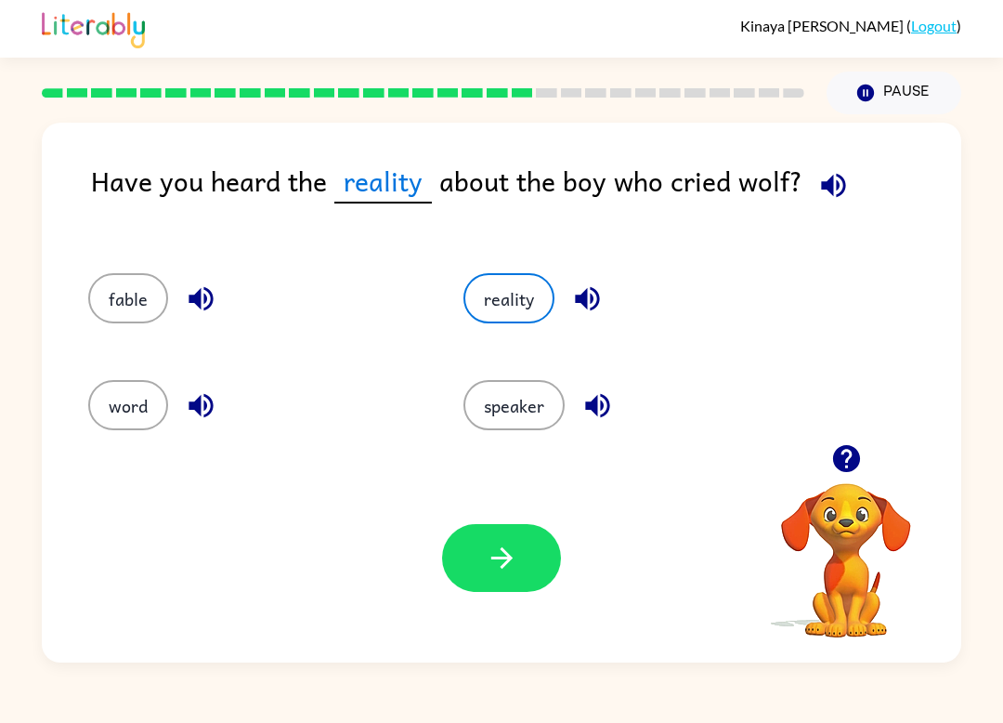
click at [114, 321] on button "fable" at bounding box center [128, 298] width 80 height 50
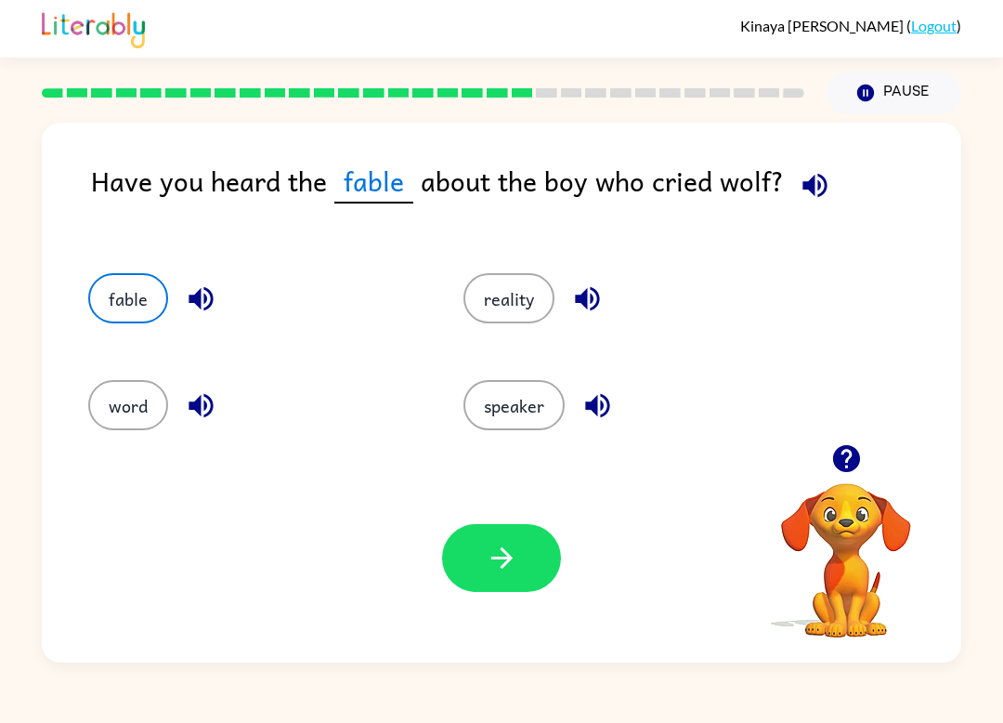
click at [511, 538] on button "button" at bounding box center [501, 558] width 119 height 68
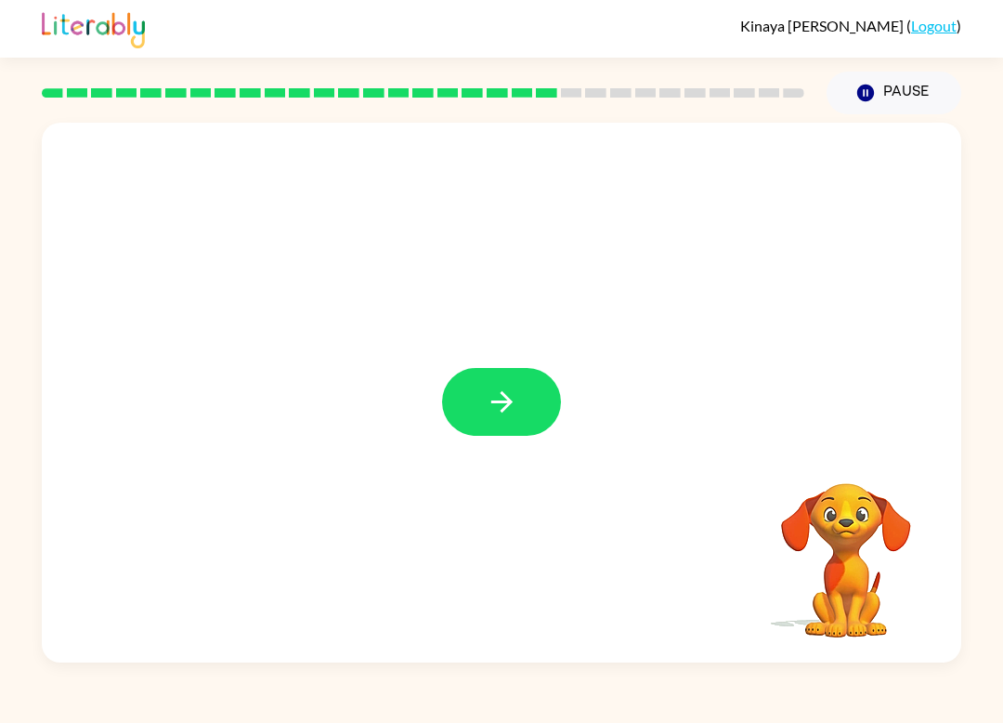
click at [142, 419] on div at bounding box center [502, 393] width 920 height 540
click at [75, 259] on div at bounding box center [502, 393] width 920 height 540
click at [435, 427] on div at bounding box center [502, 393] width 920 height 540
click at [513, 406] on icon "button" at bounding box center [502, 402] width 33 height 33
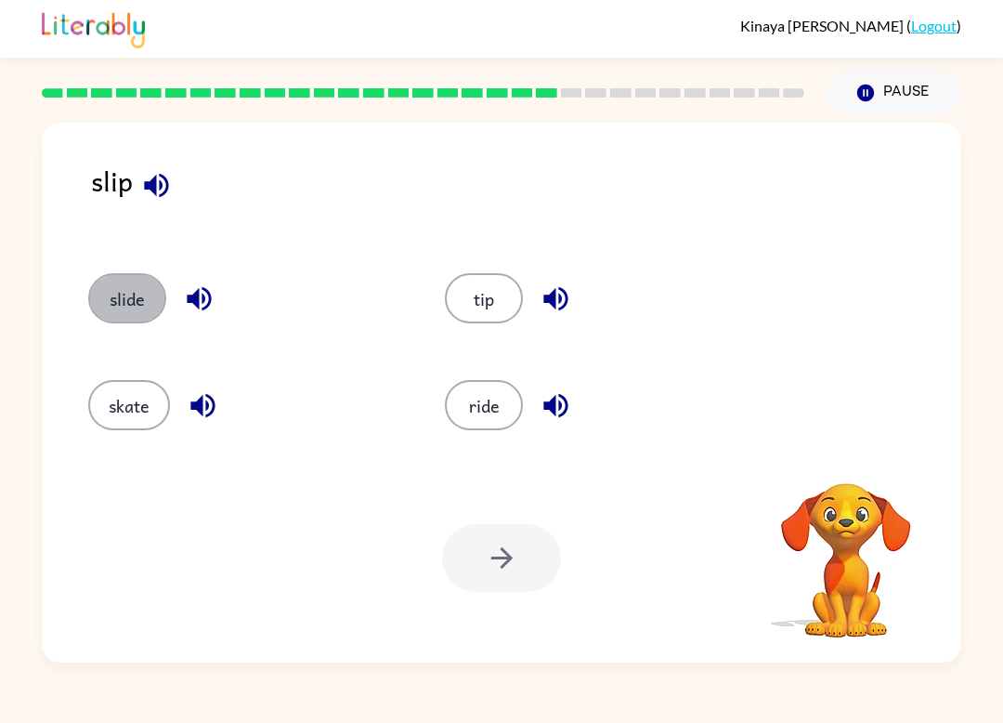
click at [125, 292] on button "slide" at bounding box center [127, 298] width 78 height 50
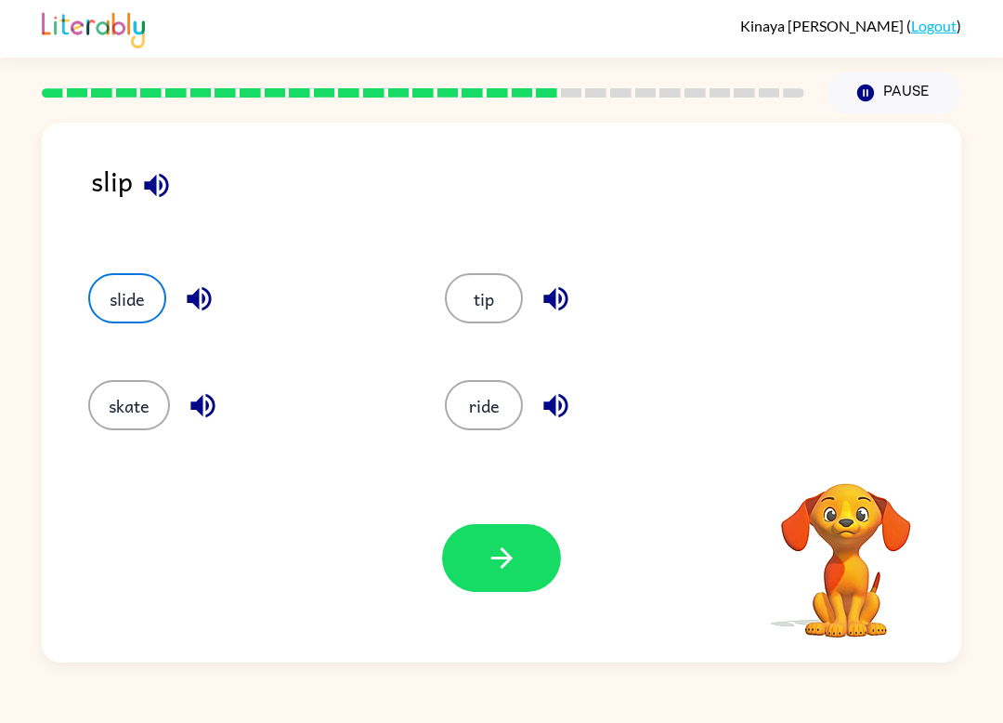
click at [484, 552] on button "button" at bounding box center [501, 558] width 119 height 68
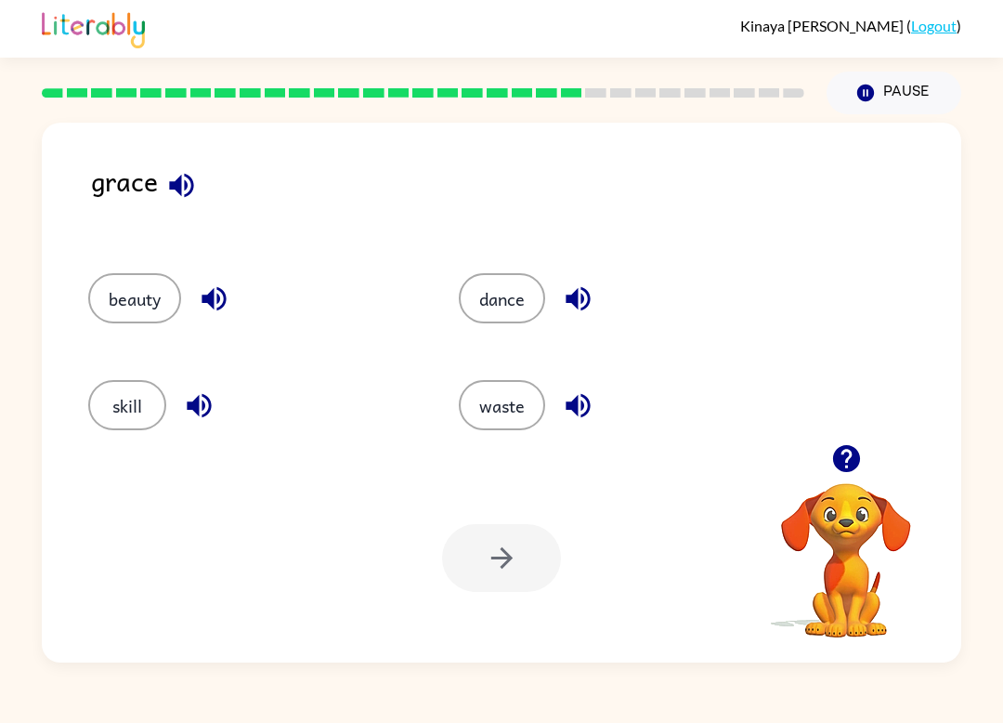
click at [485, 301] on button "dance" at bounding box center [502, 298] width 86 height 50
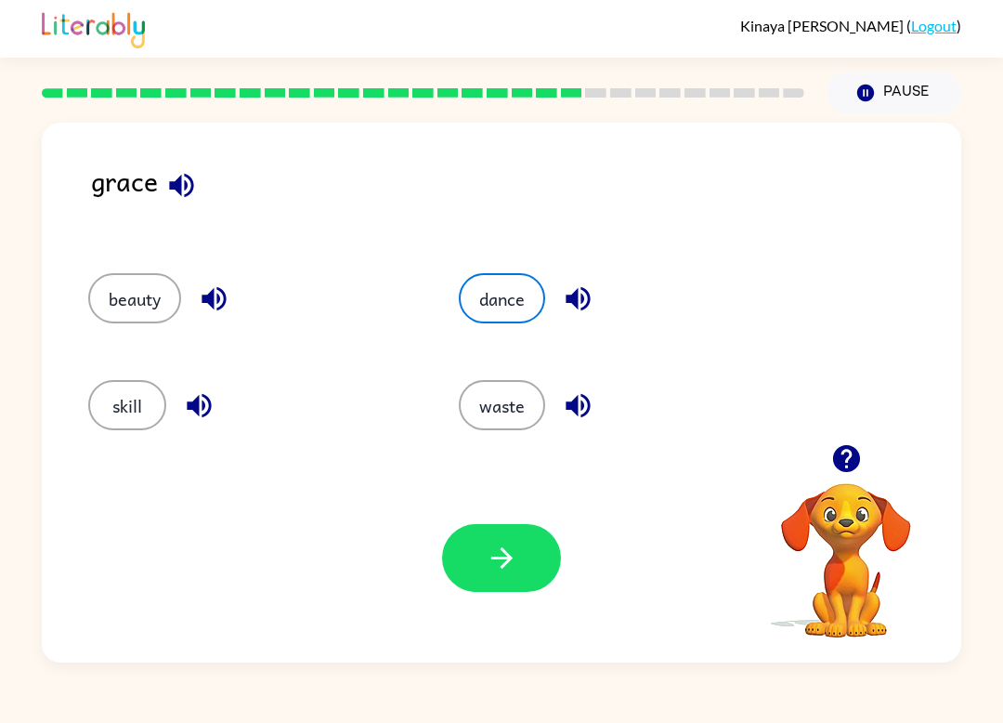
click at [463, 557] on button "button" at bounding box center [501, 558] width 119 height 68
click at [463, 557] on div at bounding box center [501, 558] width 119 height 68
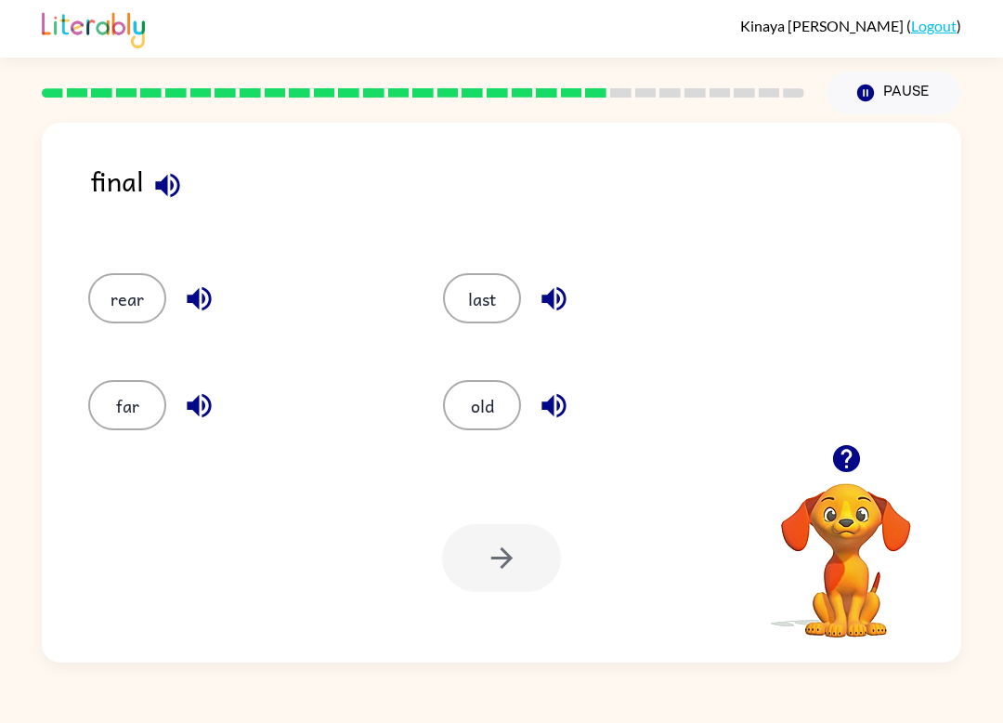
click at [439, 321] on div "last" at bounding box center [585, 291] width 355 height 107
click at [512, 282] on button "last" at bounding box center [482, 298] width 78 height 50
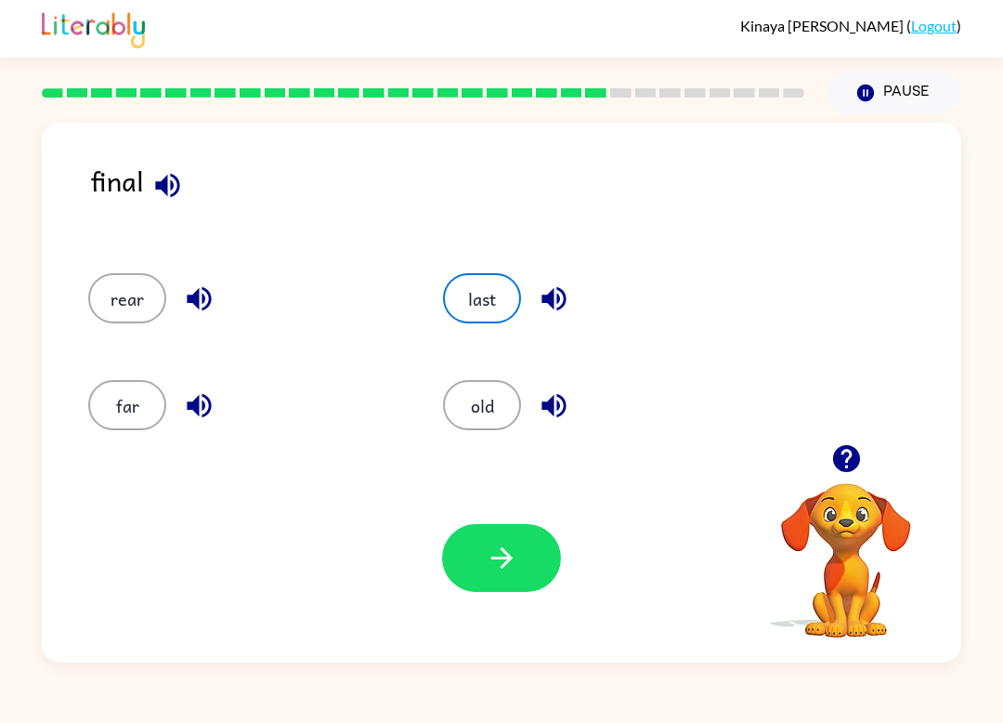
click at [507, 573] on icon "button" at bounding box center [502, 558] width 33 height 33
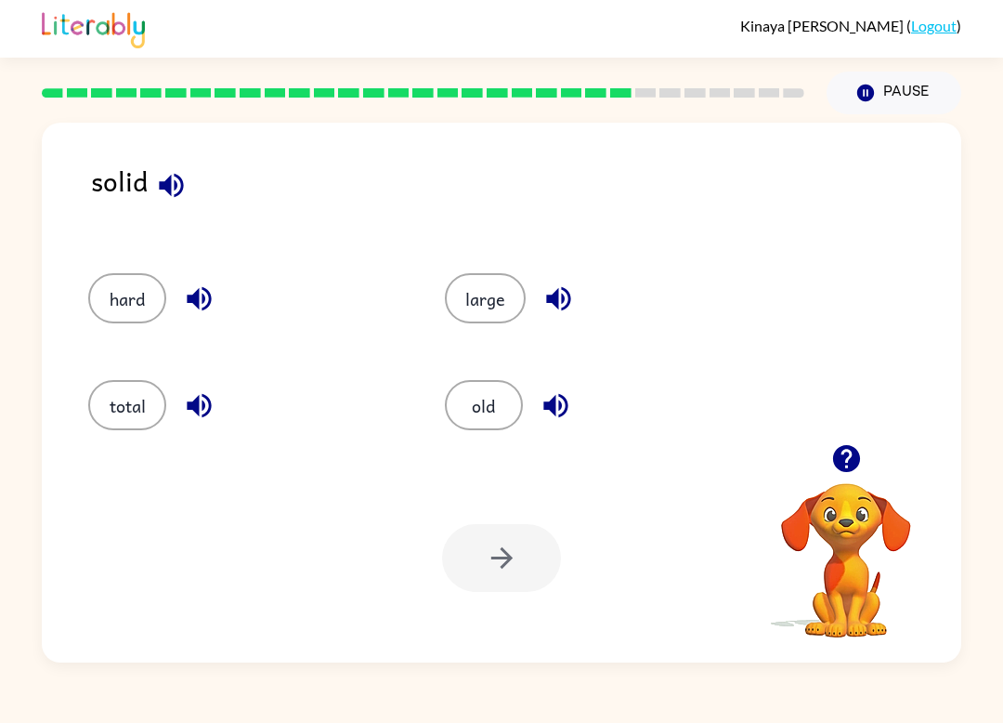
click at [494, 406] on button "old" at bounding box center [484, 405] width 78 height 50
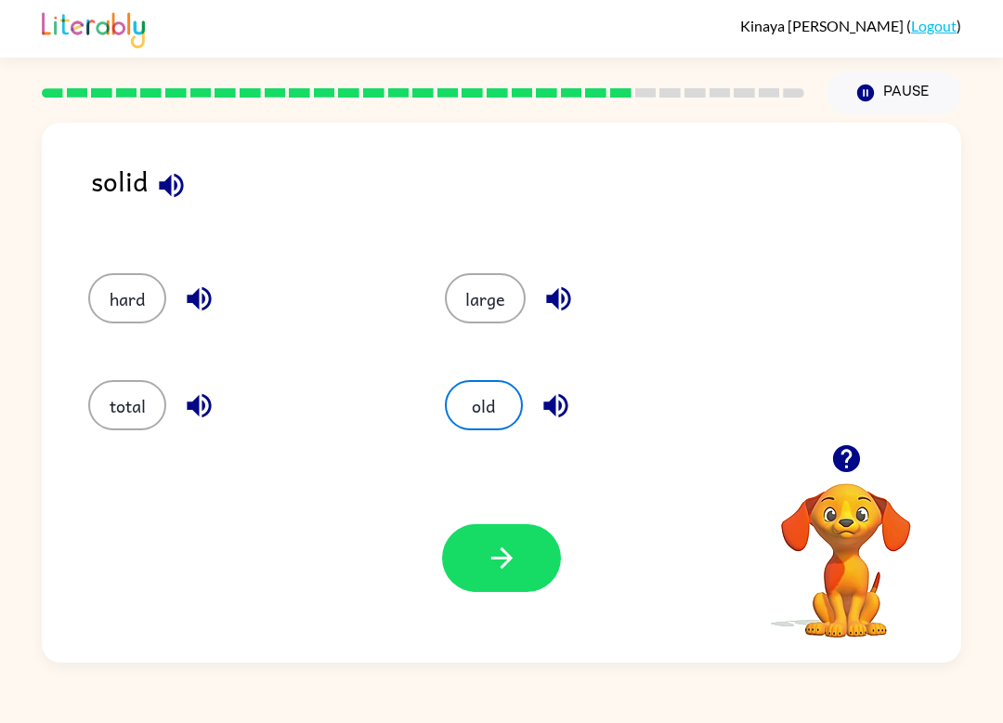
click at [474, 560] on button "button" at bounding box center [501, 558] width 119 height 68
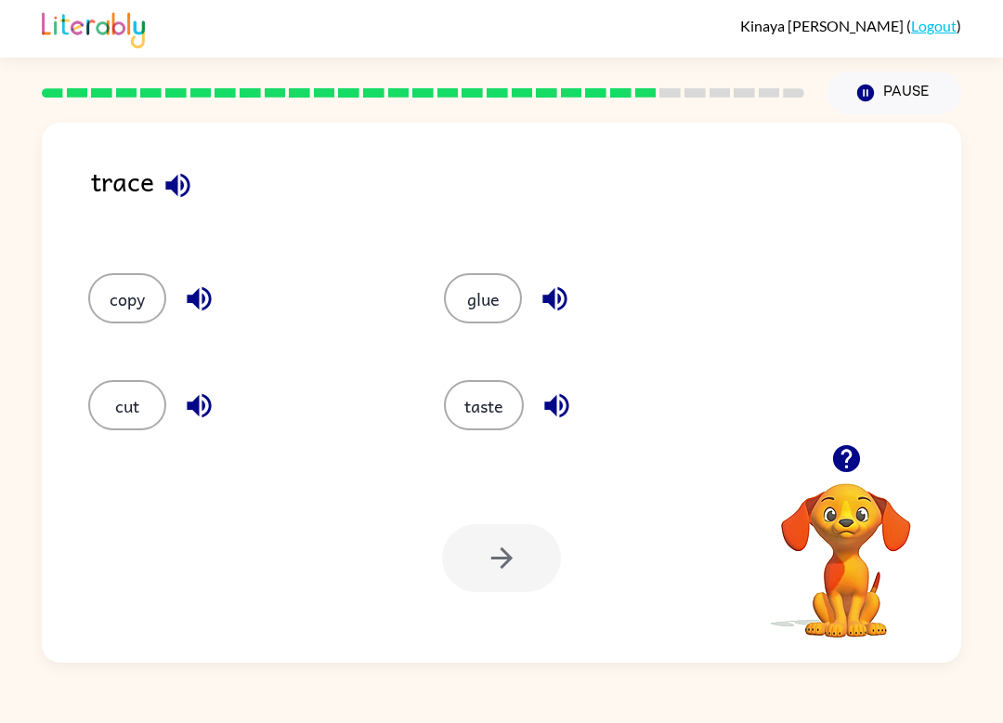
click at [123, 308] on button "copy" at bounding box center [127, 298] width 78 height 50
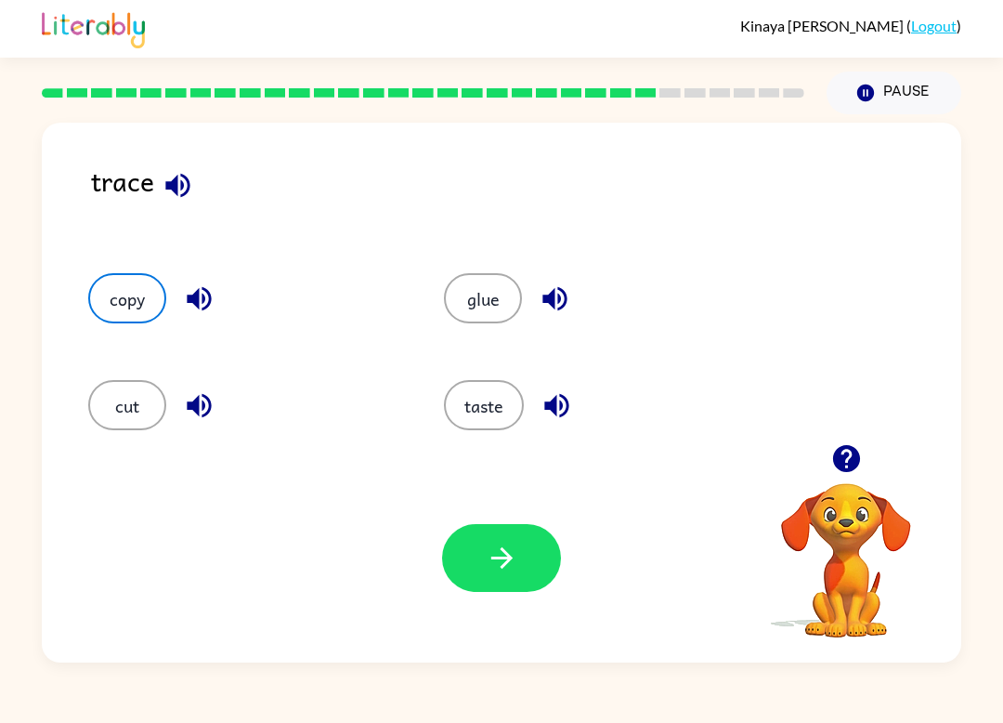
click at [108, 377] on div "cut" at bounding box center [231, 398] width 356 height 107
click at [393, 384] on div "cut" at bounding box center [244, 405] width 313 height 50
click at [494, 405] on button "taste" at bounding box center [484, 405] width 80 height 50
click at [528, 345] on div "glue" at bounding box center [587, 291] width 356 height 107
click at [505, 300] on button "glue" at bounding box center [483, 298] width 78 height 50
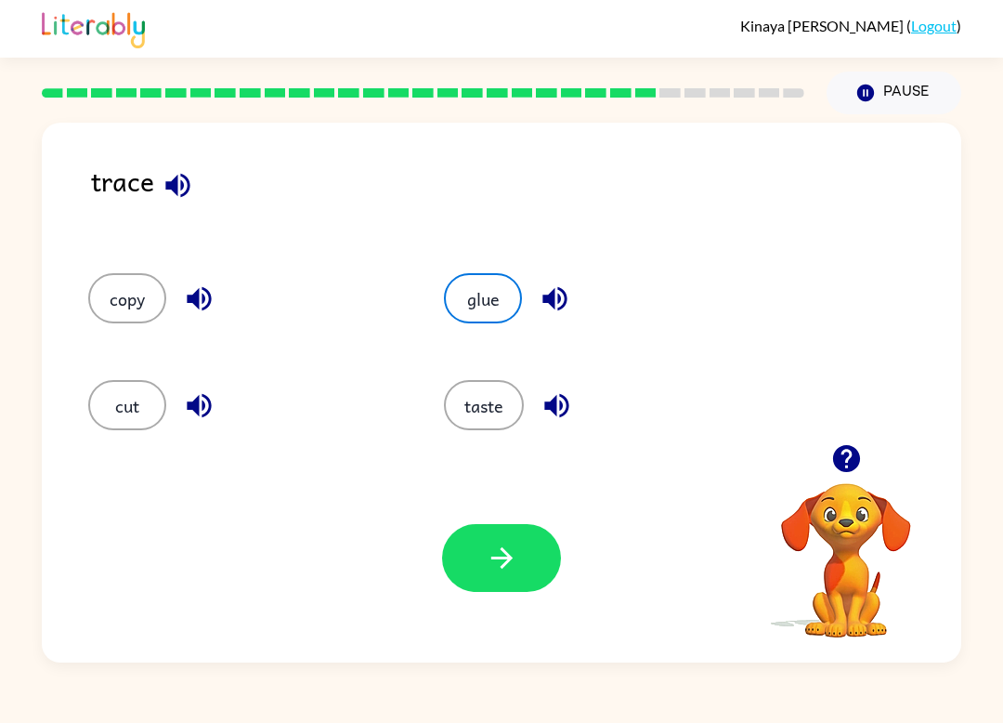
click at [477, 398] on button "taste" at bounding box center [484, 405] width 80 height 50
click at [190, 308] on icon "button" at bounding box center [199, 298] width 33 height 33
click at [493, 572] on icon "button" at bounding box center [502, 558] width 33 height 33
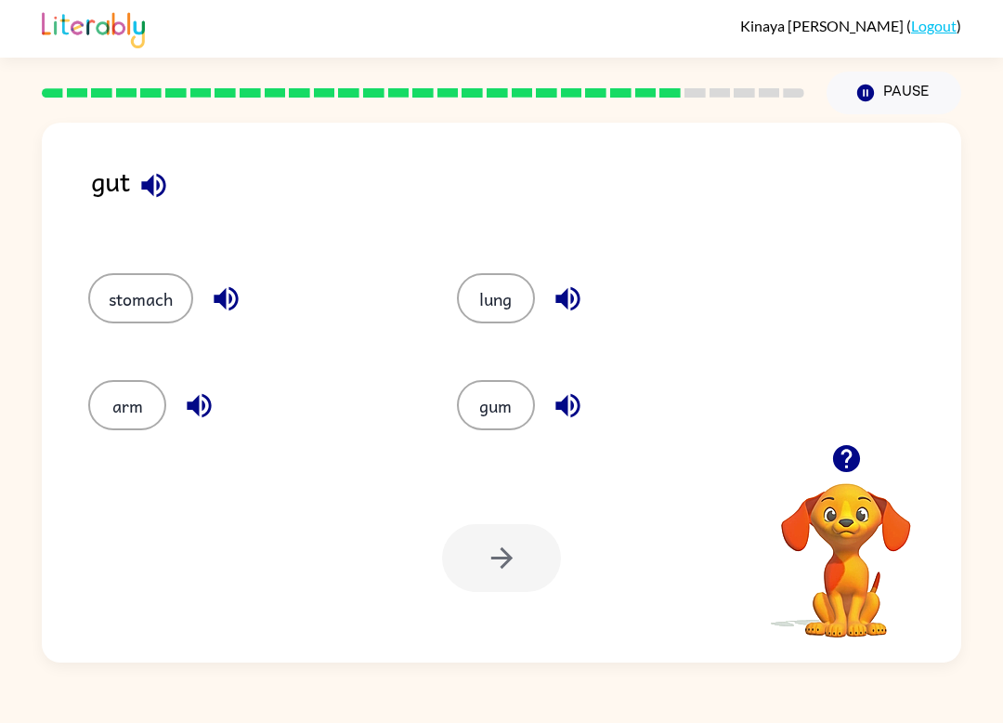
click at [521, 400] on button "gum" at bounding box center [496, 405] width 78 height 50
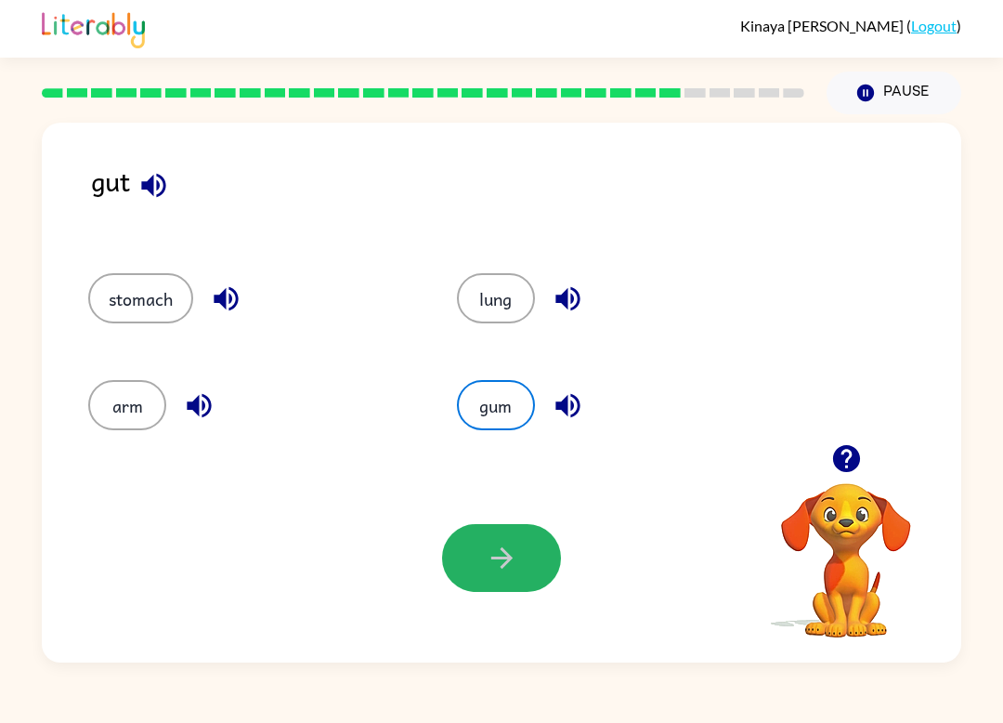
click at [490, 569] on icon "button" at bounding box center [502, 558] width 33 height 33
click at [490, 569] on div at bounding box center [501, 558] width 119 height 68
click at [517, 595] on div "Your browser must support playing .mp4 files to use Literably. Please try using…" at bounding box center [502, 557] width 920 height 209
click at [494, 607] on div "Your browser must support playing .mp4 files to use Literably. Please try using…" at bounding box center [502, 557] width 920 height 209
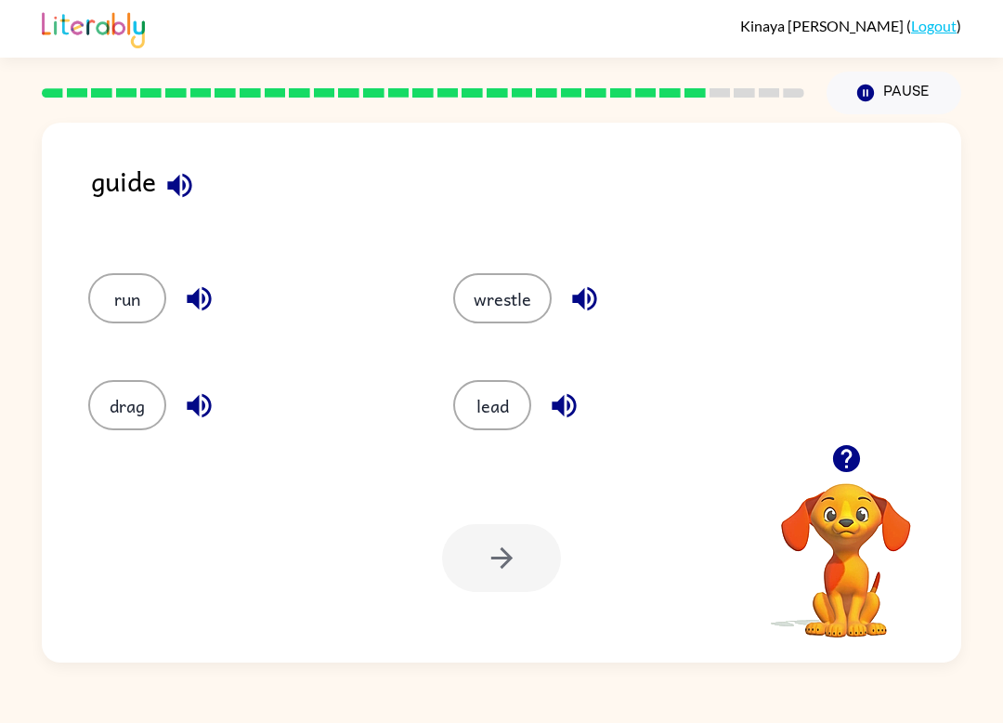
click at [531, 322] on button "wrestle" at bounding box center [502, 298] width 98 height 50
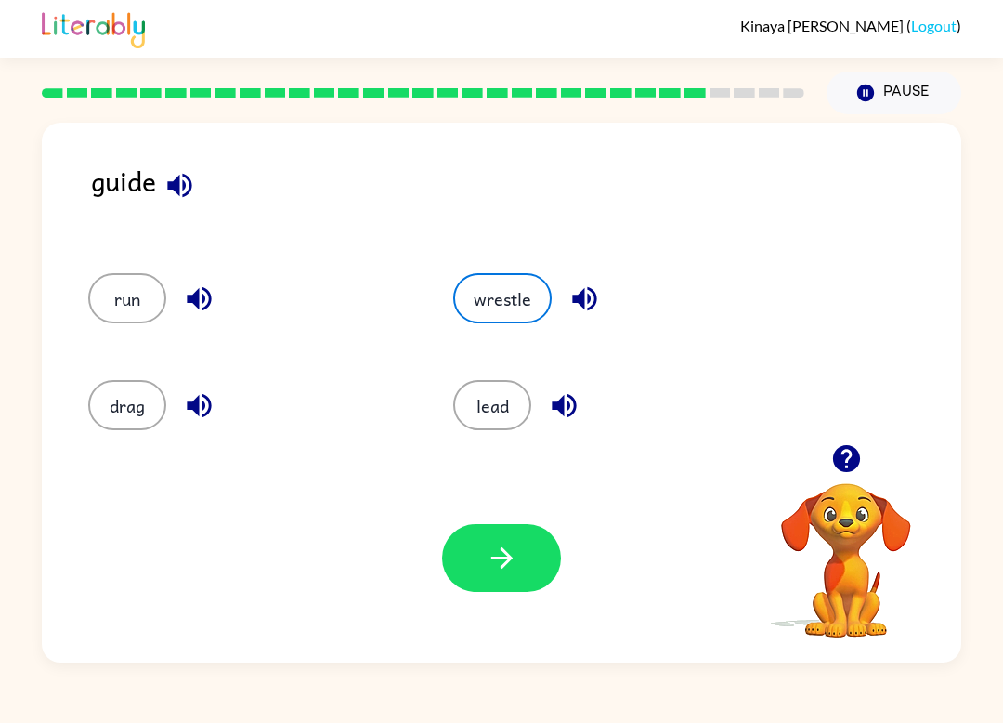
click at [570, 551] on div "Your browser must support playing .mp4 files to use Literably. Please try using…" at bounding box center [502, 557] width 920 height 209
click at [547, 568] on button "button" at bounding box center [501, 558] width 119 height 68
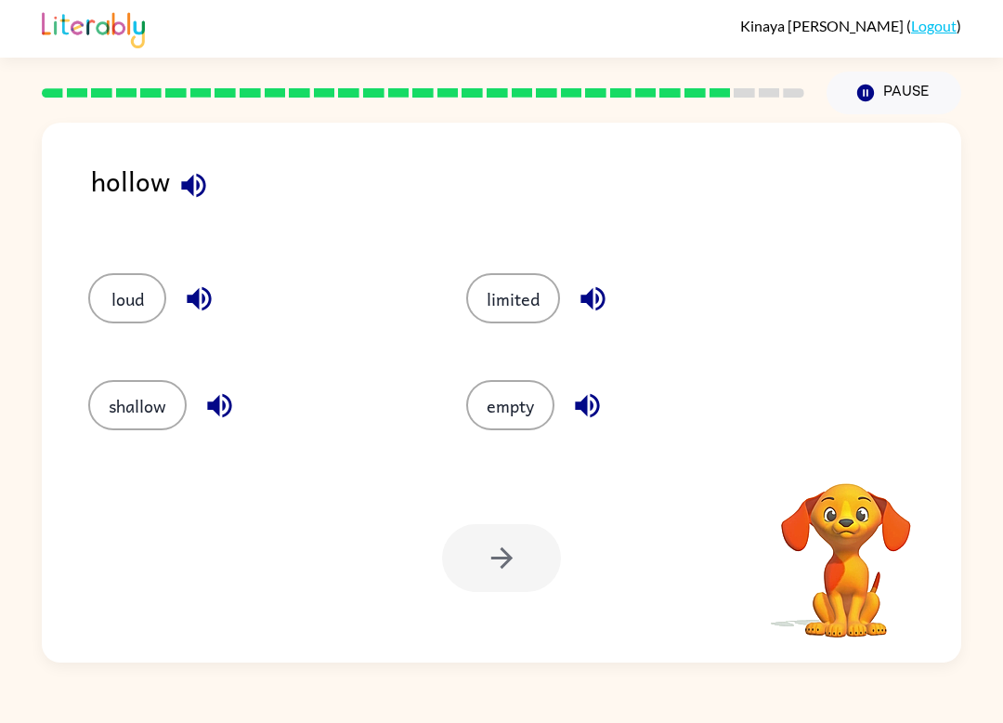
click at [167, 401] on button "shallow" at bounding box center [137, 405] width 98 height 50
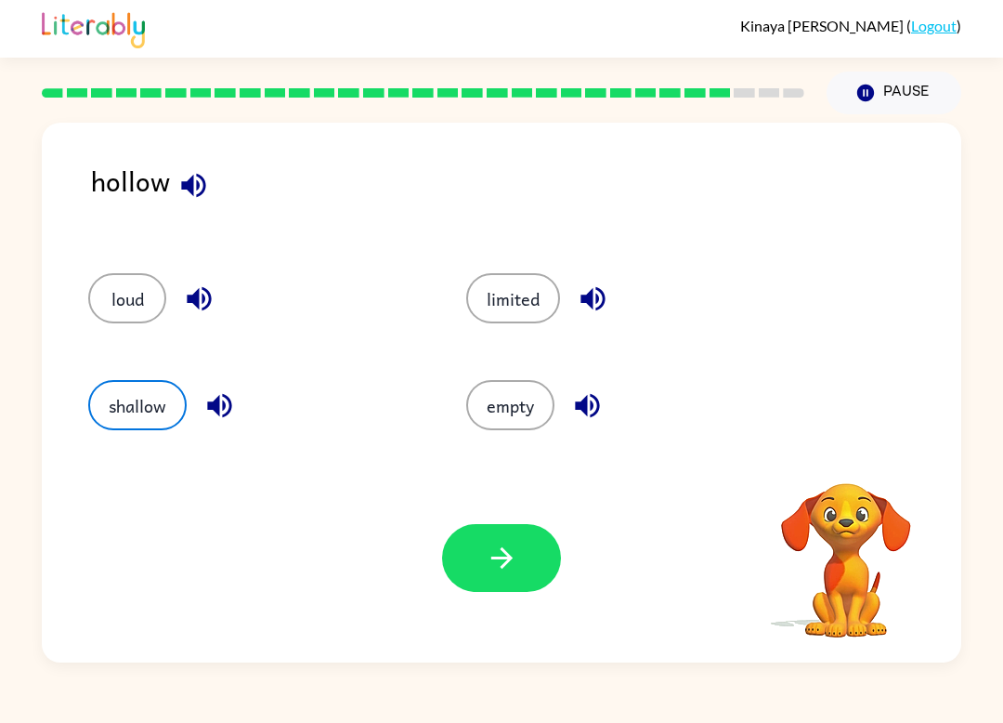
click at [507, 549] on icon "button" at bounding box center [502, 558] width 33 height 33
click at [506, 548] on div at bounding box center [501, 558] width 119 height 68
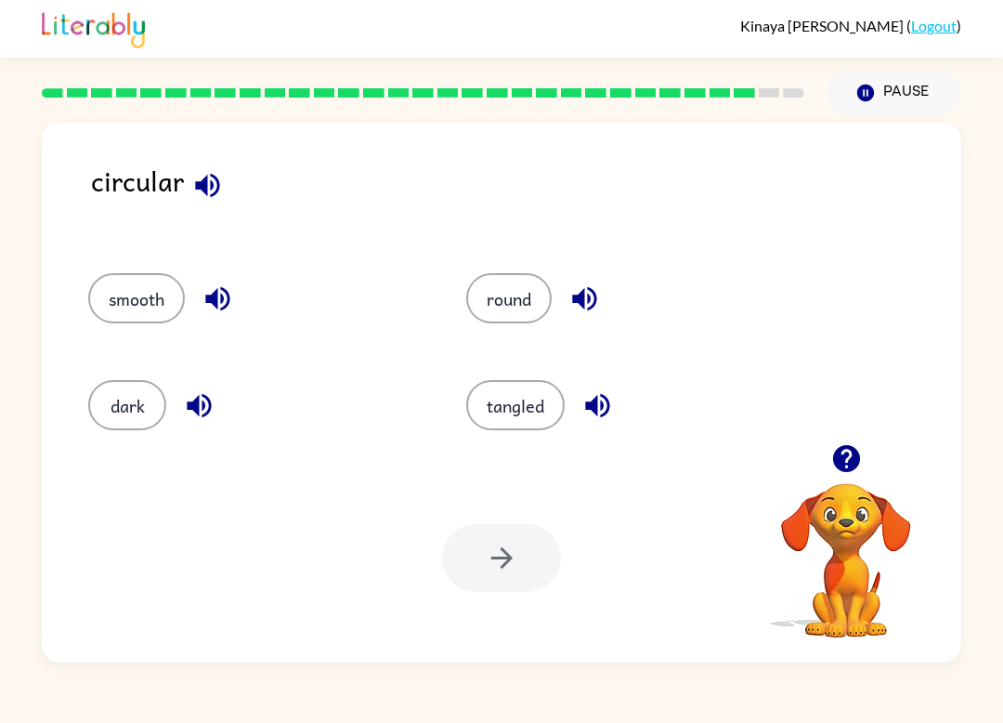
click at [518, 401] on button "tangled" at bounding box center [515, 405] width 98 height 50
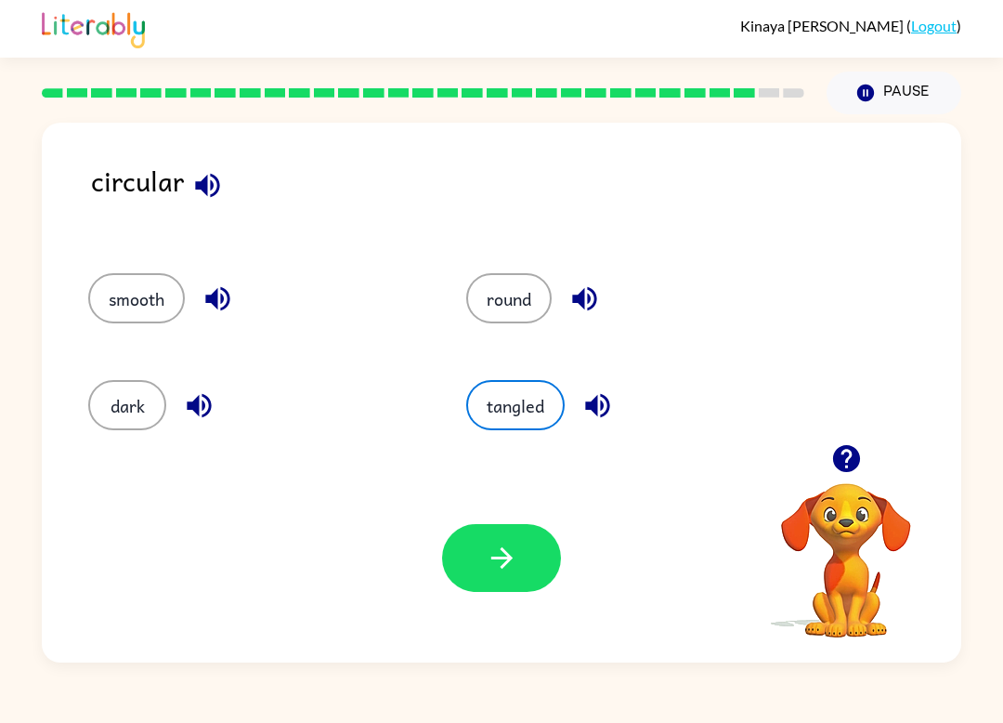
click at [522, 552] on button "button" at bounding box center [501, 558] width 119 height 68
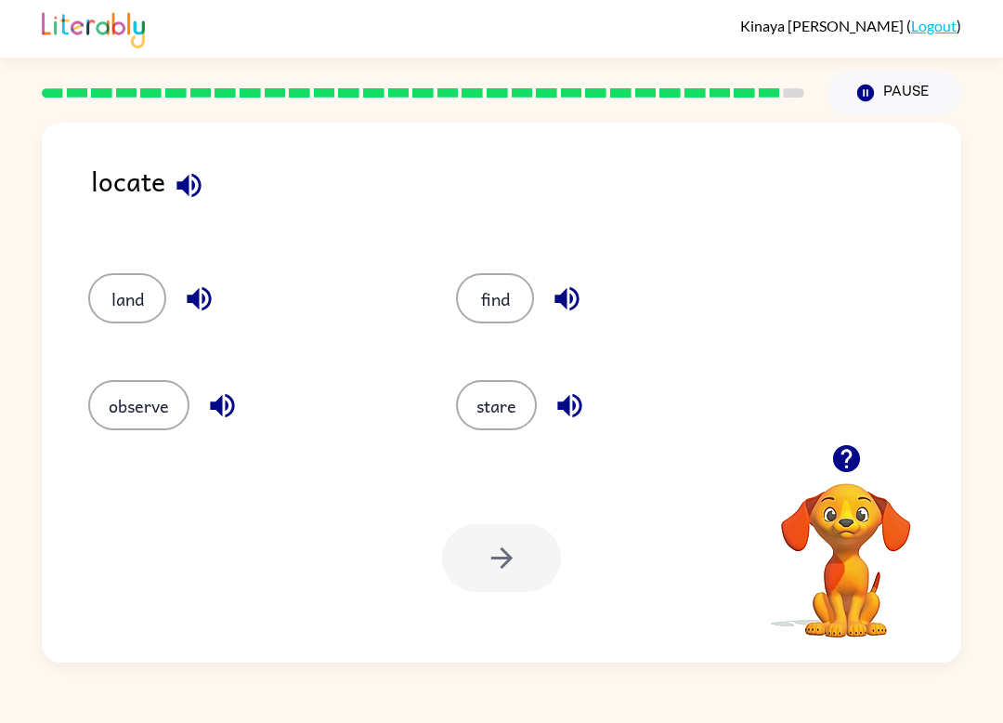
click at [96, 310] on button "land" at bounding box center [127, 298] width 78 height 50
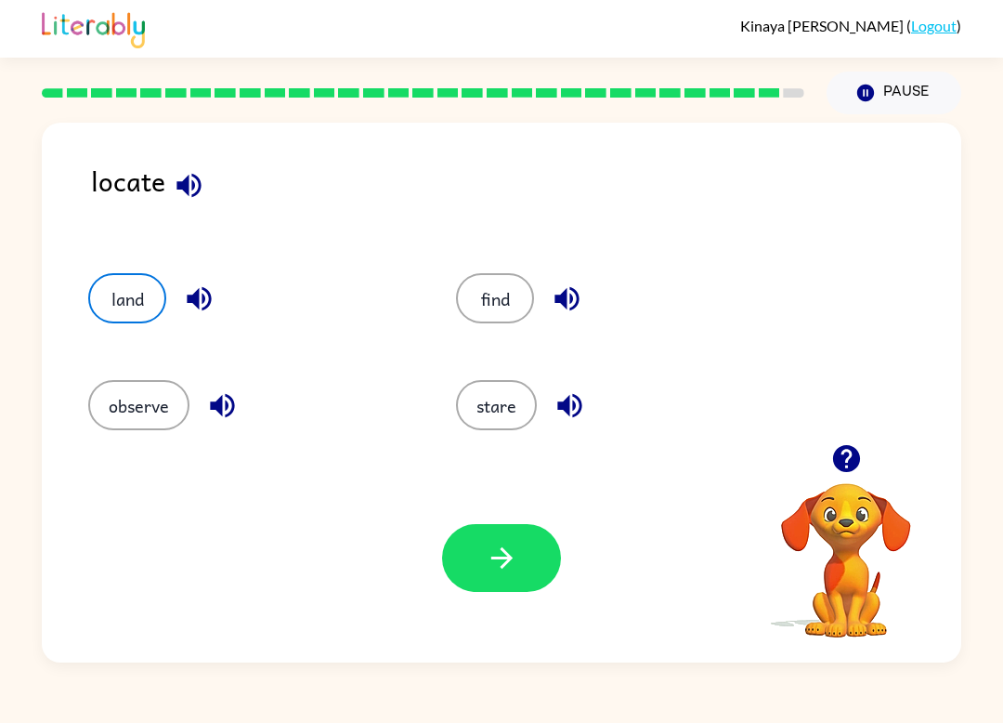
click at [129, 408] on button "observe" at bounding box center [138, 405] width 101 height 50
click at [507, 389] on button "stare" at bounding box center [496, 405] width 81 height 50
click at [190, 321] on button "button" at bounding box center [199, 298] width 47 height 47
click at [195, 327] on div "land" at bounding box center [237, 291] width 368 height 107
click at [164, 430] on button "observe" at bounding box center [138, 405] width 101 height 50
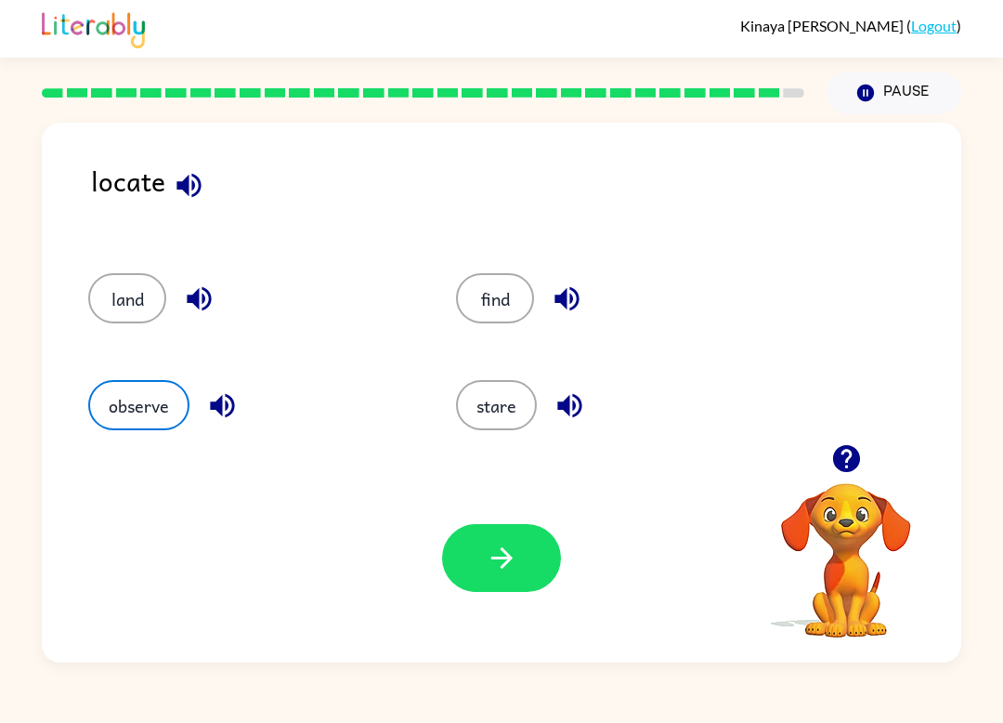
click at [231, 416] on icon "button" at bounding box center [222, 405] width 33 height 33
click at [473, 403] on button "stare" at bounding box center [496, 405] width 81 height 50
click at [566, 384] on button "button" at bounding box center [569, 405] width 47 height 47
click at [199, 300] on icon "button" at bounding box center [199, 299] width 24 height 24
click at [228, 426] on button "button" at bounding box center [222, 405] width 47 height 47
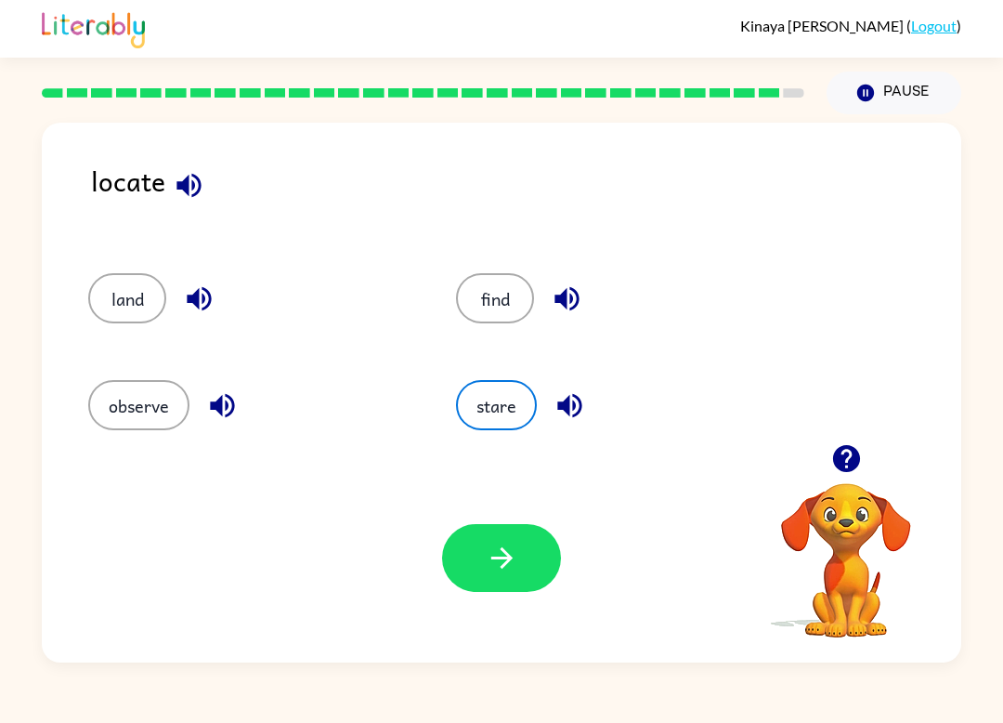
click at [571, 290] on icon "button" at bounding box center [567, 299] width 24 height 24
click at [587, 416] on button "button" at bounding box center [569, 405] width 47 height 47
click at [176, 281] on div "land" at bounding box center [250, 298] width 325 height 50
click at [107, 301] on button "land" at bounding box center [127, 298] width 78 height 50
click at [519, 577] on button "button" at bounding box center [501, 558] width 119 height 68
